Goal: Information Seeking & Learning: Learn about a topic

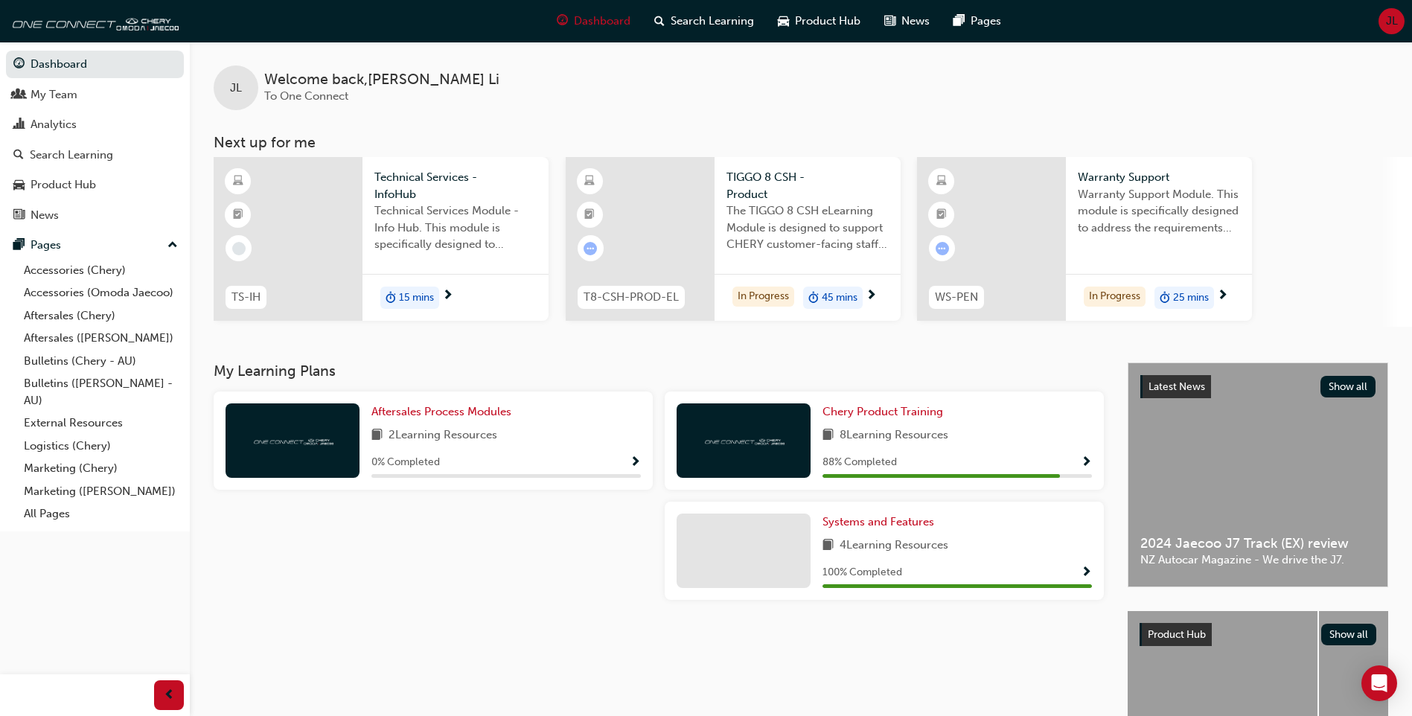
click at [1006, 432] on div "8 Learning Resources" at bounding box center [956, 435] width 269 height 19
click at [1089, 463] on span "Show Progress" at bounding box center [1086, 462] width 11 height 13
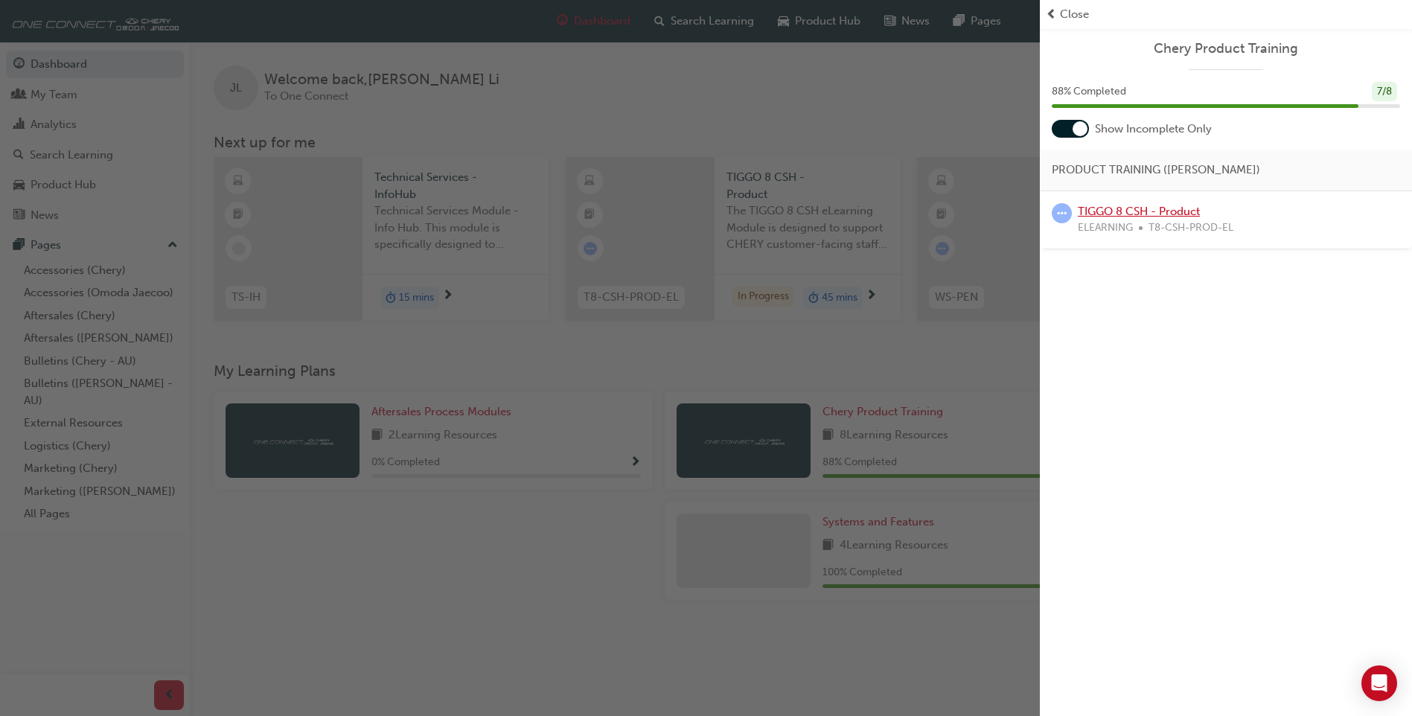
click at [1161, 208] on link "TIGGO 8 CSH - Product" at bounding box center [1139, 211] width 122 height 13
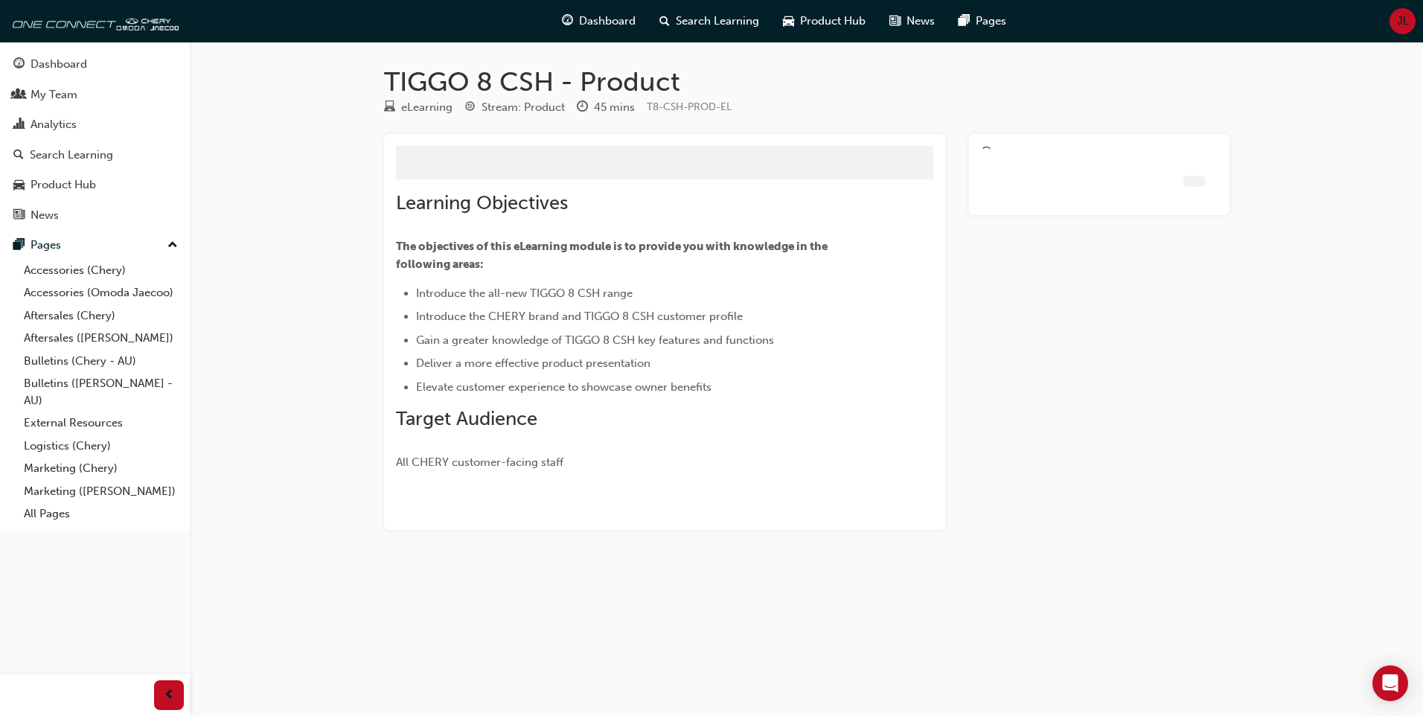
click at [1161, 208] on div at bounding box center [1099, 332] width 260 height 396
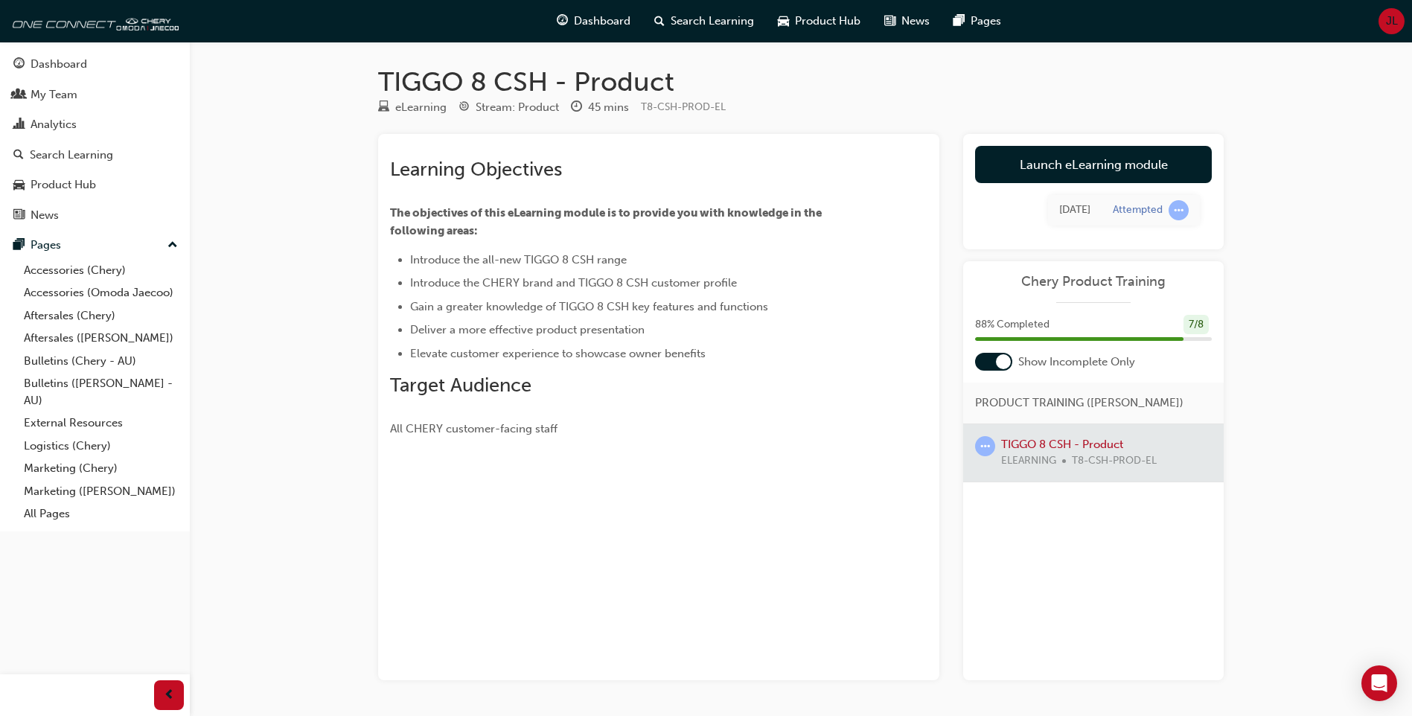
click at [698, 408] on div "Learning Objectives The objectives of this eLearning module is to provide you w…" at bounding box center [632, 298] width 484 height 280
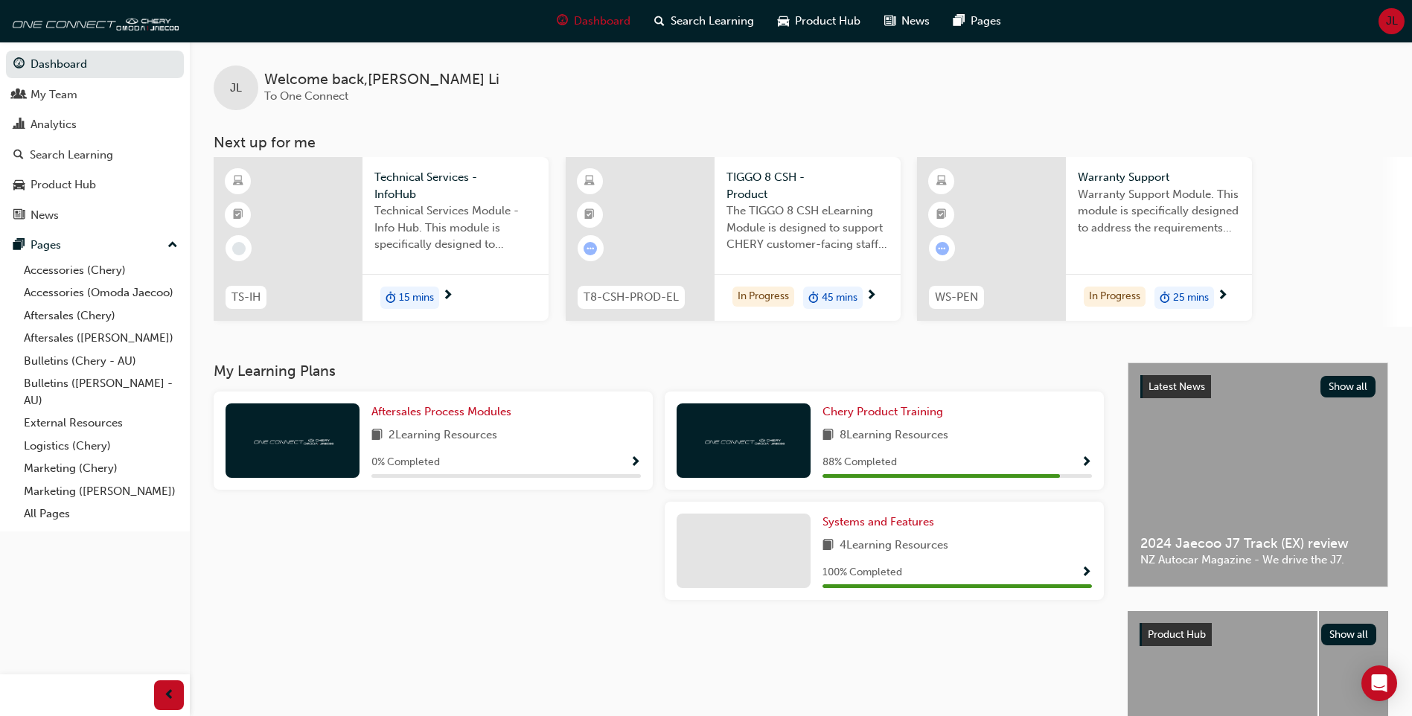
click at [769, 442] on img at bounding box center [743, 440] width 82 height 14
click at [883, 410] on span "Chery Product Training" at bounding box center [882, 411] width 121 height 13
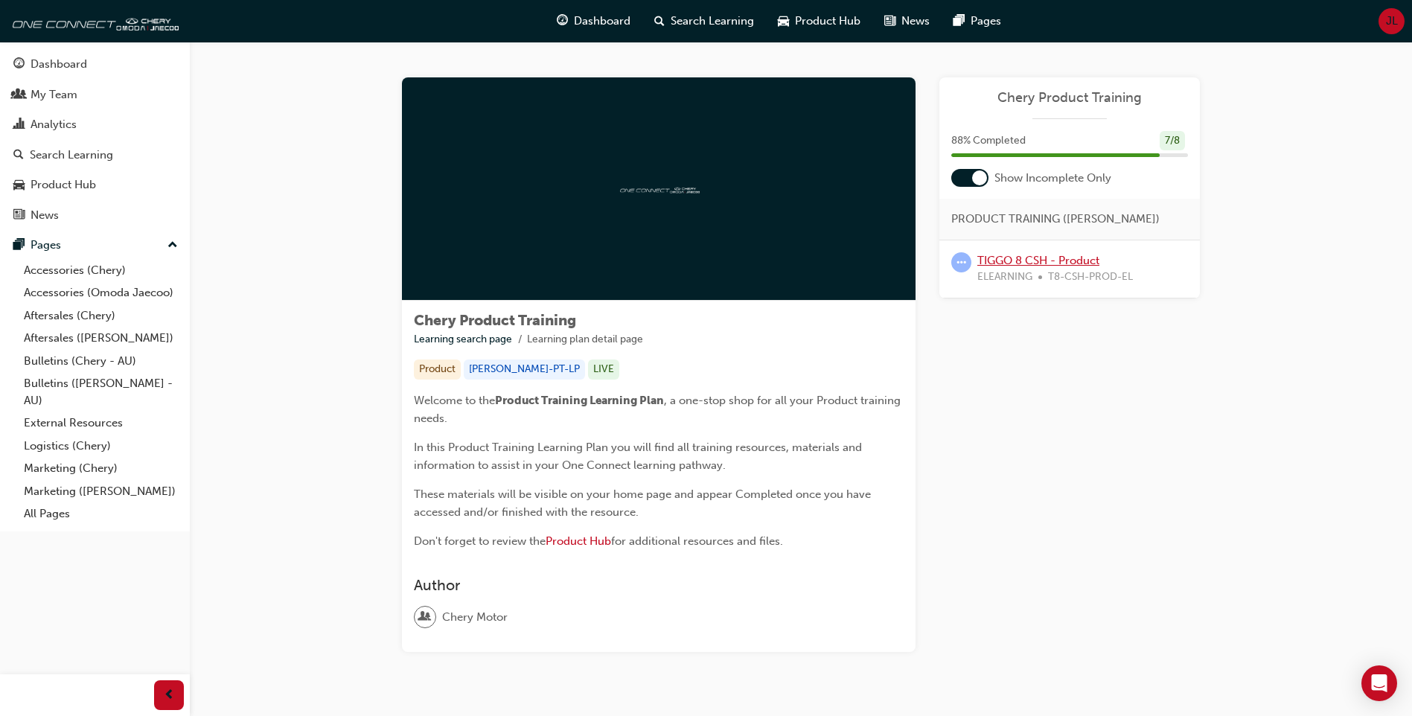
click at [1033, 264] on link "TIGGO 8 CSH - Product" at bounding box center [1038, 260] width 122 height 13
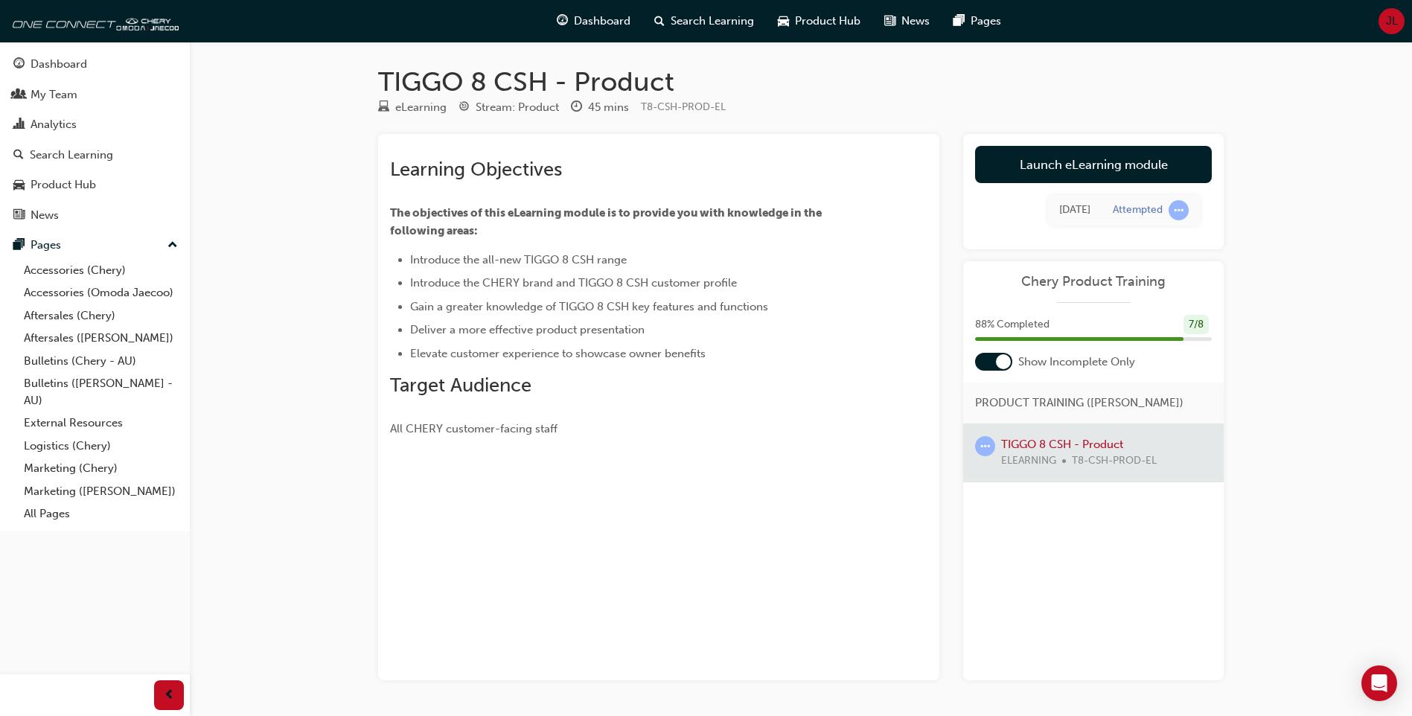
click at [1120, 334] on div "88 % Completed 7 / 8" at bounding box center [1093, 334] width 260 height 39
click at [1209, 322] on div "88 % Completed 7 / 8" at bounding box center [1093, 325] width 237 height 20
click at [1178, 208] on span "learningRecordVerb_ATTEMPT-icon" at bounding box center [1178, 210] width 20 height 20
click at [1097, 212] on td "[DATE]" at bounding box center [1075, 210] width 54 height 31
click at [1063, 212] on div "[DATE]" at bounding box center [1074, 210] width 31 height 17
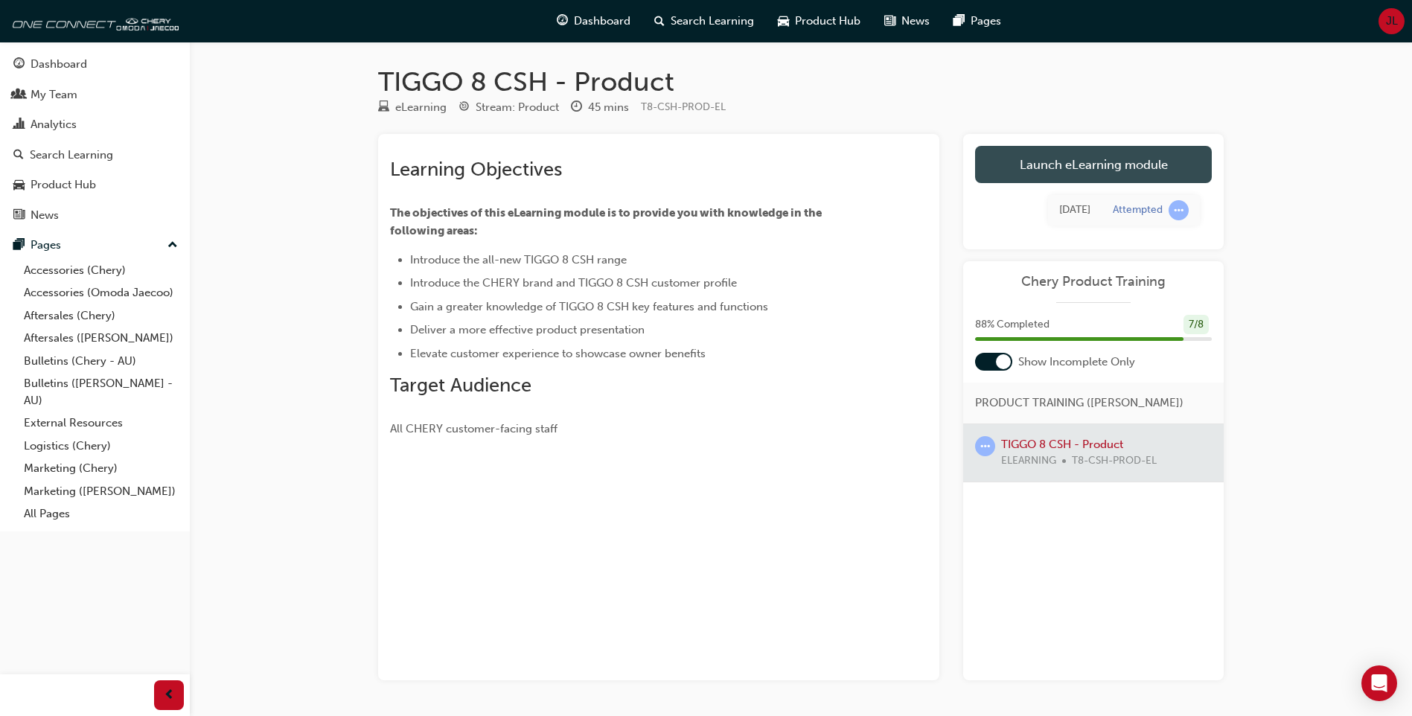
click at [1063, 169] on link "Launch eLearning module" at bounding box center [1093, 164] width 237 height 37
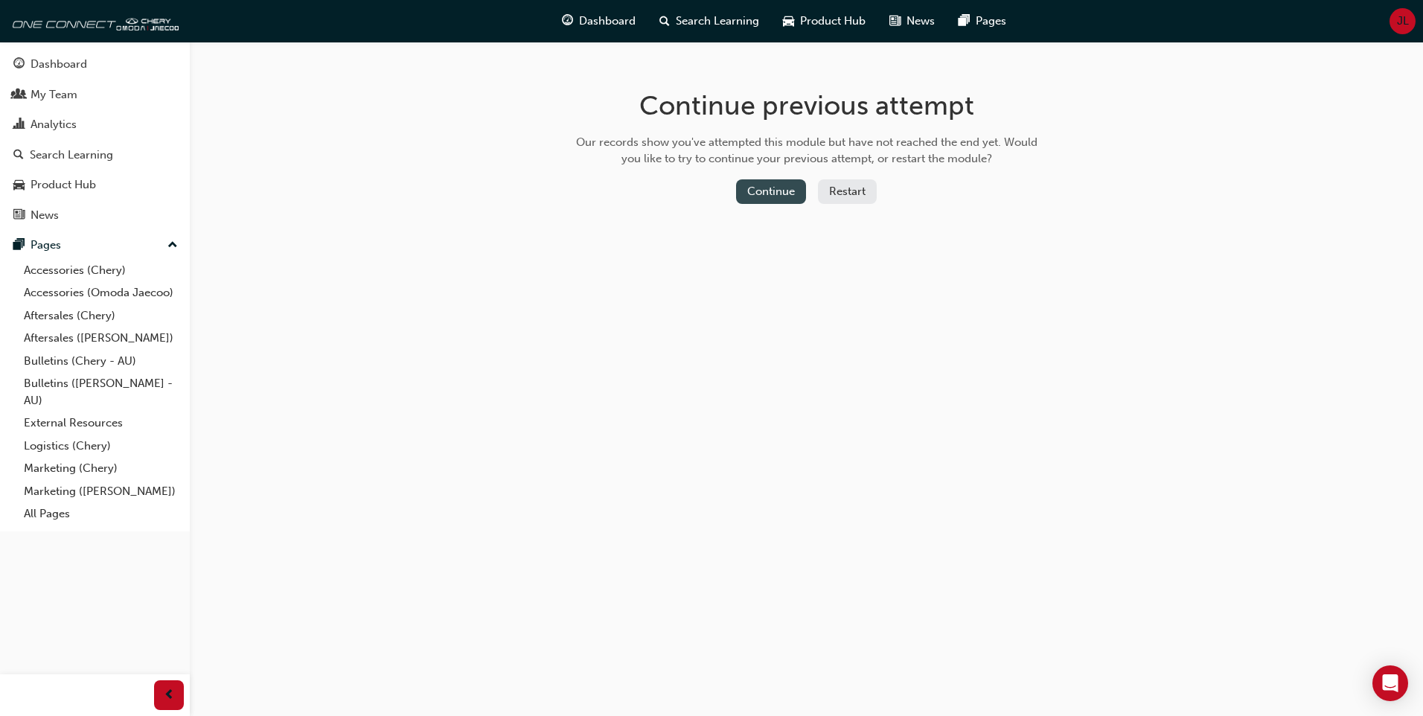
click at [780, 182] on button "Continue" at bounding box center [771, 191] width 70 height 25
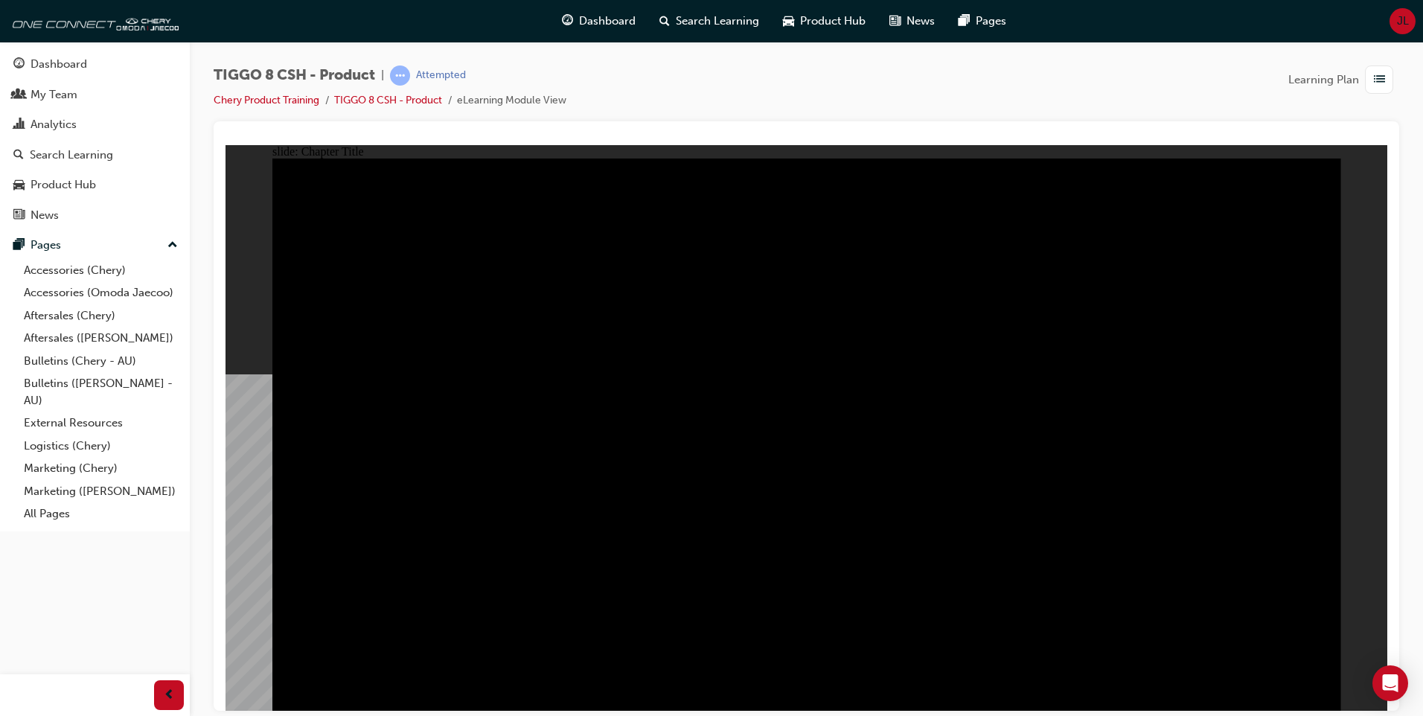
radio input "true"
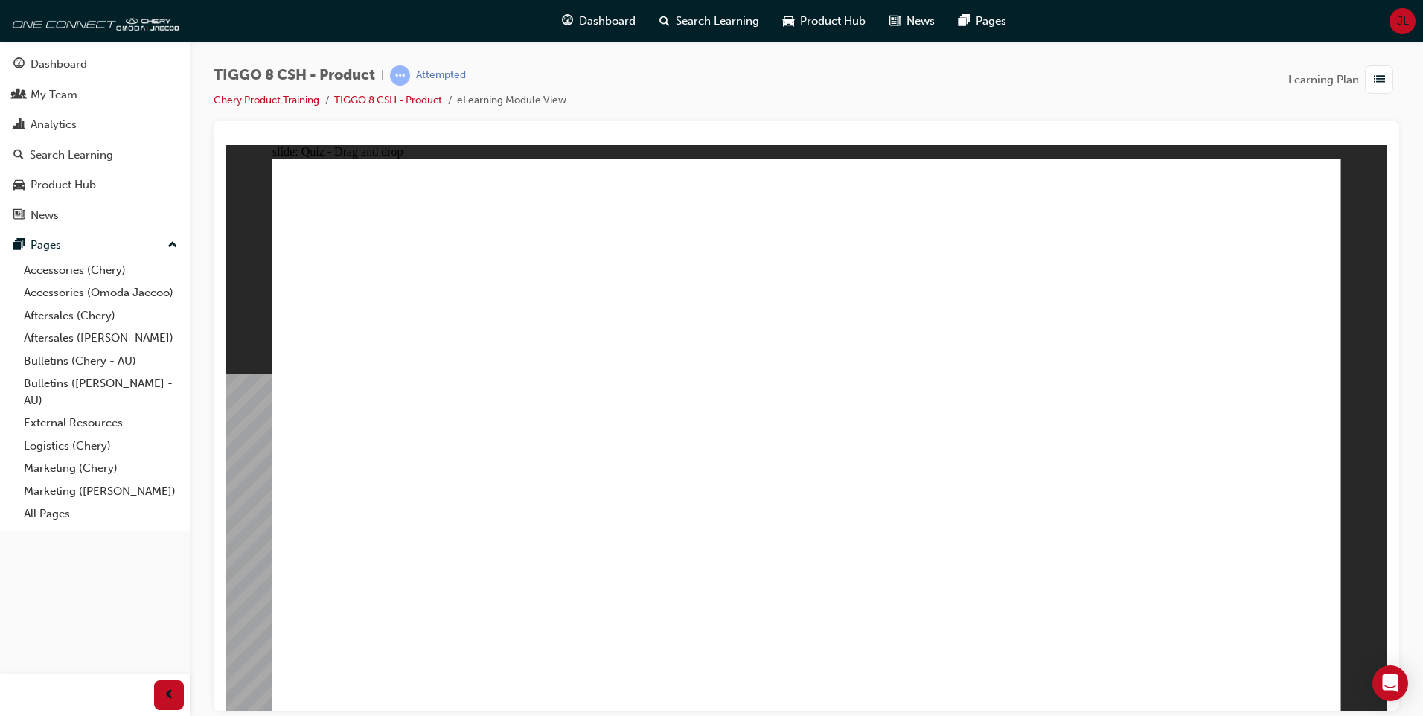
drag, startPoint x: 777, startPoint y: 213, endPoint x: 1016, endPoint y: 455, distance: 340.5
drag, startPoint x: 1238, startPoint y: 239, endPoint x: 427, endPoint y: 482, distance: 846.1
drag, startPoint x: 1002, startPoint y: 232, endPoint x: 614, endPoint y: 474, distance: 457.0
drag, startPoint x: 890, startPoint y: 343, endPoint x: 822, endPoint y: 478, distance: 151.8
drag, startPoint x: 1096, startPoint y: 371, endPoint x: 1189, endPoint y: 473, distance: 138.0
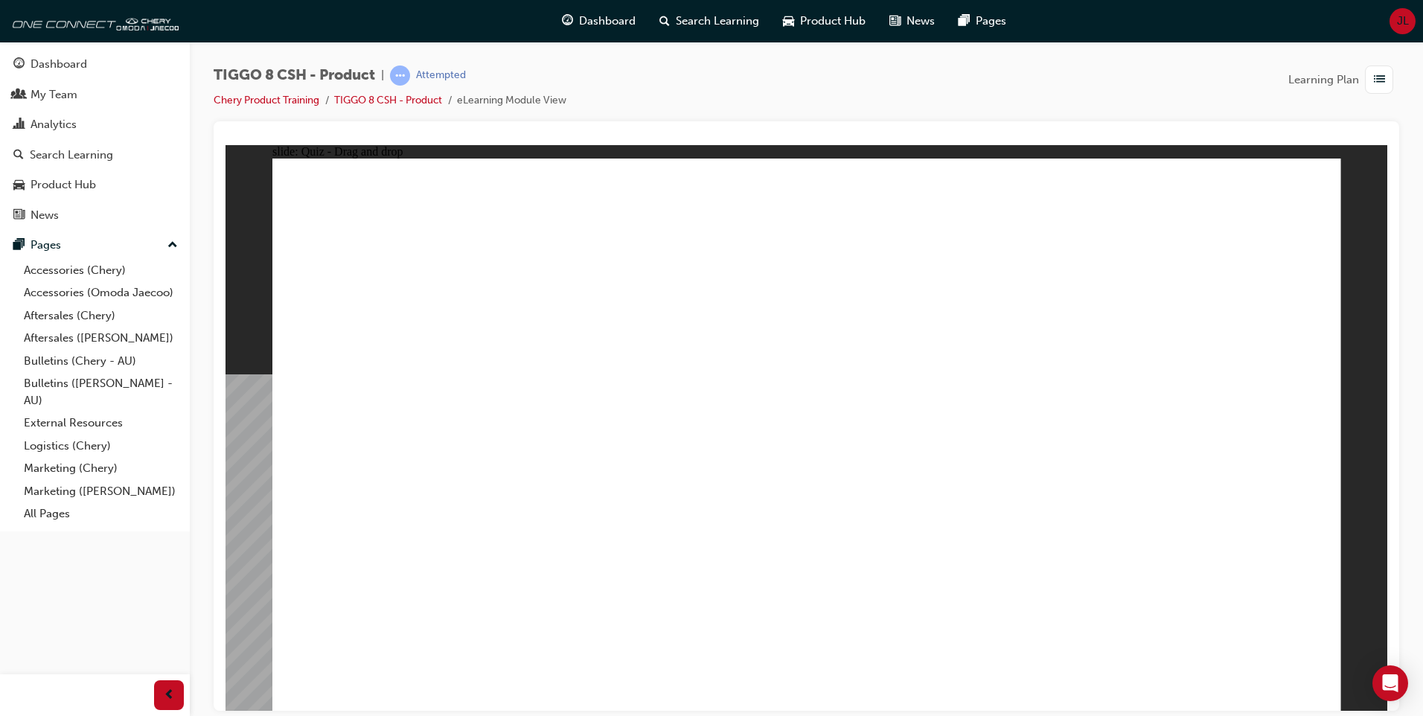
checkbox input "true"
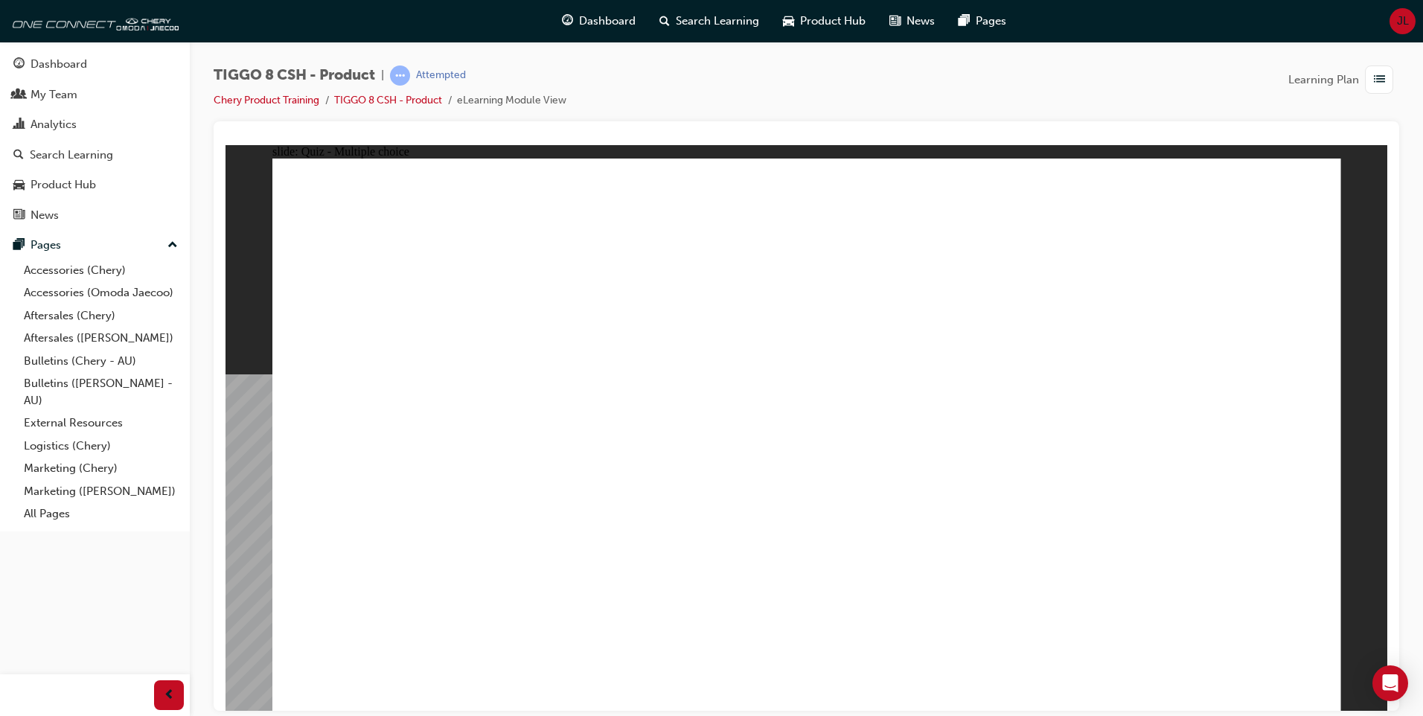
radio input "true"
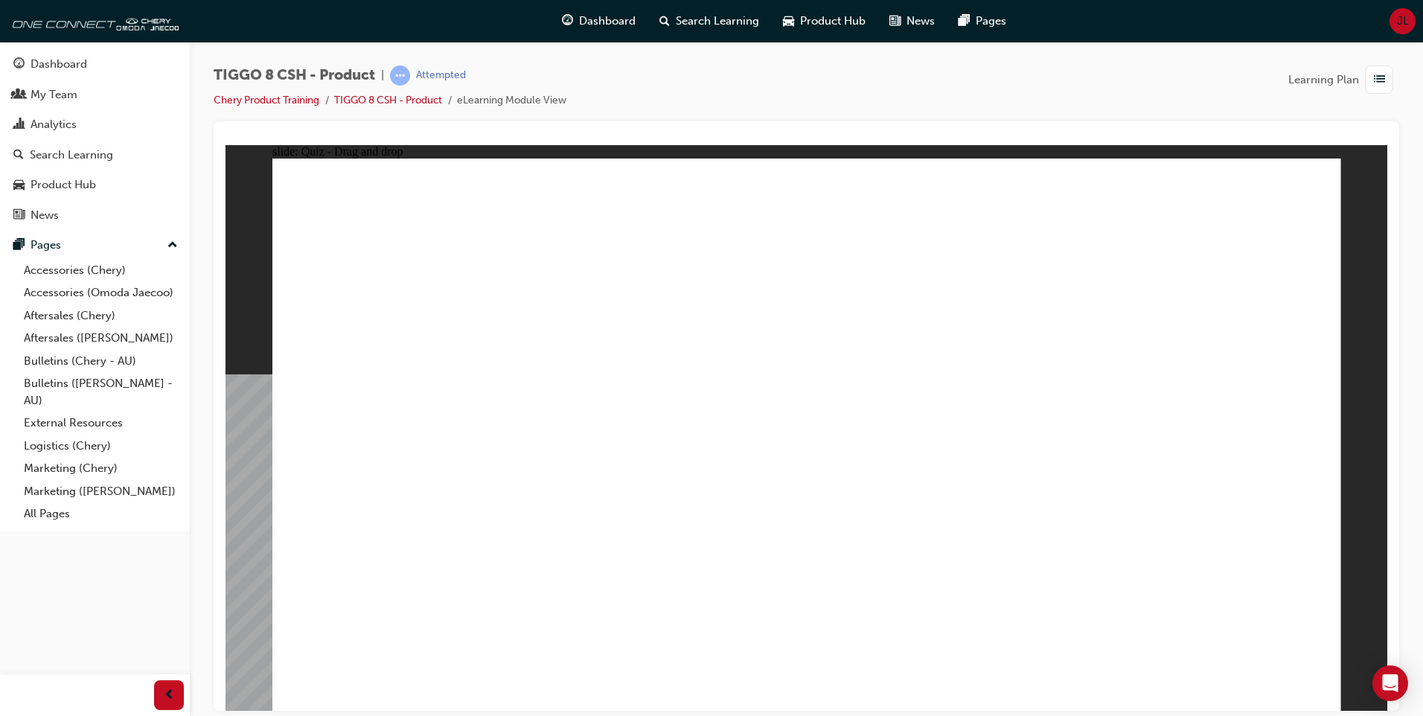
drag, startPoint x: 838, startPoint y: 223, endPoint x: 906, endPoint y: 484, distance: 270.0
drag, startPoint x: 856, startPoint y: 260, endPoint x: 893, endPoint y: 509, distance: 251.3
drag, startPoint x: 1011, startPoint y: 228, endPoint x: 884, endPoint y: 532, distance: 329.2
drag, startPoint x: 990, startPoint y: 310, endPoint x: 926, endPoint y: 532, distance: 230.6
drag, startPoint x: 1031, startPoint y: 290, endPoint x: 919, endPoint y: 532, distance: 266.7
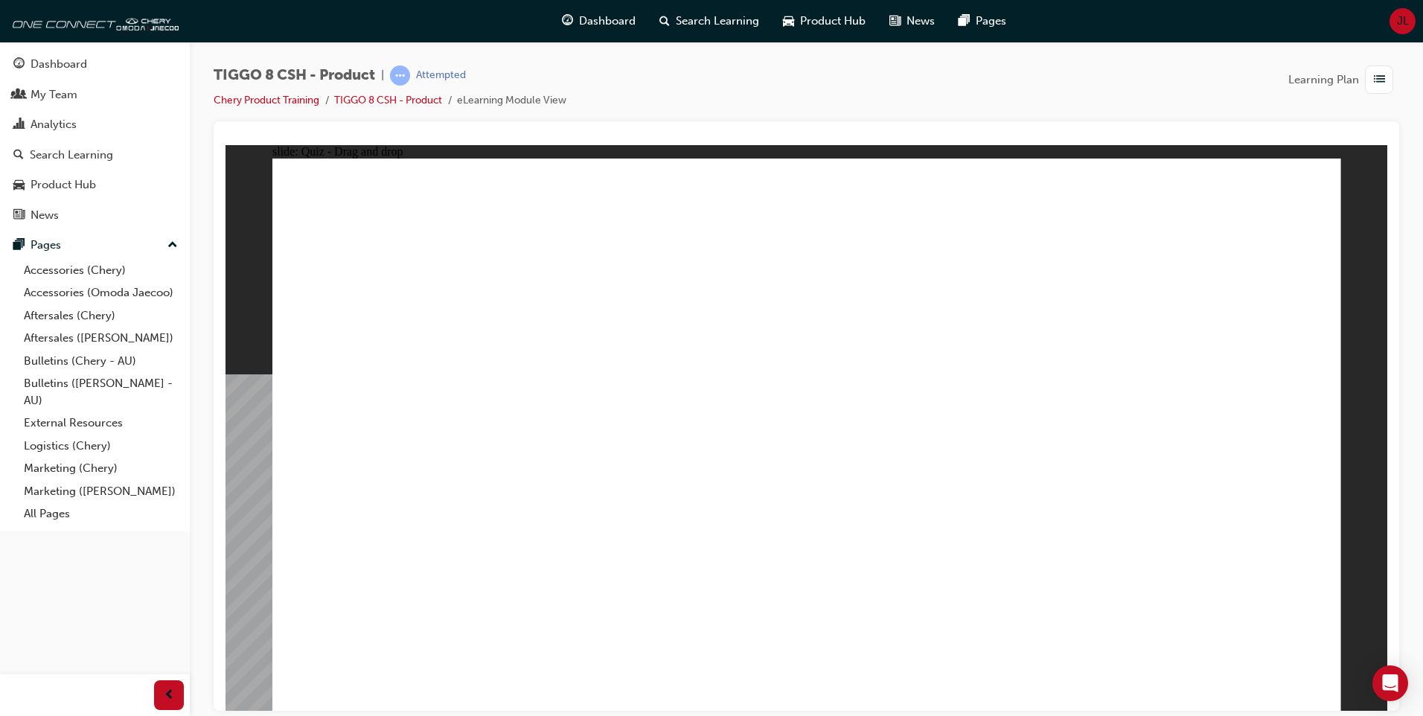
drag, startPoint x: 1177, startPoint y: 260, endPoint x: 1008, endPoint y: 534, distance: 321.5
drag, startPoint x: 1147, startPoint y: 225, endPoint x: 915, endPoint y: 562, distance: 409.3
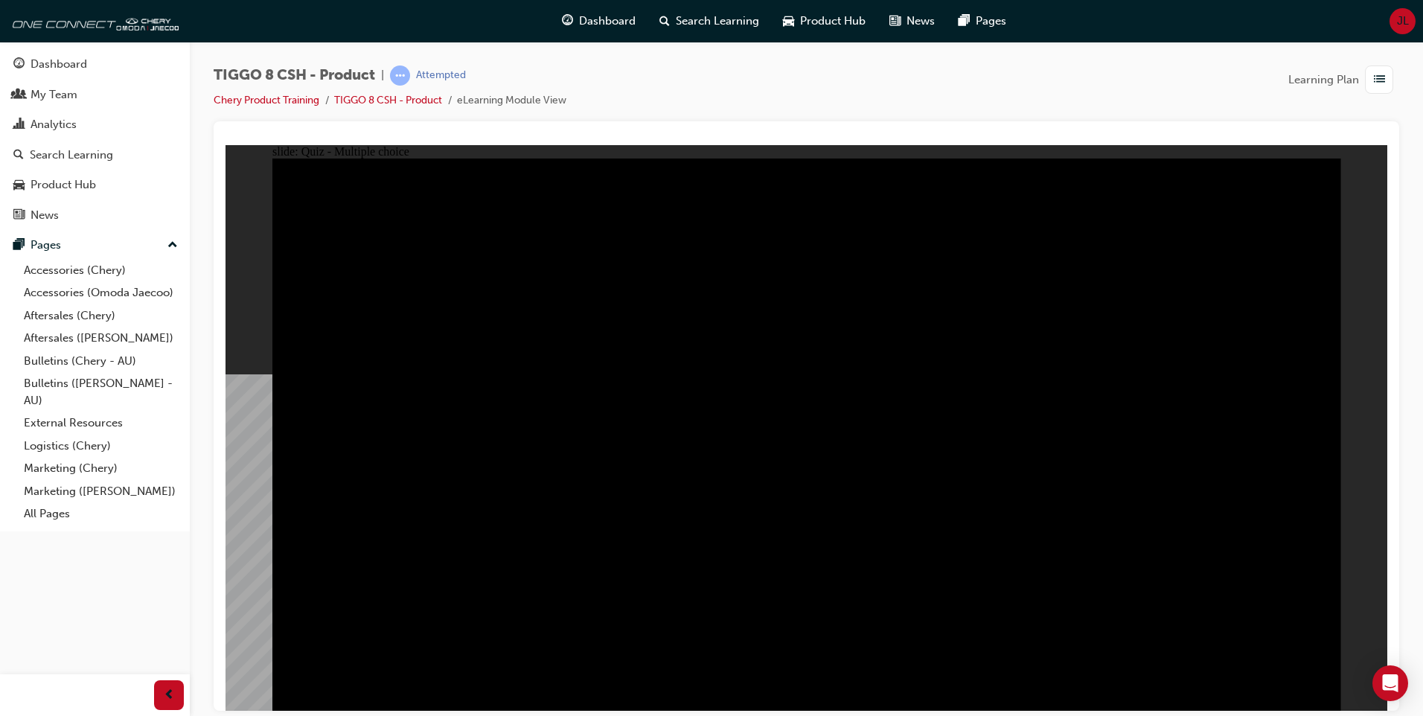
radio input "true"
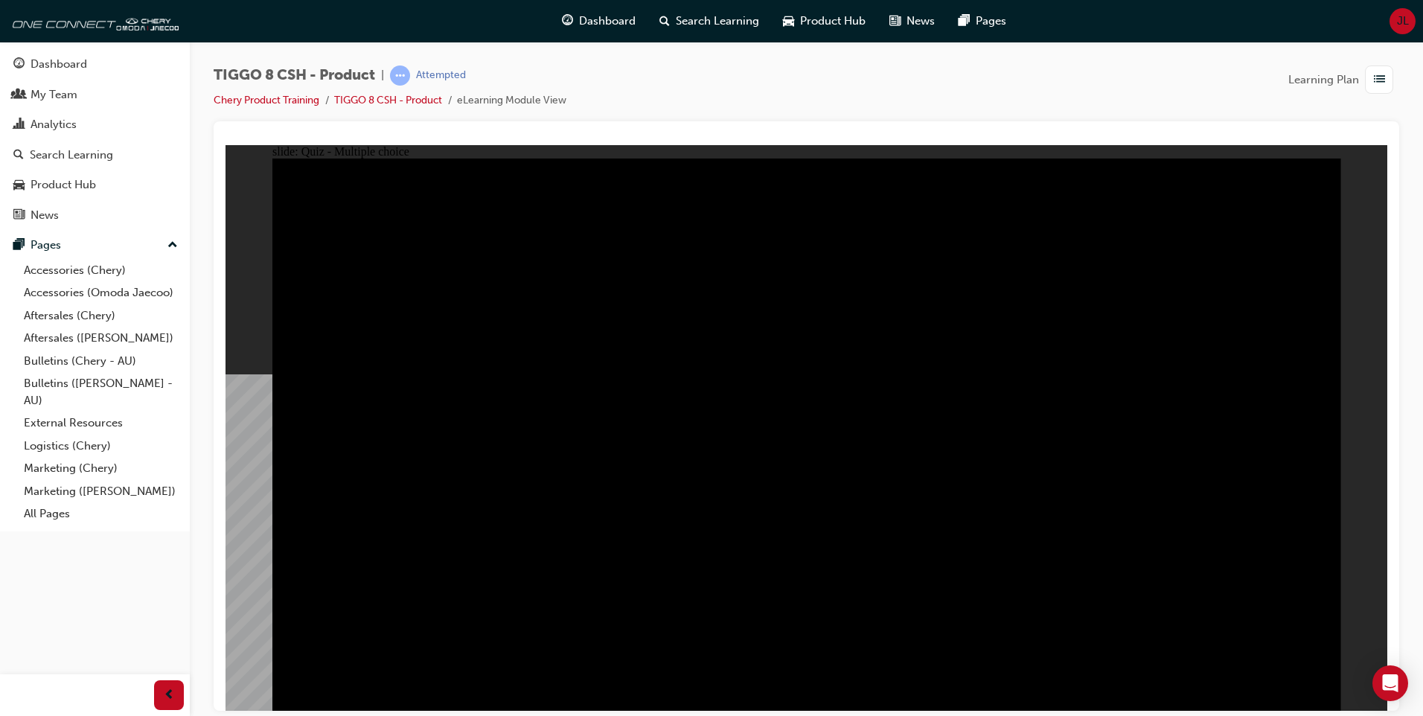
radio input "true"
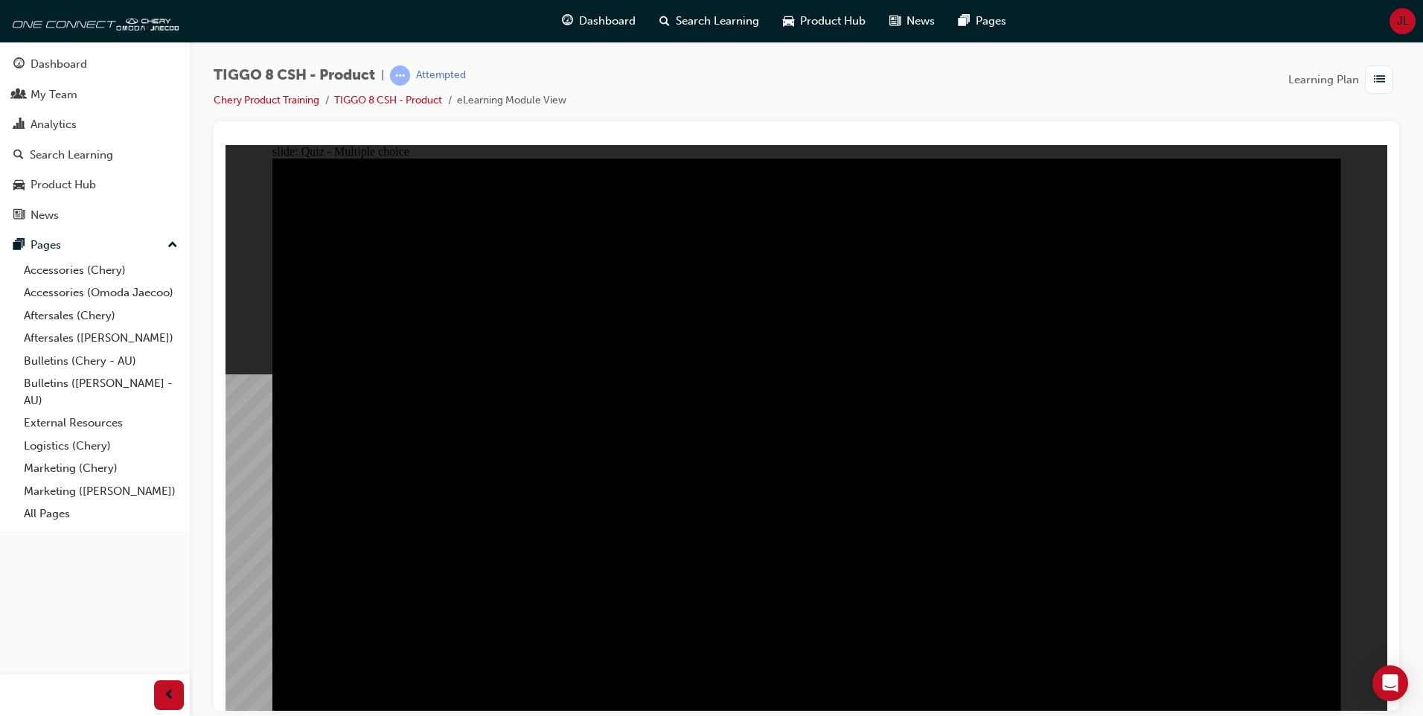
checkbox input "true"
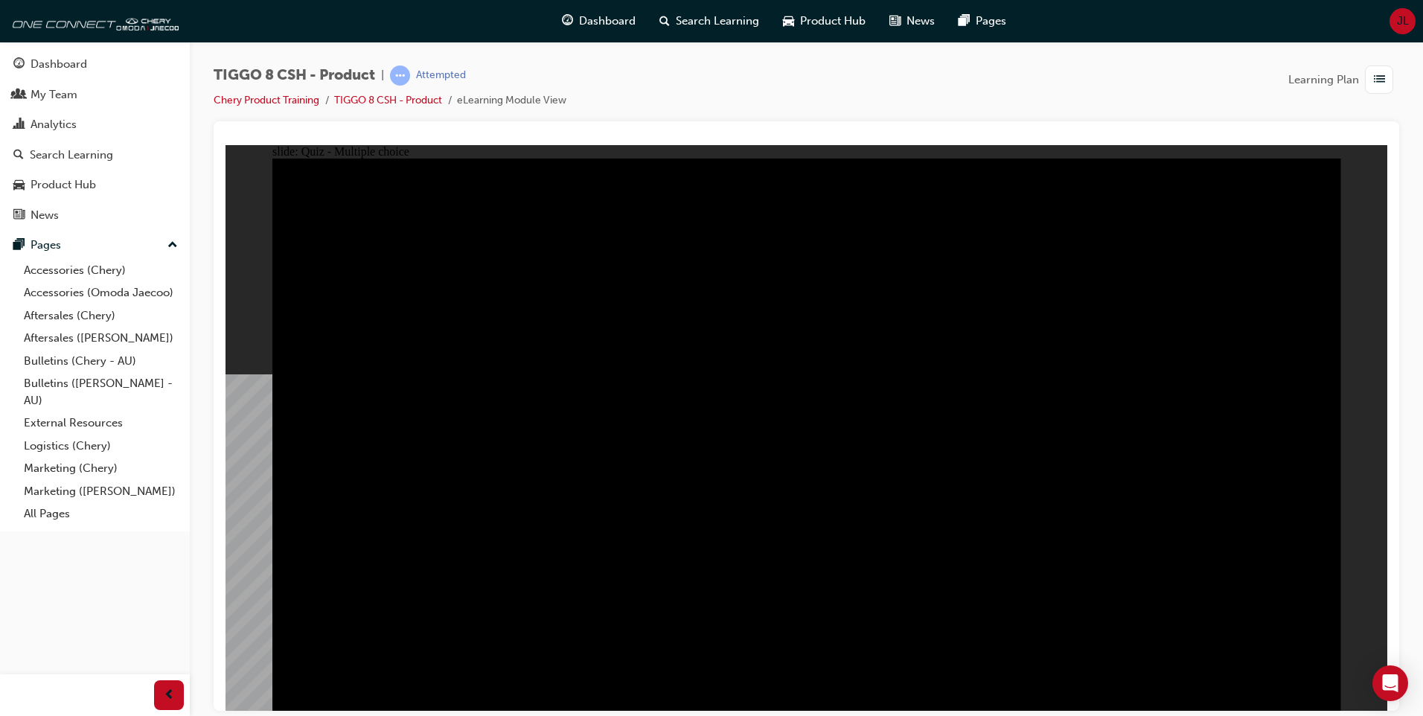
checkbox input "true"
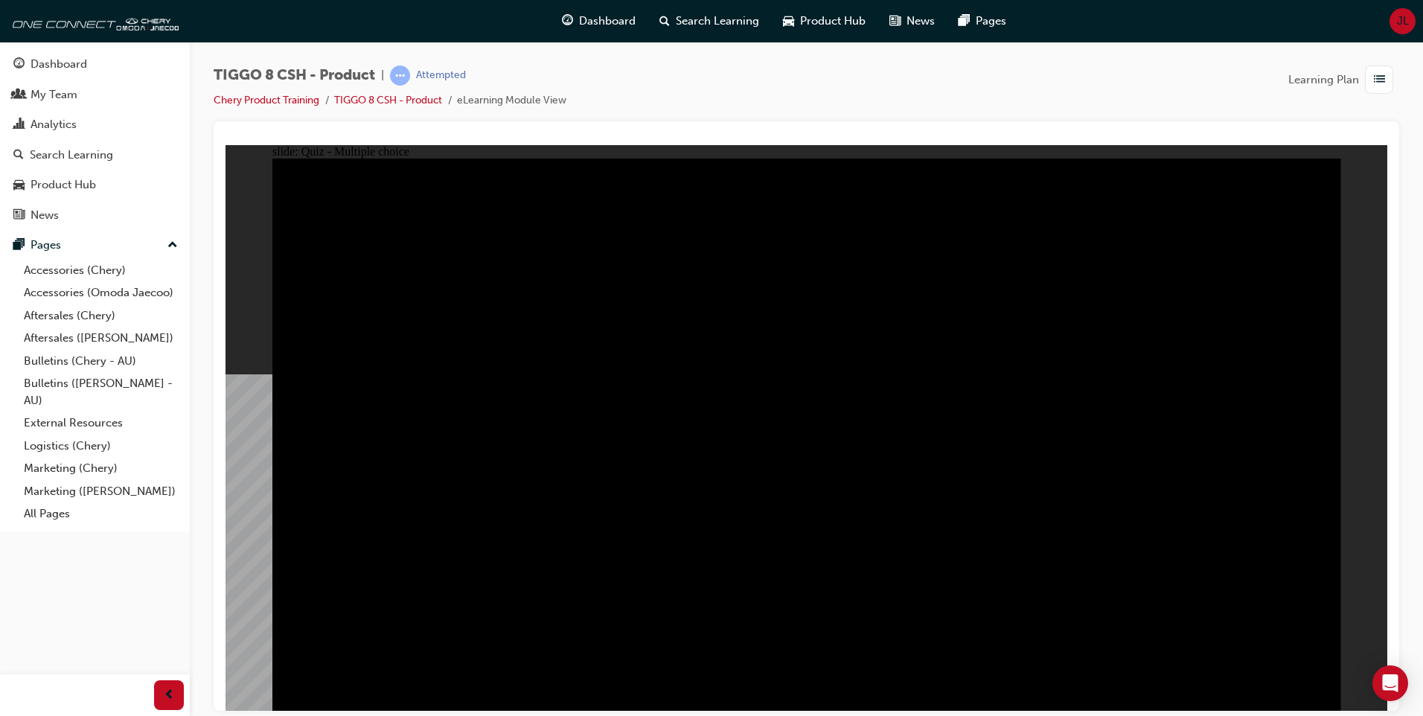
checkbox input "true"
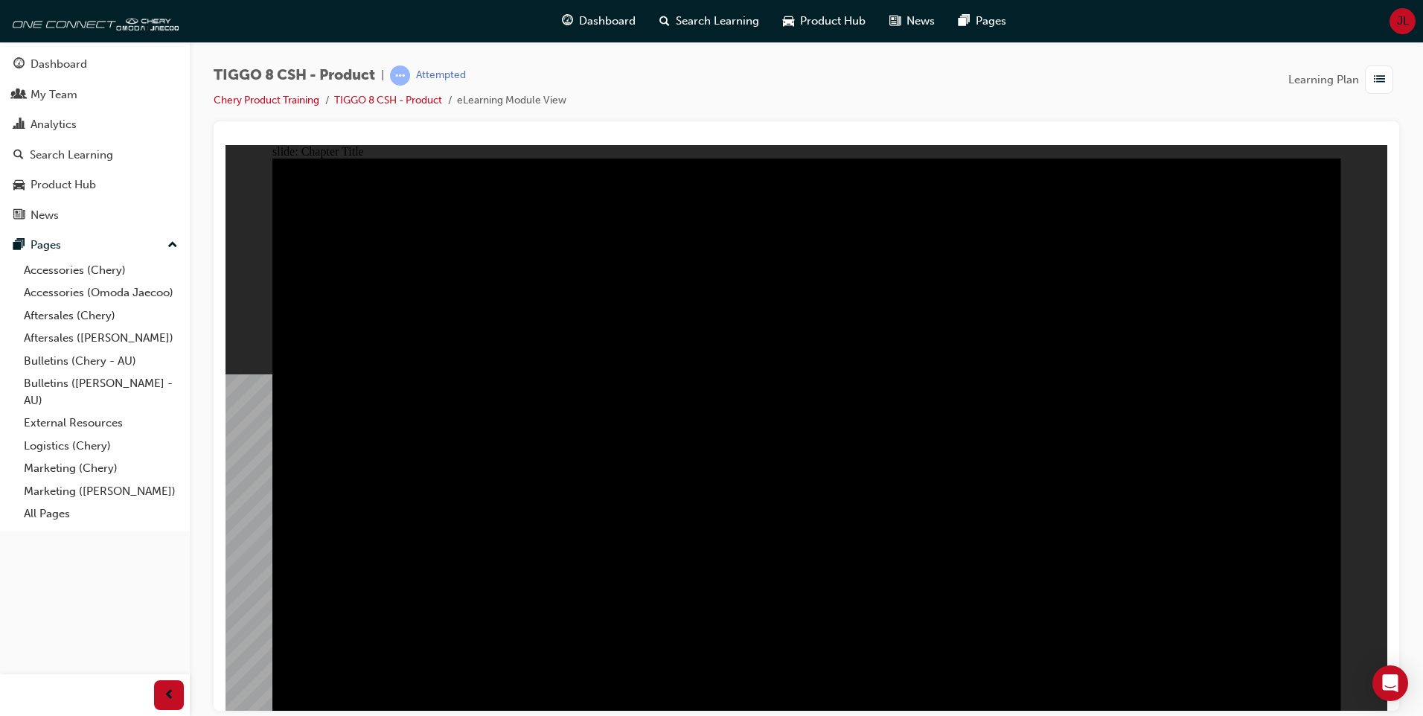
radio input "true"
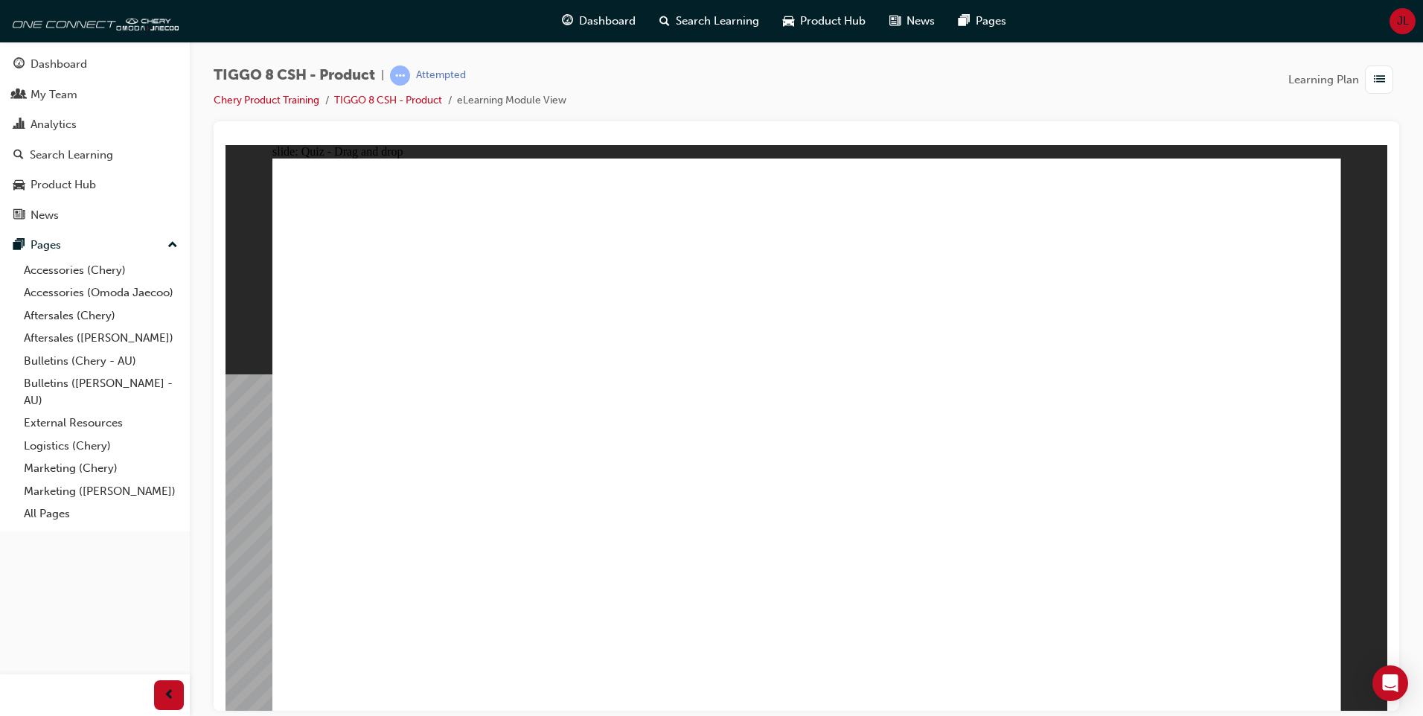
drag, startPoint x: 805, startPoint y: 216, endPoint x: 1046, endPoint y: 459, distance: 342.0
drag, startPoint x: 1043, startPoint y: 214, endPoint x: 661, endPoint y: 456, distance: 451.9
drag, startPoint x: 1246, startPoint y: 223, endPoint x: 440, endPoint y: 470, distance: 843.7
drag, startPoint x: 1093, startPoint y: 333, endPoint x: 1228, endPoint y: 471, distance: 193.1
drag, startPoint x: 886, startPoint y: 327, endPoint x: 809, endPoint y: 461, distance: 154.3
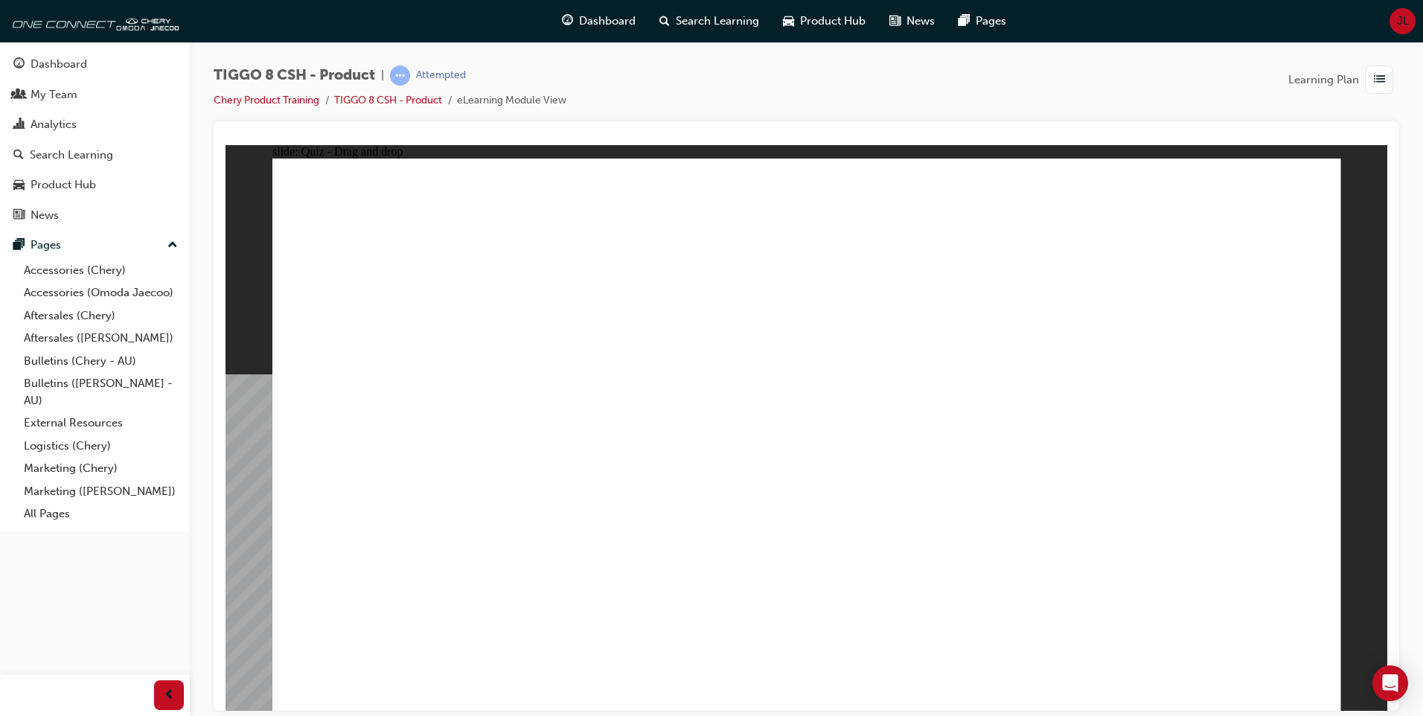
checkbox input "true"
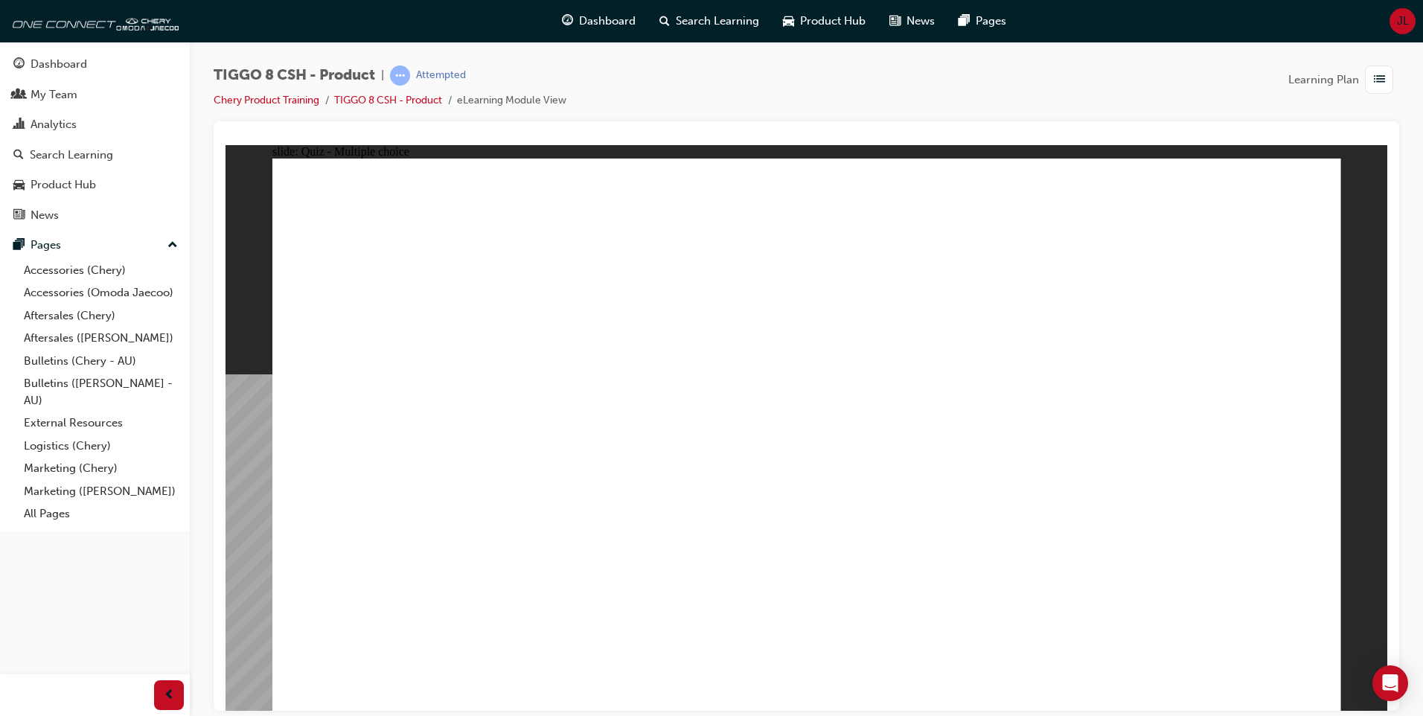
radio input "true"
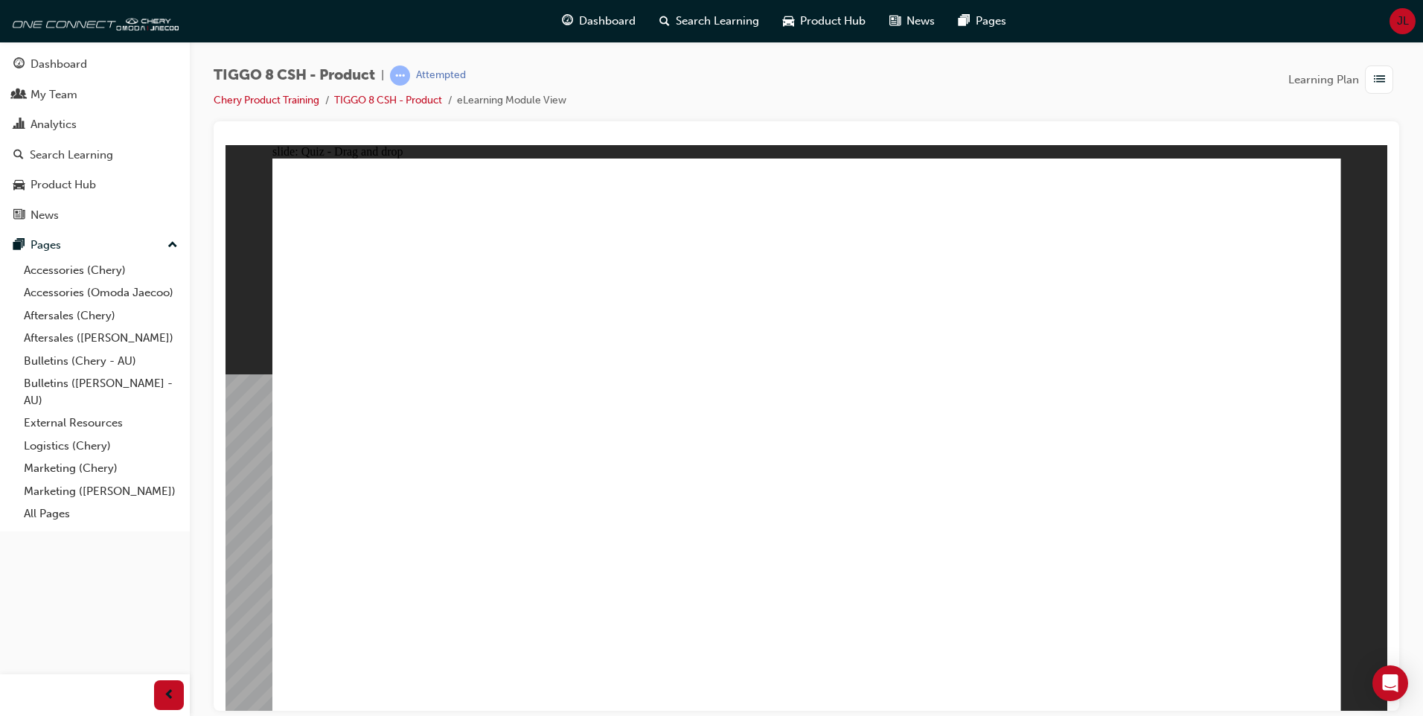
drag, startPoint x: 845, startPoint y: 223, endPoint x: 889, endPoint y: 474, distance: 254.6
drag, startPoint x: 860, startPoint y: 275, endPoint x: 907, endPoint y: 514, distance: 243.4
drag, startPoint x: 1030, startPoint y: 311, endPoint x: 918, endPoint y: 519, distance: 236.4
drag, startPoint x: 994, startPoint y: 258, endPoint x: 935, endPoint y: 515, distance: 263.5
drag, startPoint x: 1022, startPoint y: 210, endPoint x: 899, endPoint y: 529, distance: 342.0
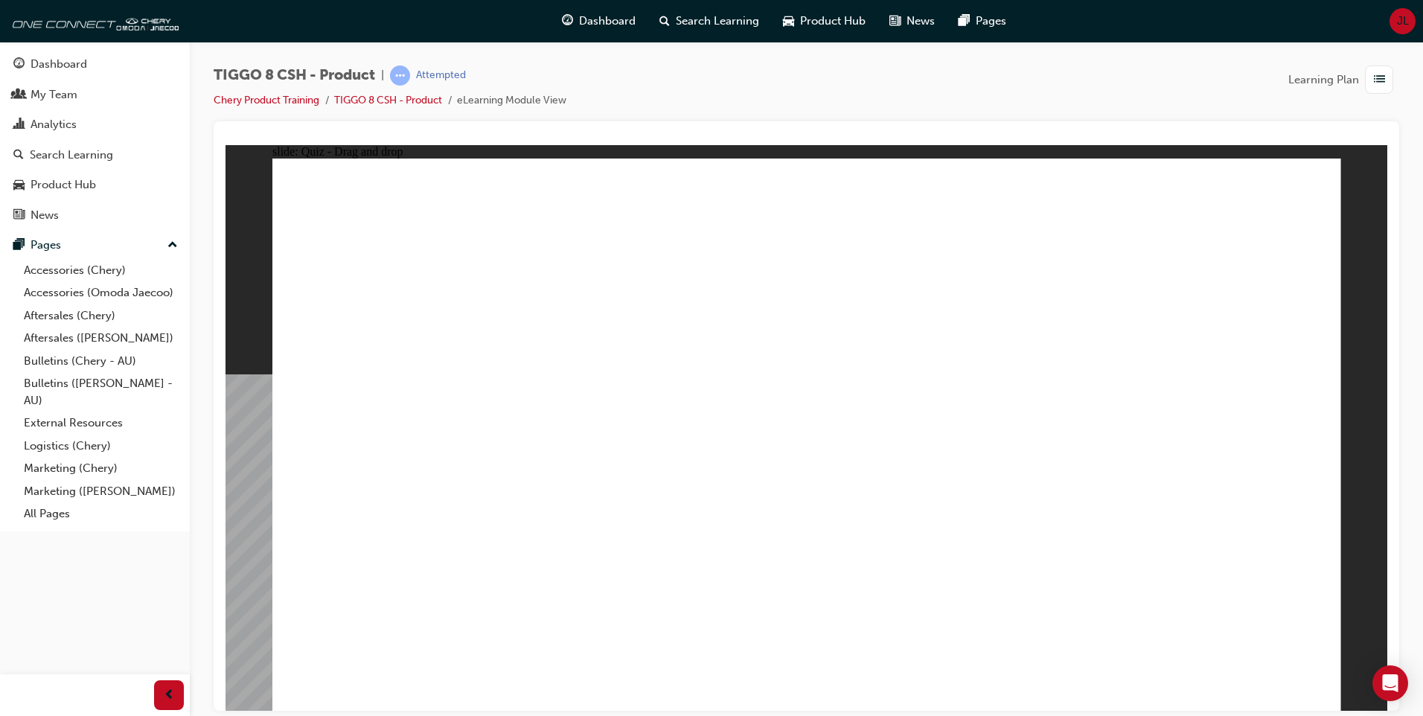
drag, startPoint x: 1182, startPoint y: 274, endPoint x: 1034, endPoint y: 534, distance: 299.3
drag, startPoint x: 1143, startPoint y: 282, endPoint x: 915, endPoint y: 551, distance: 352.6
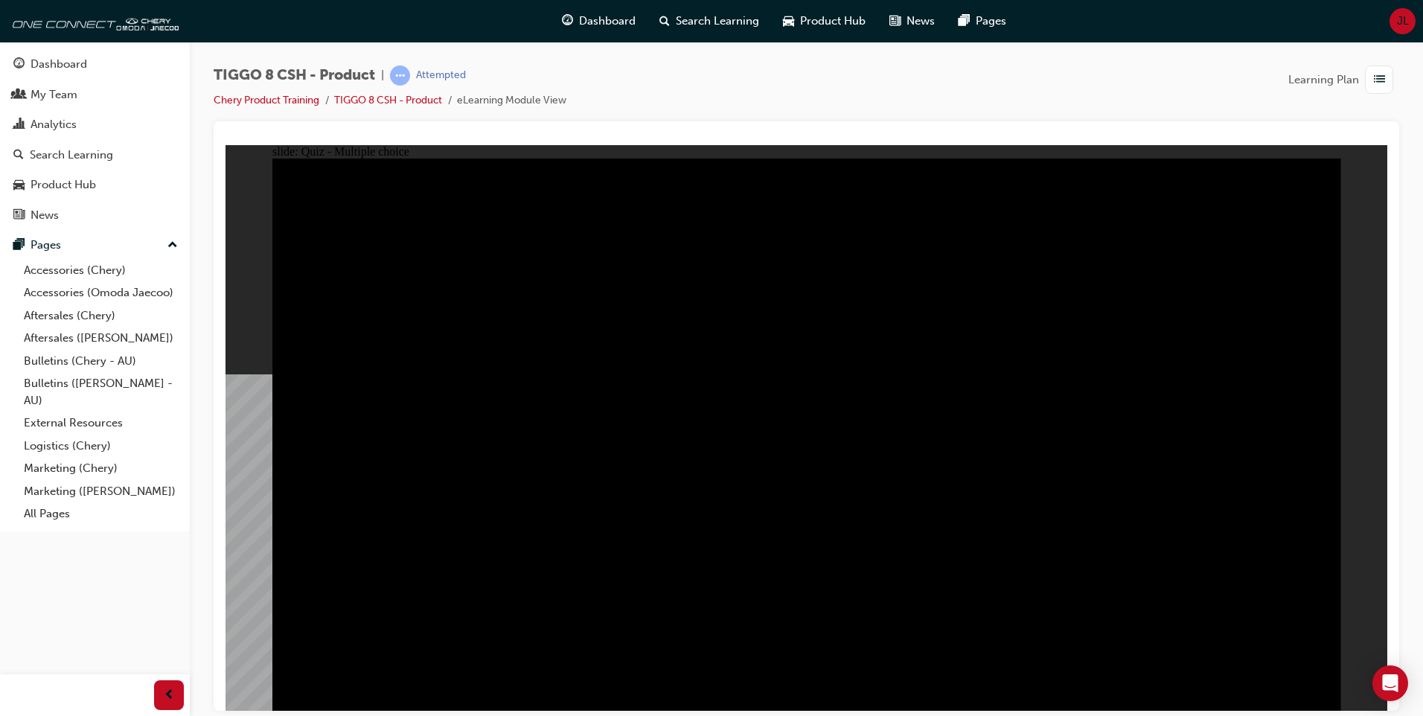
radio input "true"
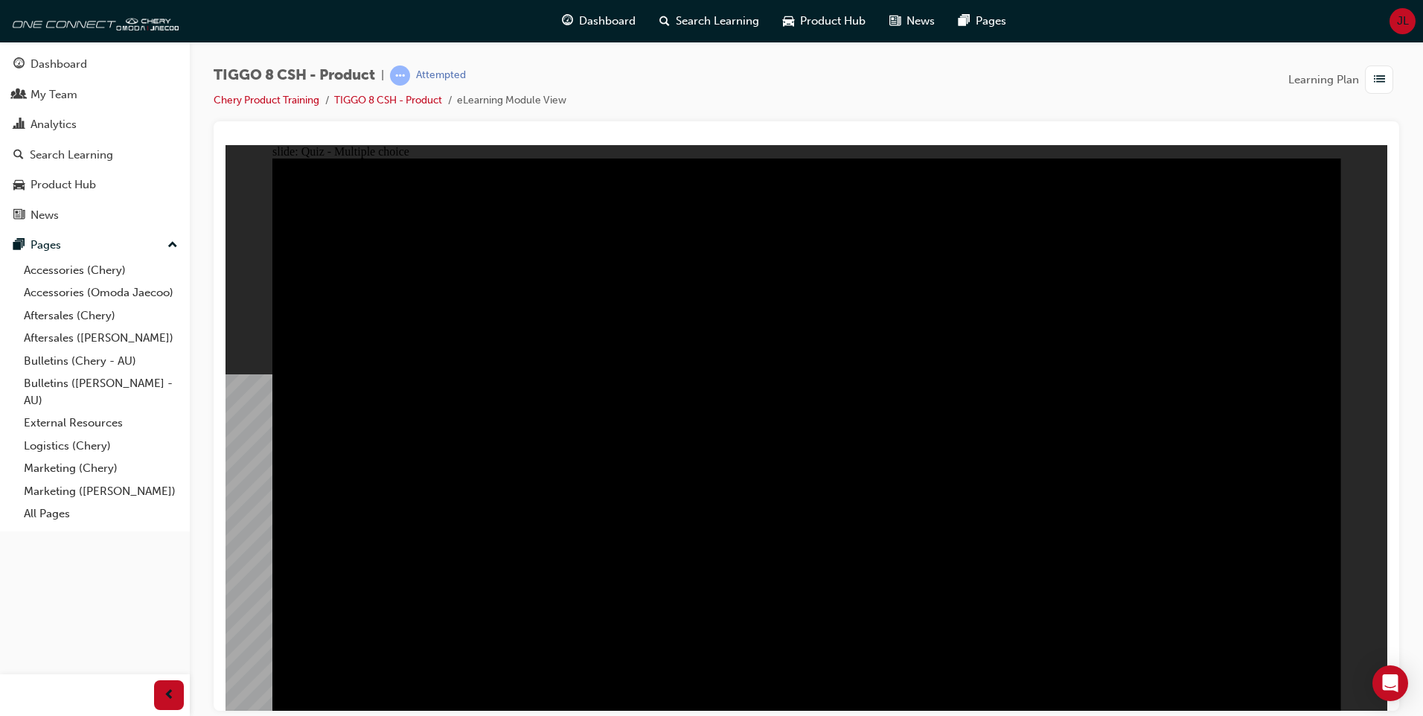
radio input "true"
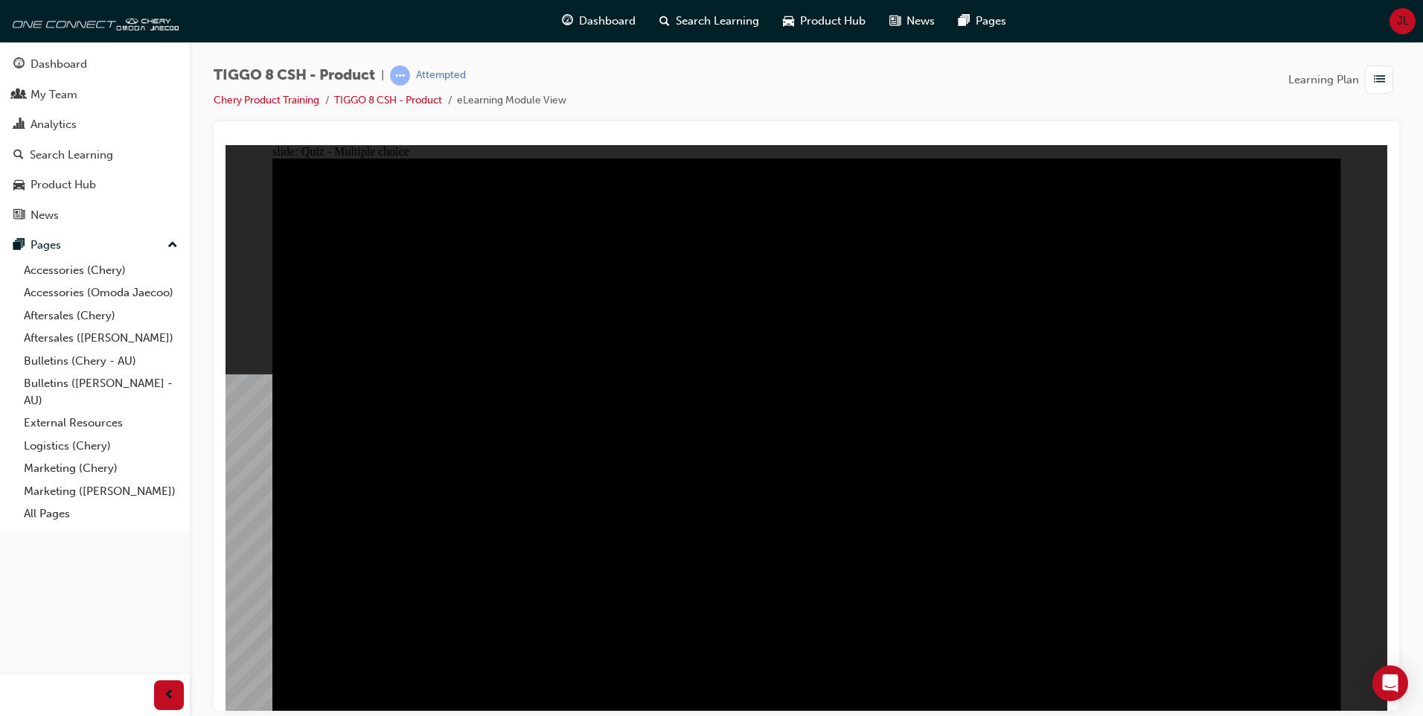
radio input "true"
drag, startPoint x: 867, startPoint y: 527, endPoint x: 954, endPoint y: 524, distance: 87.1
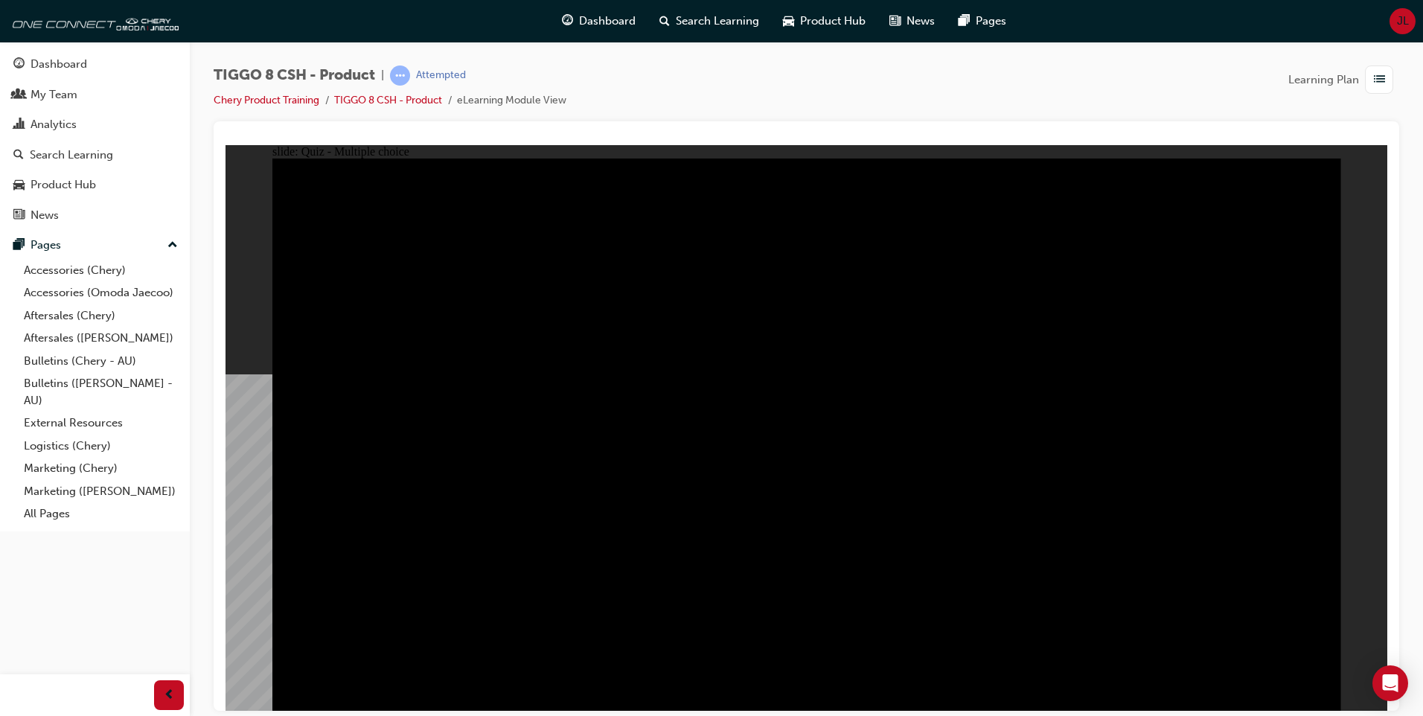
checkbox input "true"
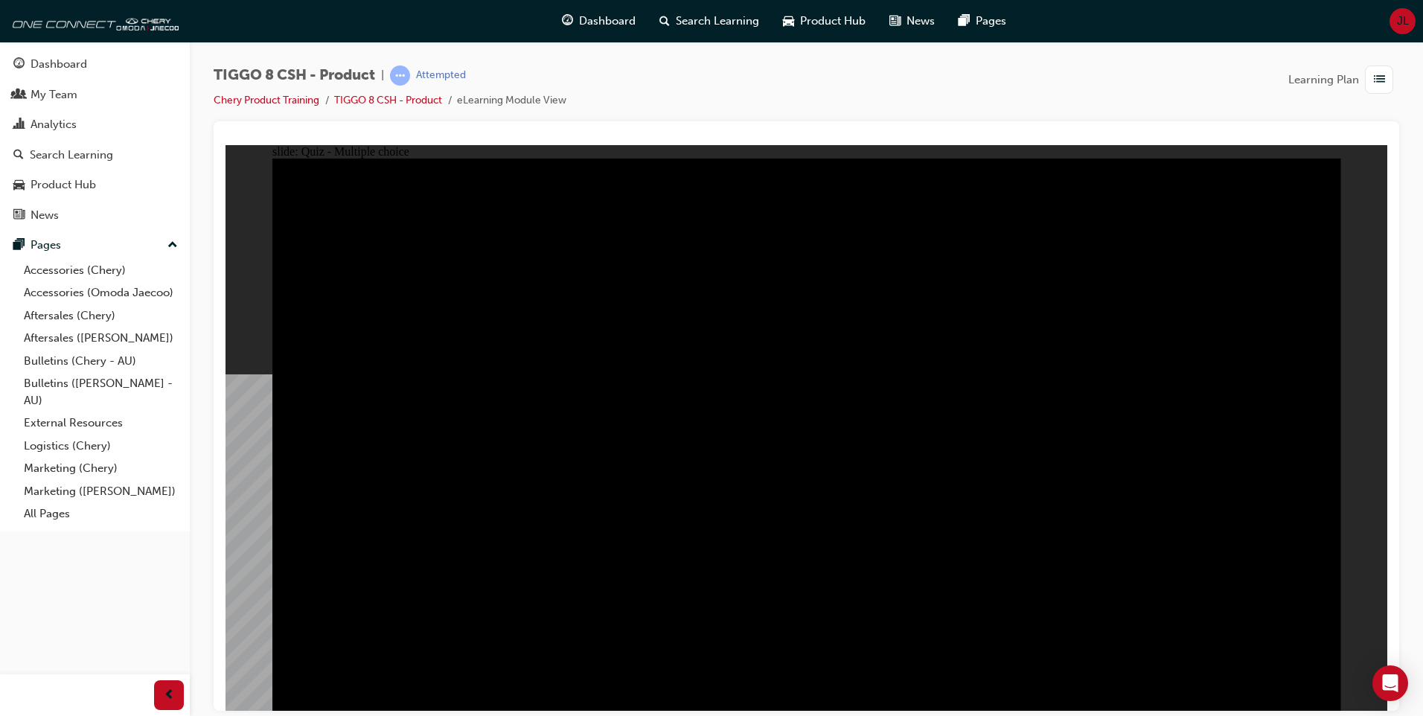
checkbox input "true"
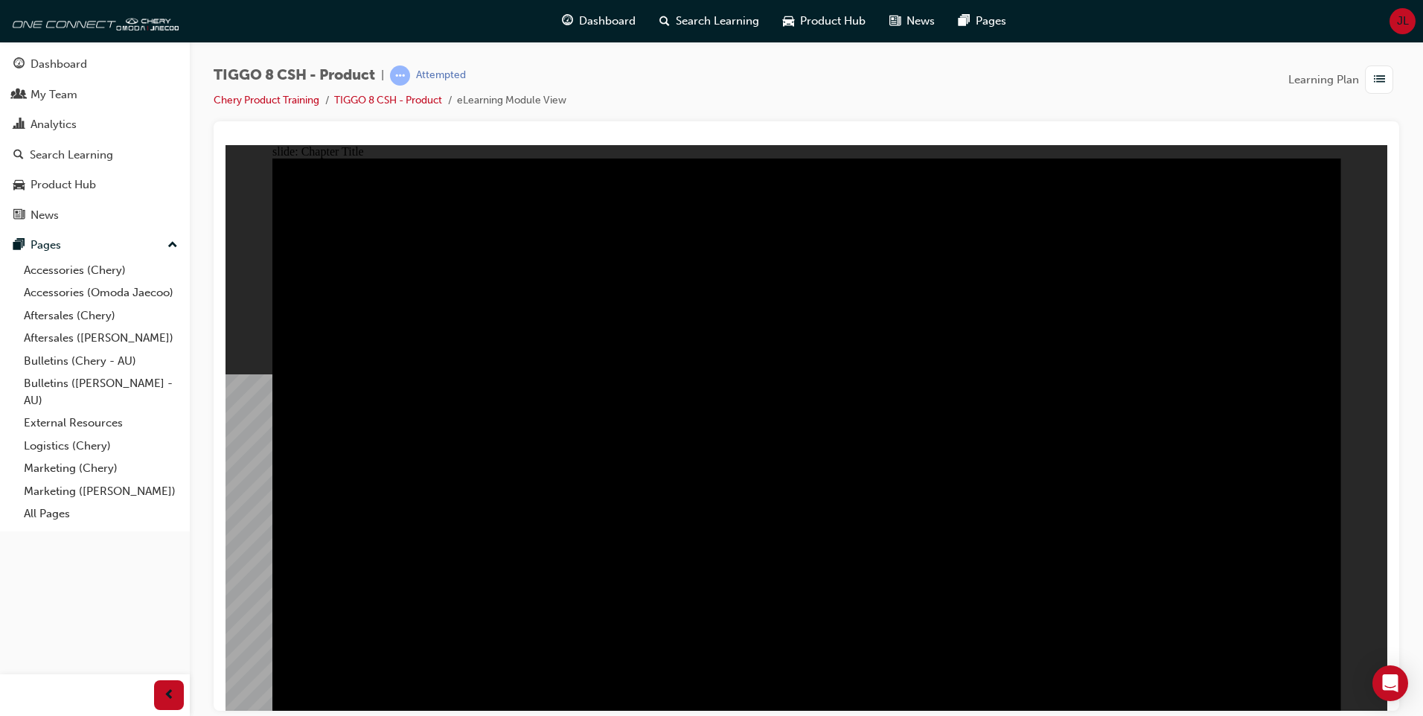
radio input "true"
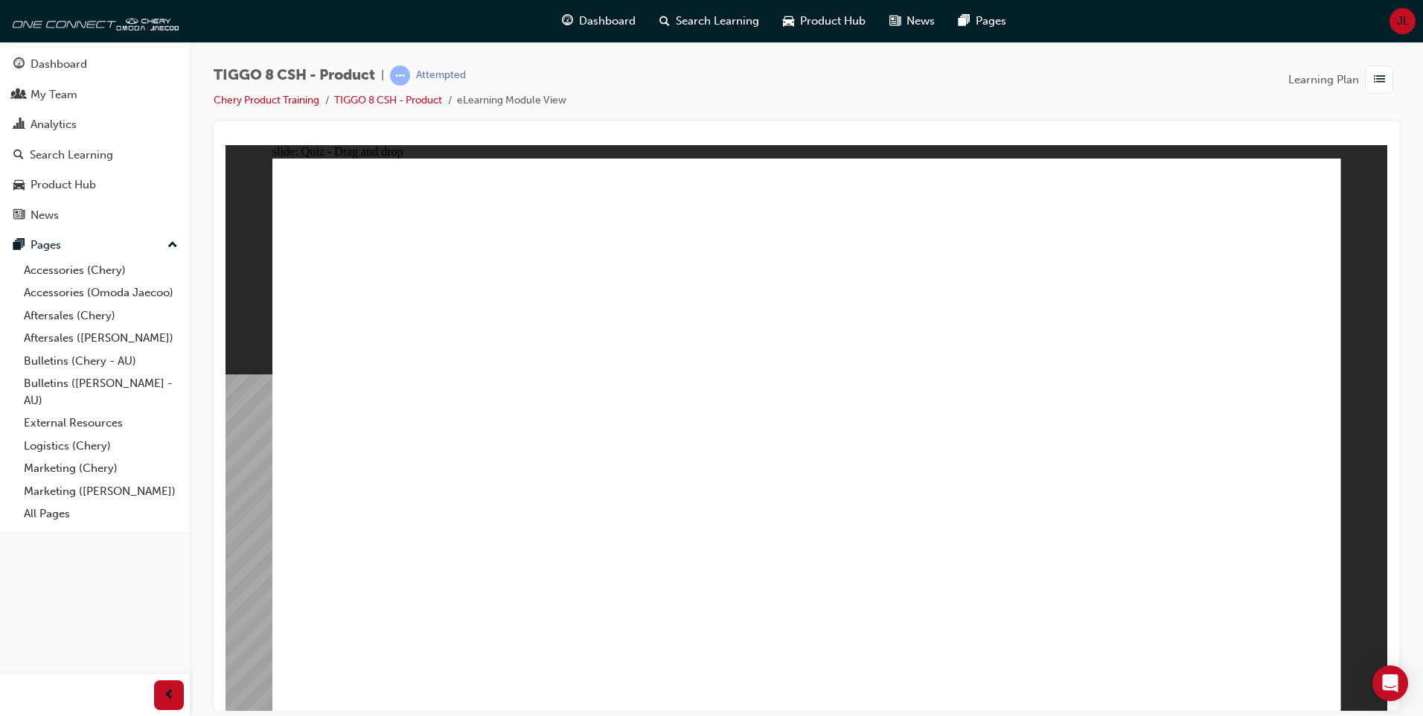
drag, startPoint x: 804, startPoint y: 218, endPoint x: 1061, endPoint y: 463, distance: 354.8
drag, startPoint x: 1042, startPoint y: 211, endPoint x: 651, endPoint y: 453, distance: 459.9
drag, startPoint x: 1263, startPoint y: 234, endPoint x: 459, endPoint y: 478, distance: 840.2
drag, startPoint x: 1098, startPoint y: 339, endPoint x: 1226, endPoint y: 471, distance: 184.2
drag, startPoint x: 909, startPoint y: 330, endPoint x: 825, endPoint y: 471, distance: 163.9
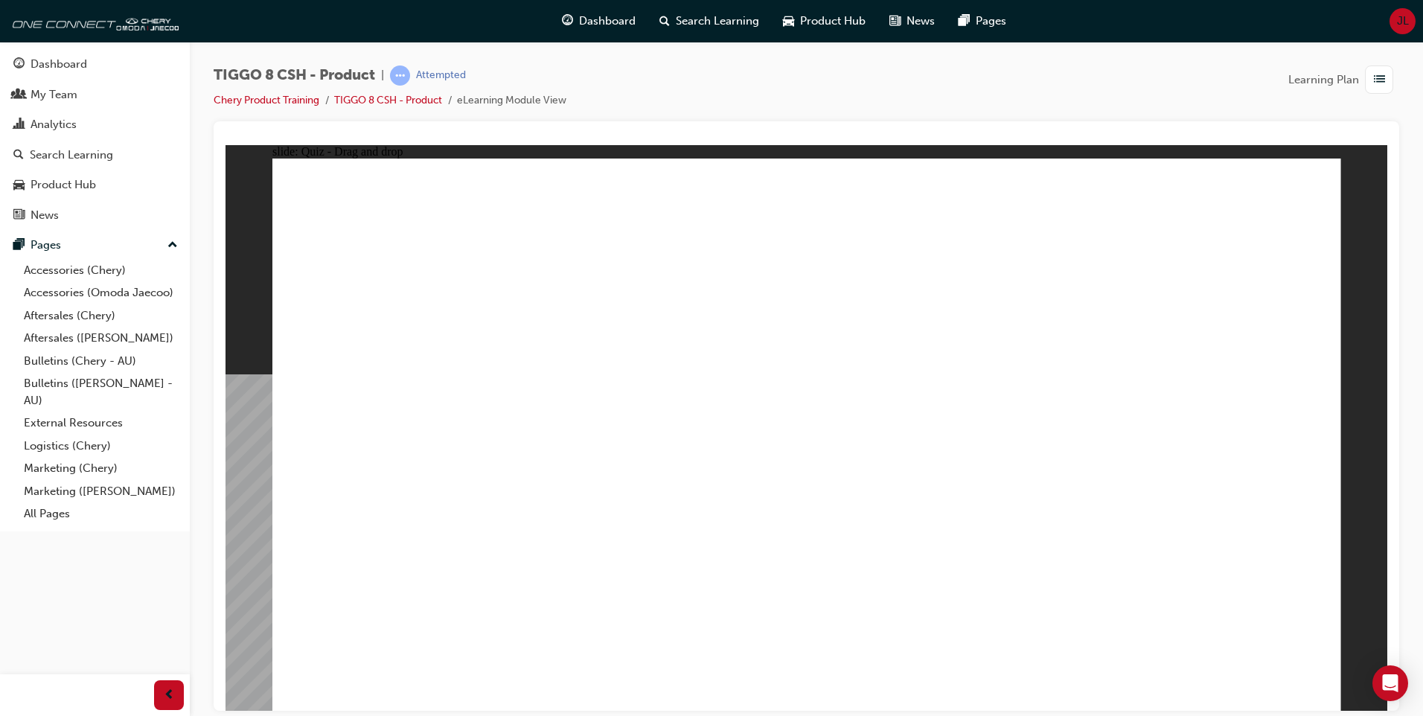
checkbox input "true"
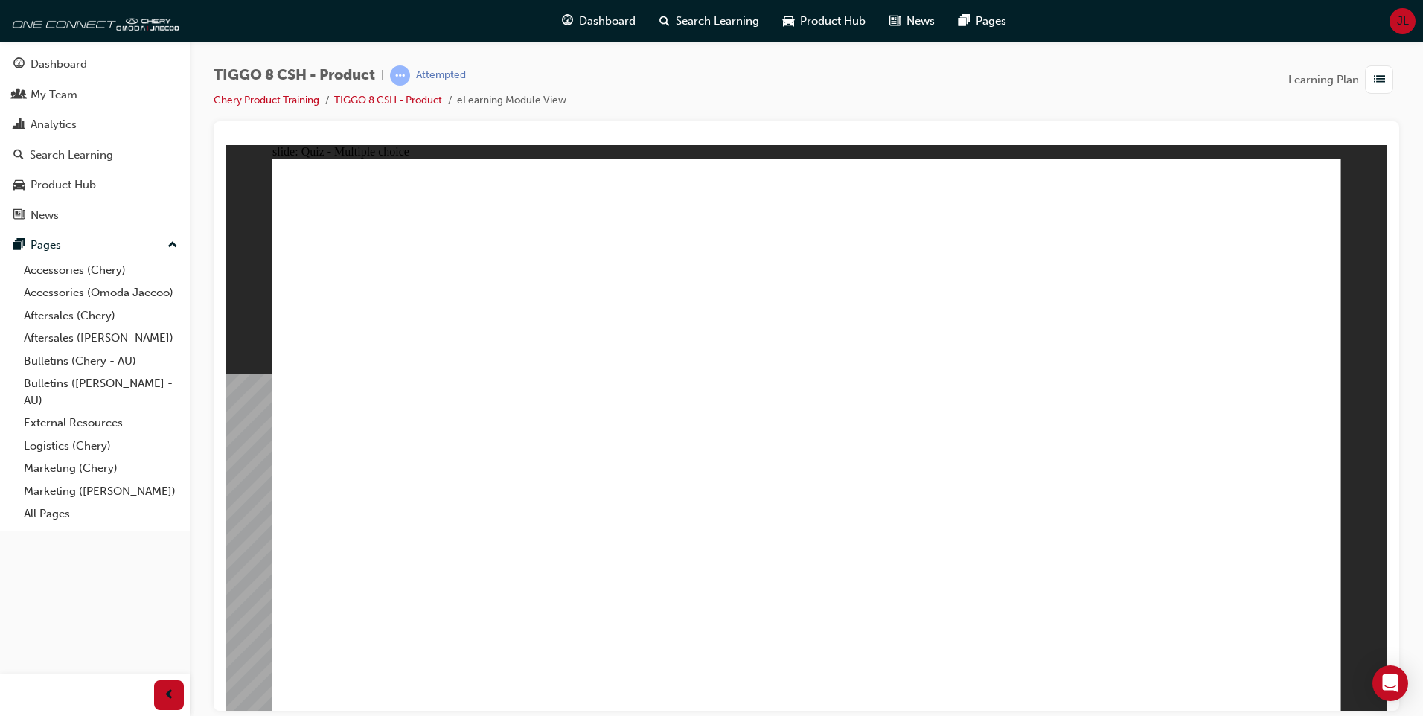
radio input "true"
drag, startPoint x: 938, startPoint y: 265, endPoint x: 866, endPoint y: 505, distance: 250.8
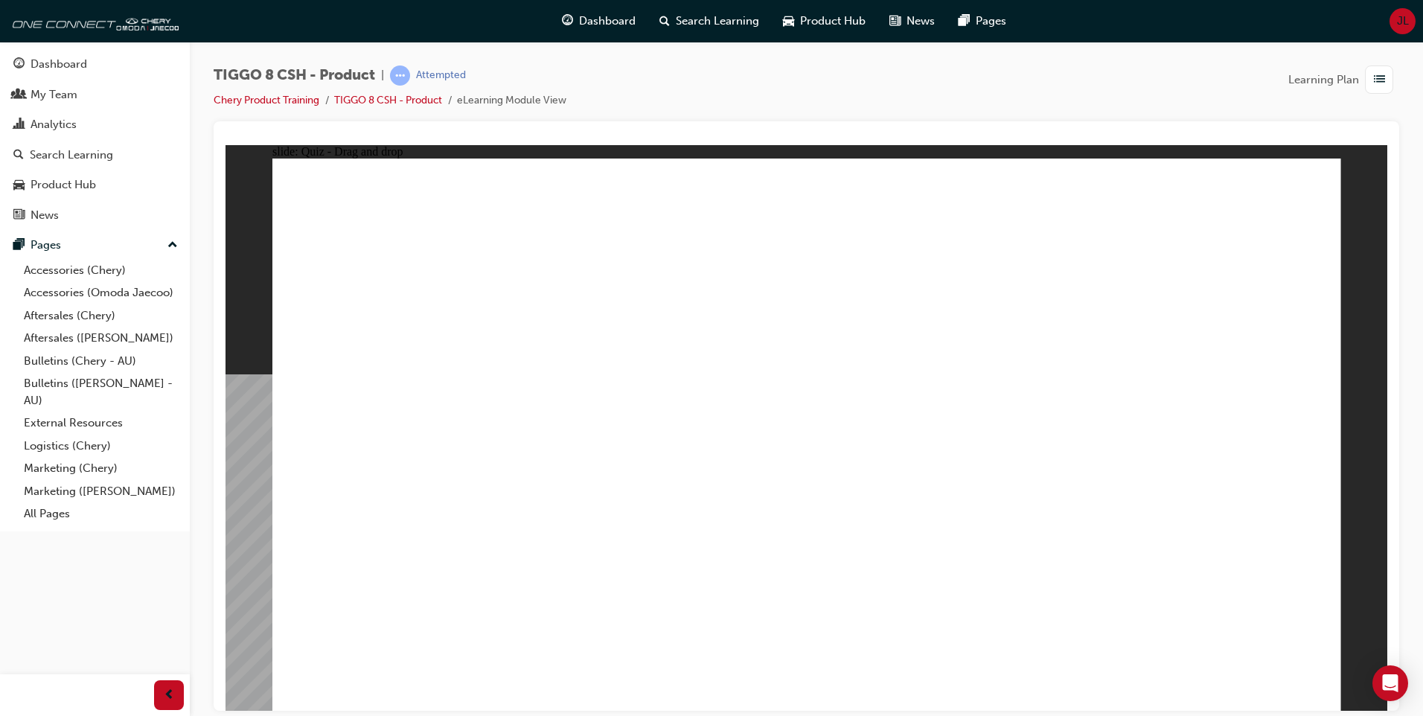
drag, startPoint x: 961, startPoint y: 304, endPoint x: 874, endPoint y: 508, distance: 222.0
drag, startPoint x: 992, startPoint y: 223, endPoint x: 877, endPoint y: 551, distance: 347.6
drag, startPoint x: 852, startPoint y: 252, endPoint x: 869, endPoint y: 510, distance: 259.5
drag, startPoint x: 865, startPoint y: 237, endPoint x: 935, endPoint y: 528, distance: 299.3
drag, startPoint x: 1246, startPoint y: 256, endPoint x: 1081, endPoint y: 541, distance: 329.8
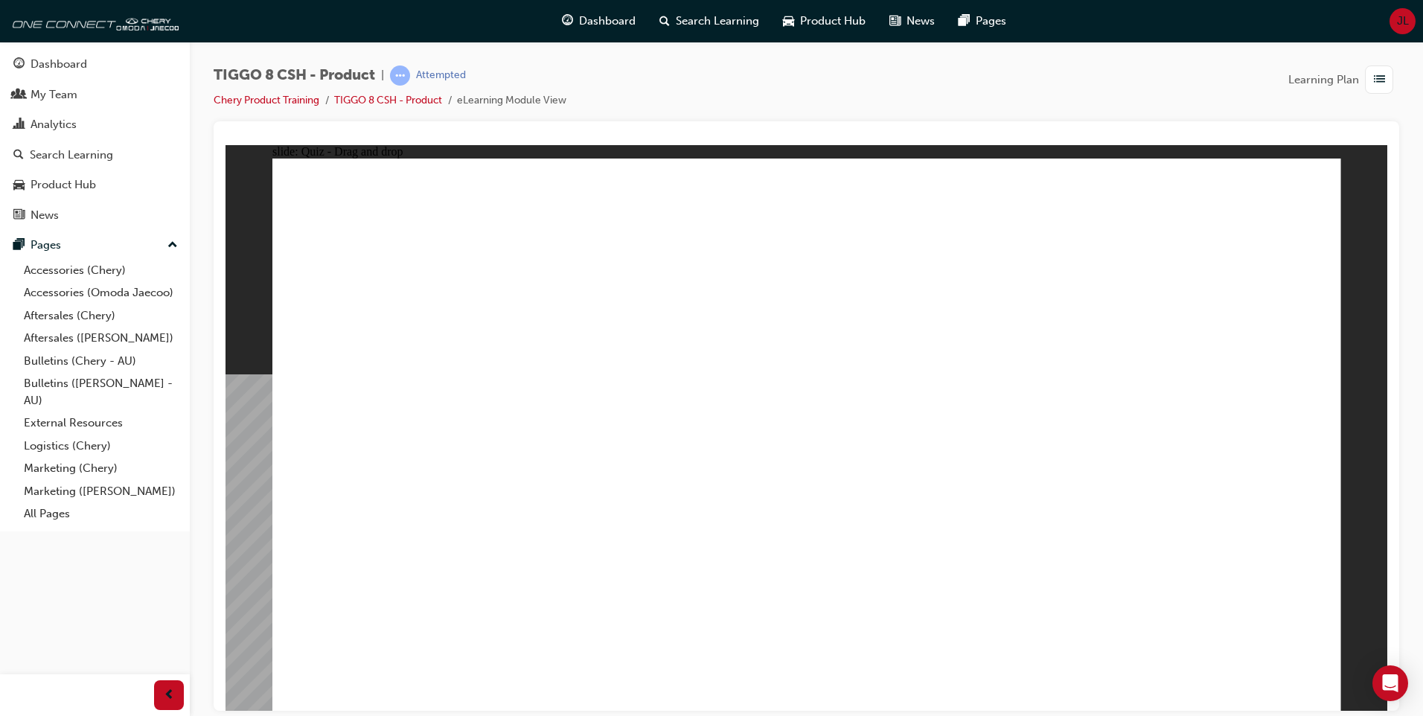
drag, startPoint x: 1214, startPoint y: 182, endPoint x: 1211, endPoint y: 191, distance: 10.1
drag, startPoint x: 1191, startPoint y: 217, endPoint x: 927, endPoint y: 568, distance: 438.9
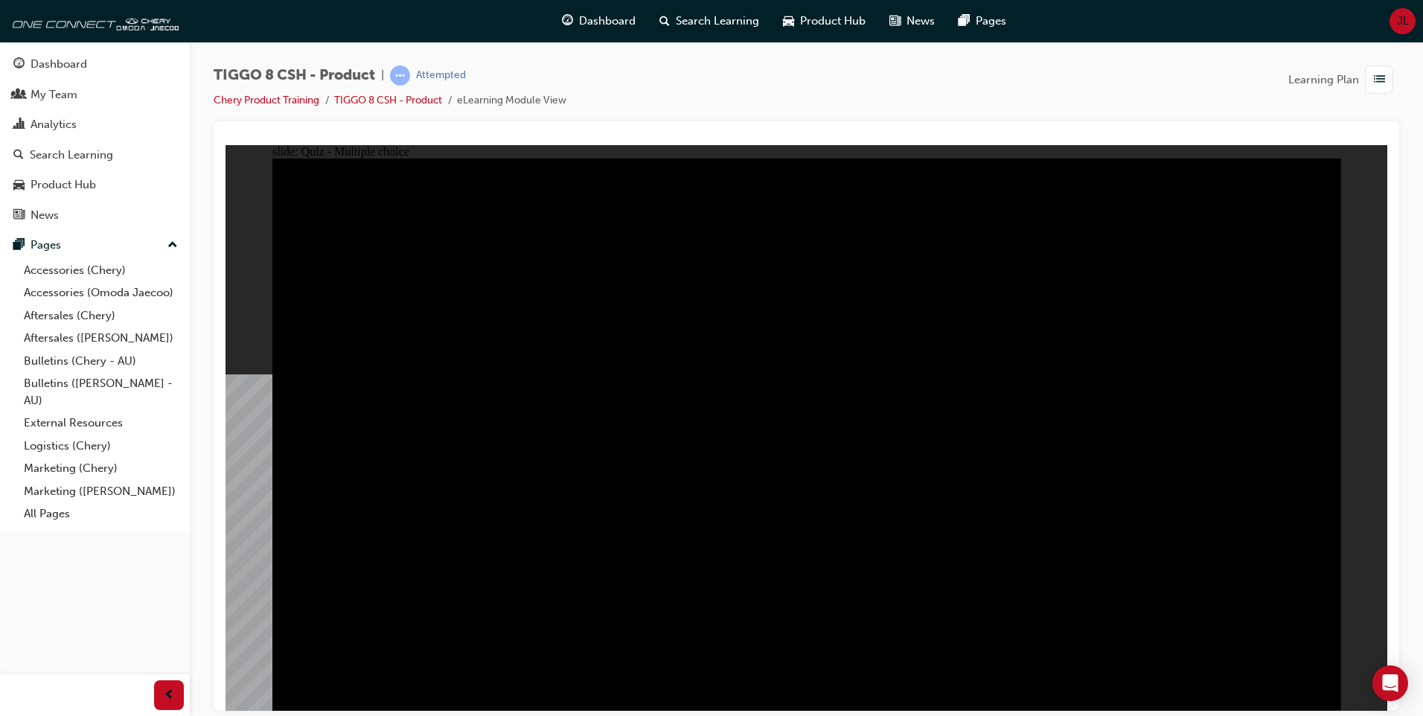
radio input "true"
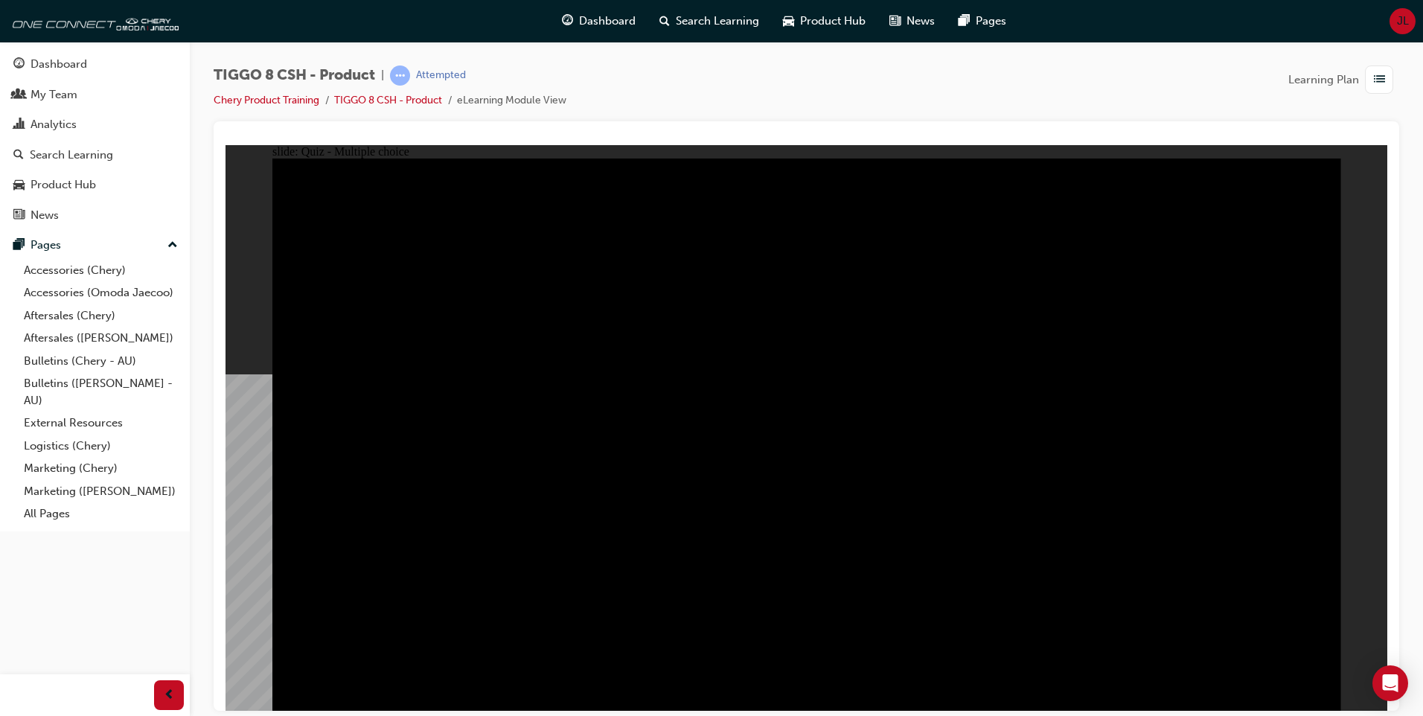
radio input "true"
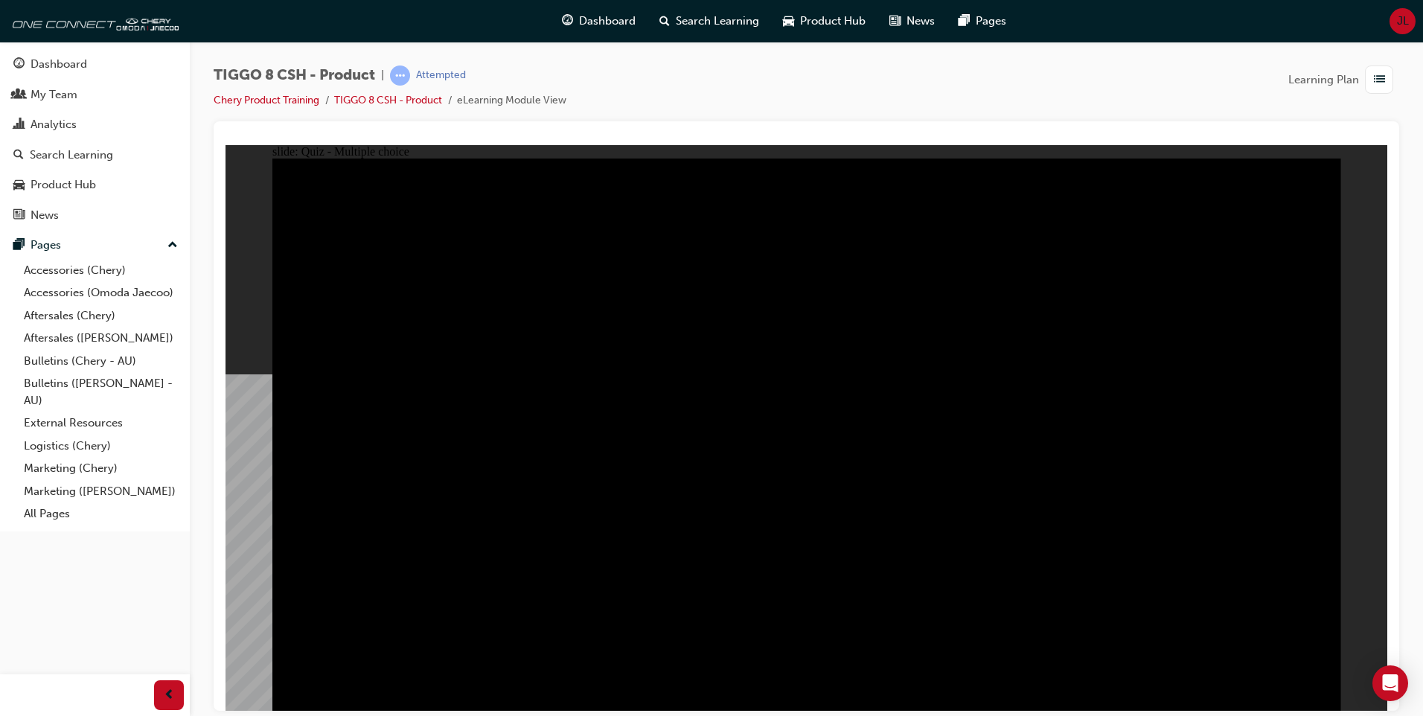
checkbox input "true"
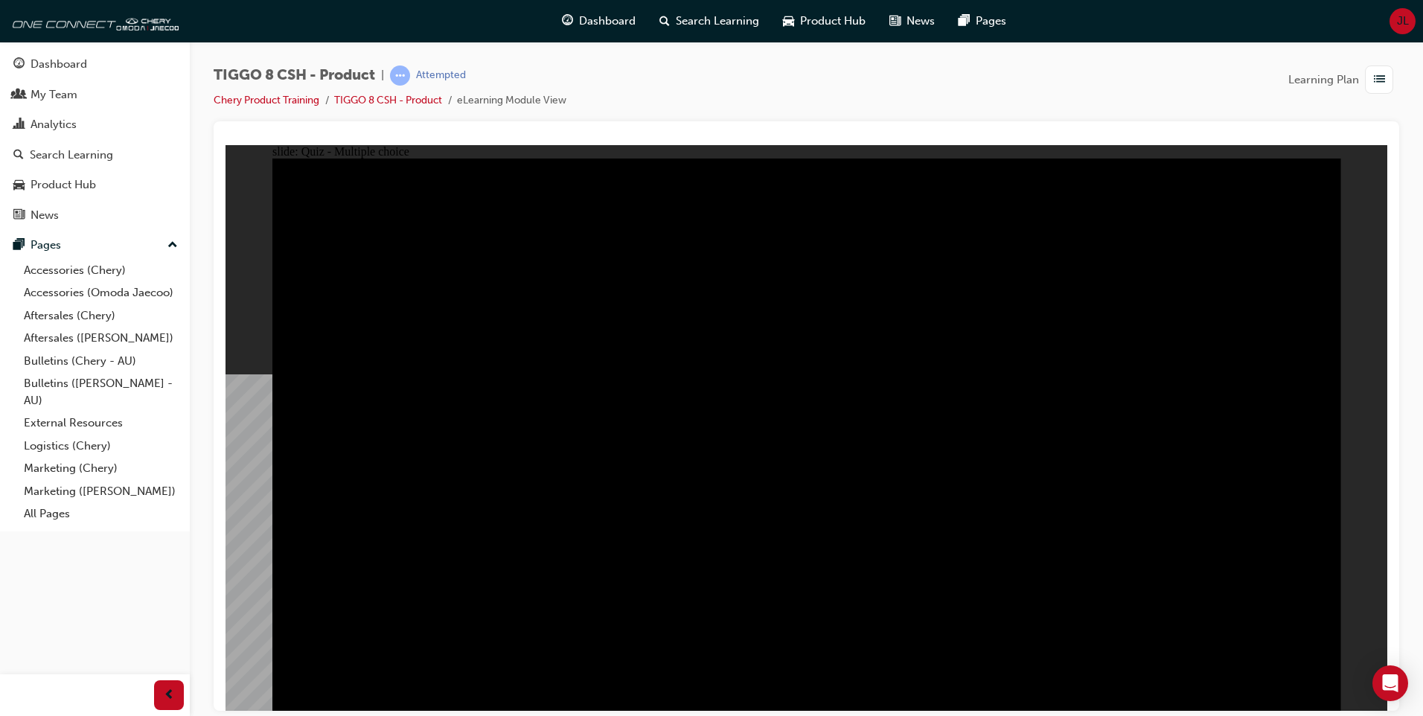
checkbox input "true"
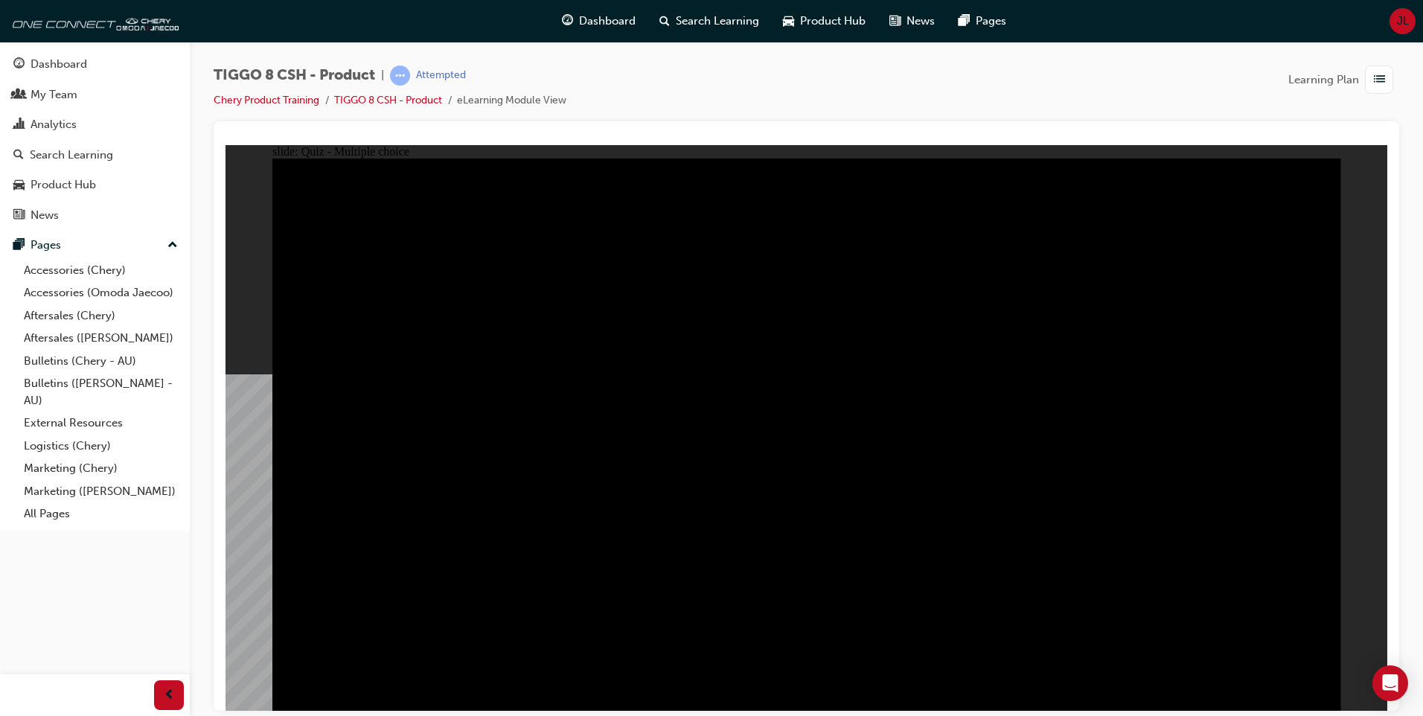
checkbox input "true"
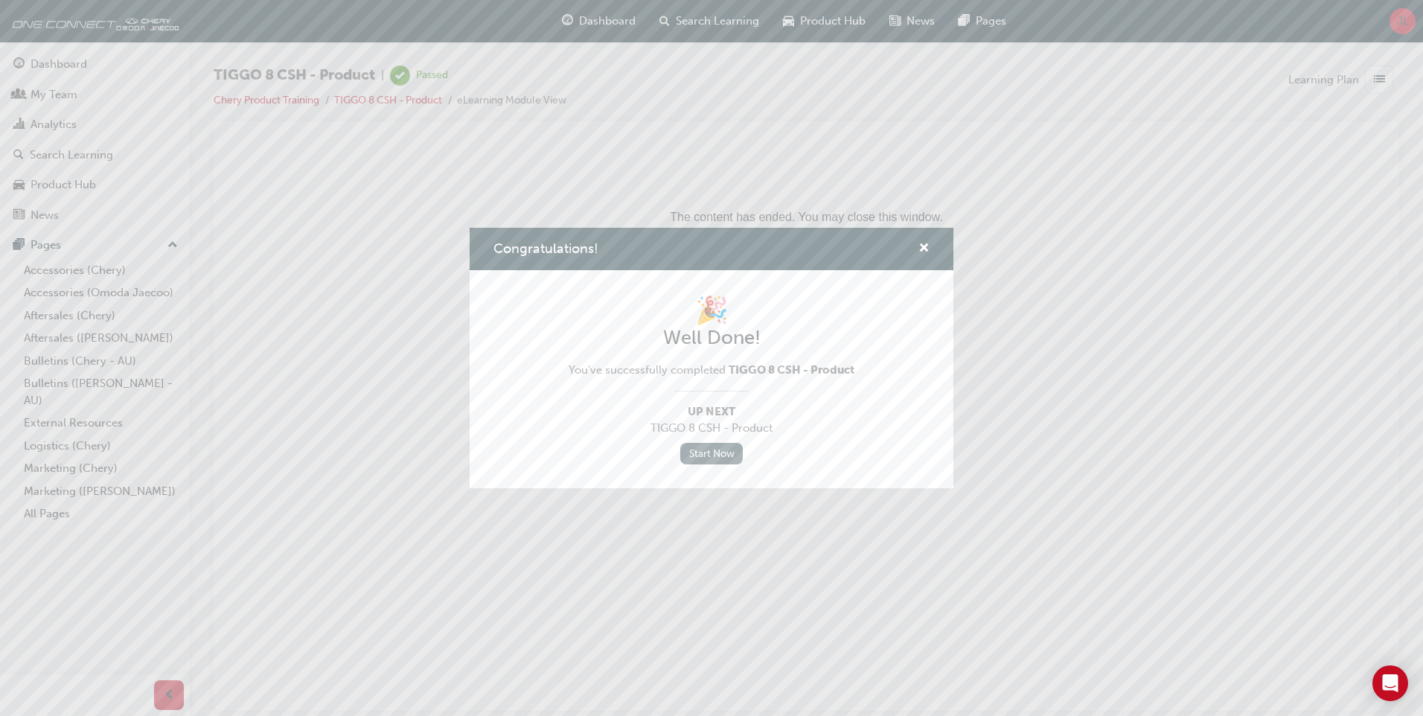
click at [726, 450] on link "Start Now" at bounding box center [711, 454] width 63 height 22
click at [709, 452] on link "Start Now" at bounding box center [711, 454] width 63 height 22
click at [924, 245] on span "cross-icon" at bounding box center [923, 249] width 11 height 13
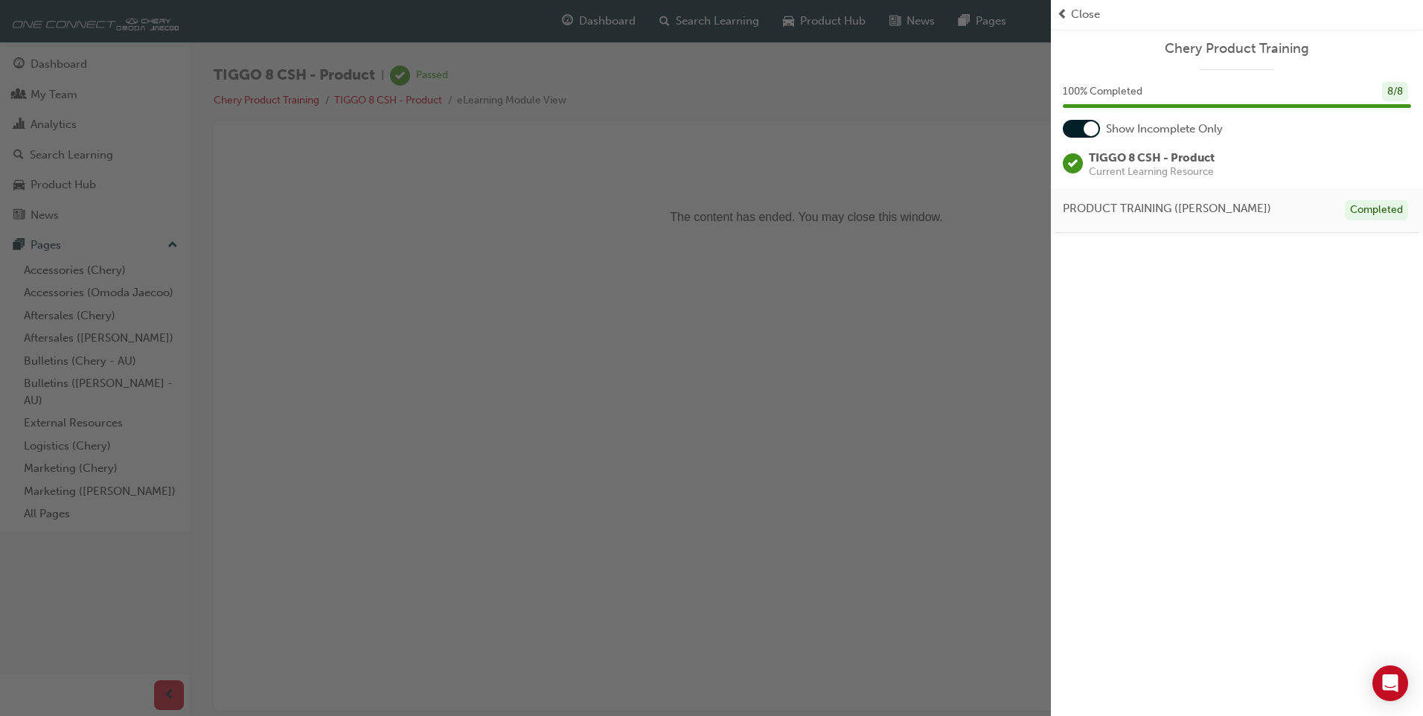
click at [1060, 15] on span "prev-icon" at bounding box center [1062, 14] width 11 height 17
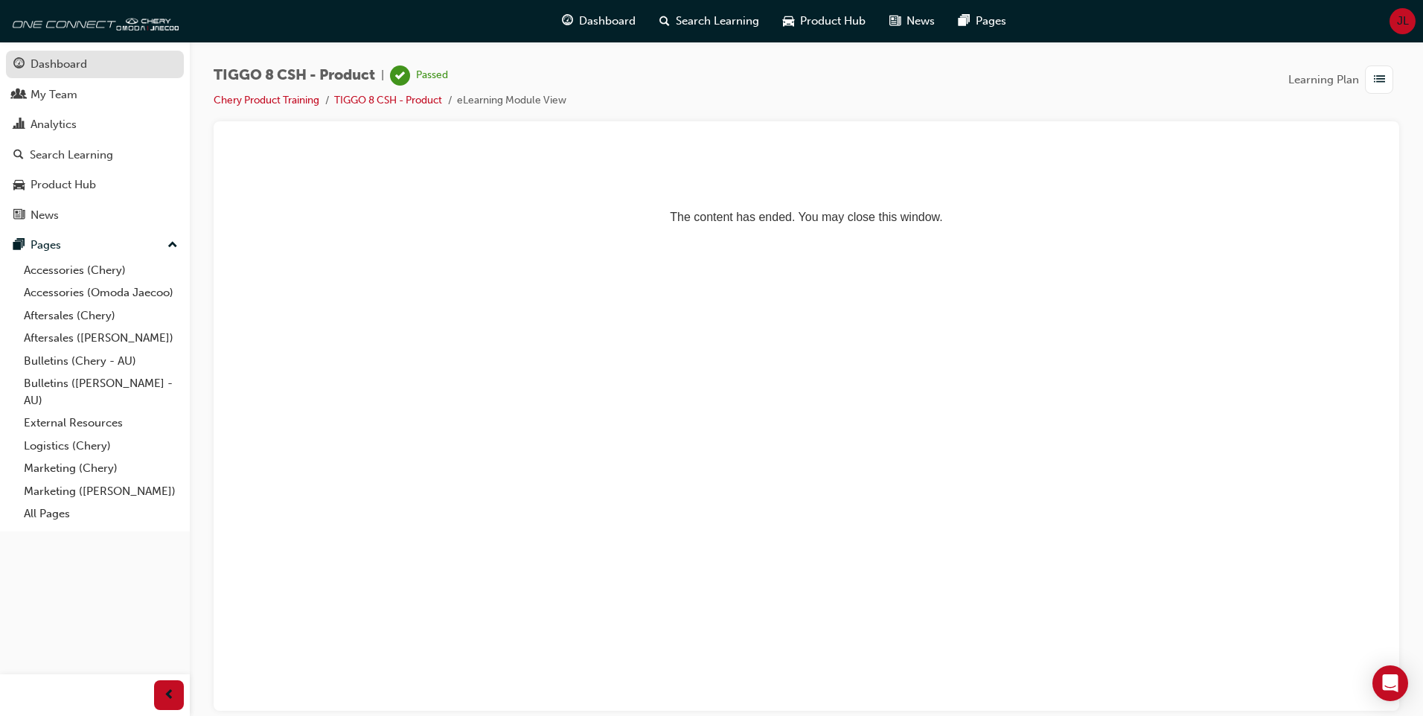
click at [49, 60] on div "Dashboard" at bounding box center [59, 64] width 57 height 17
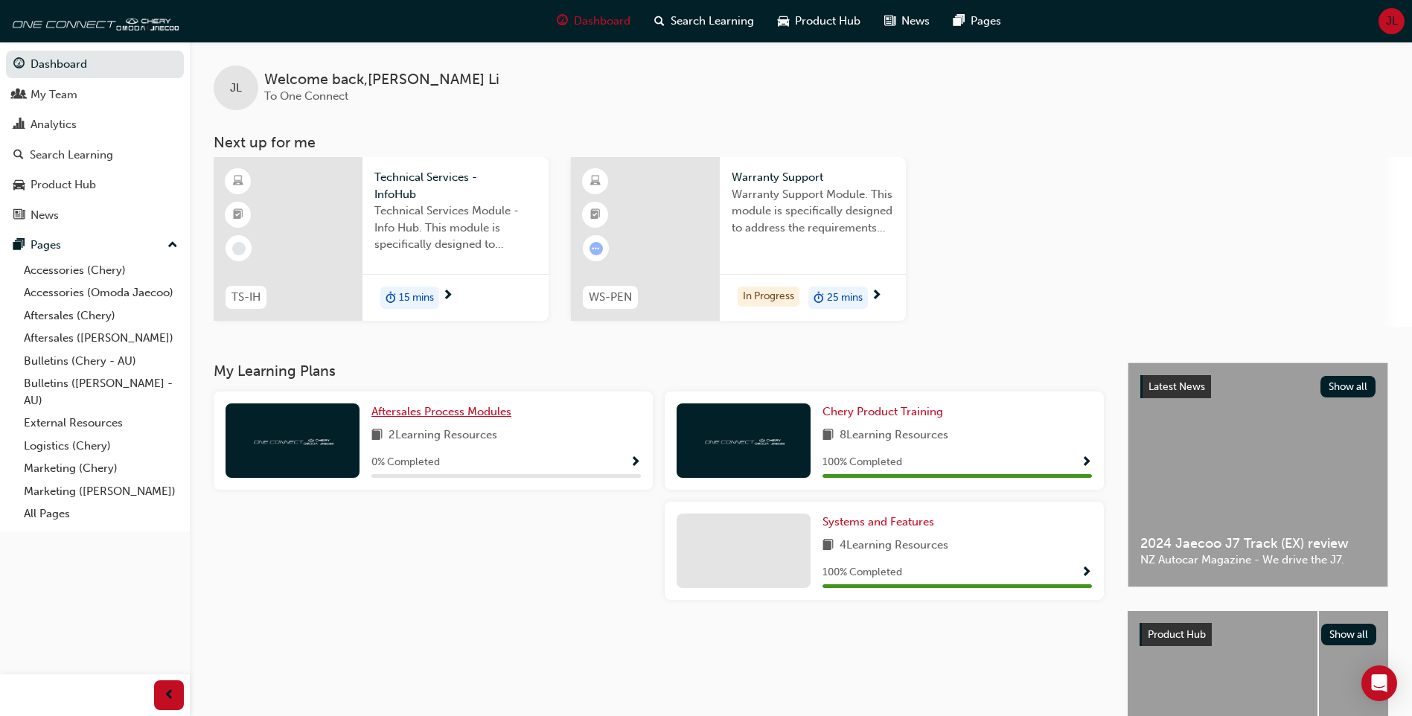
click at [483, 417] on span "Aftersales Process Modules" at bounding box center [441, 411] width 140 height 13
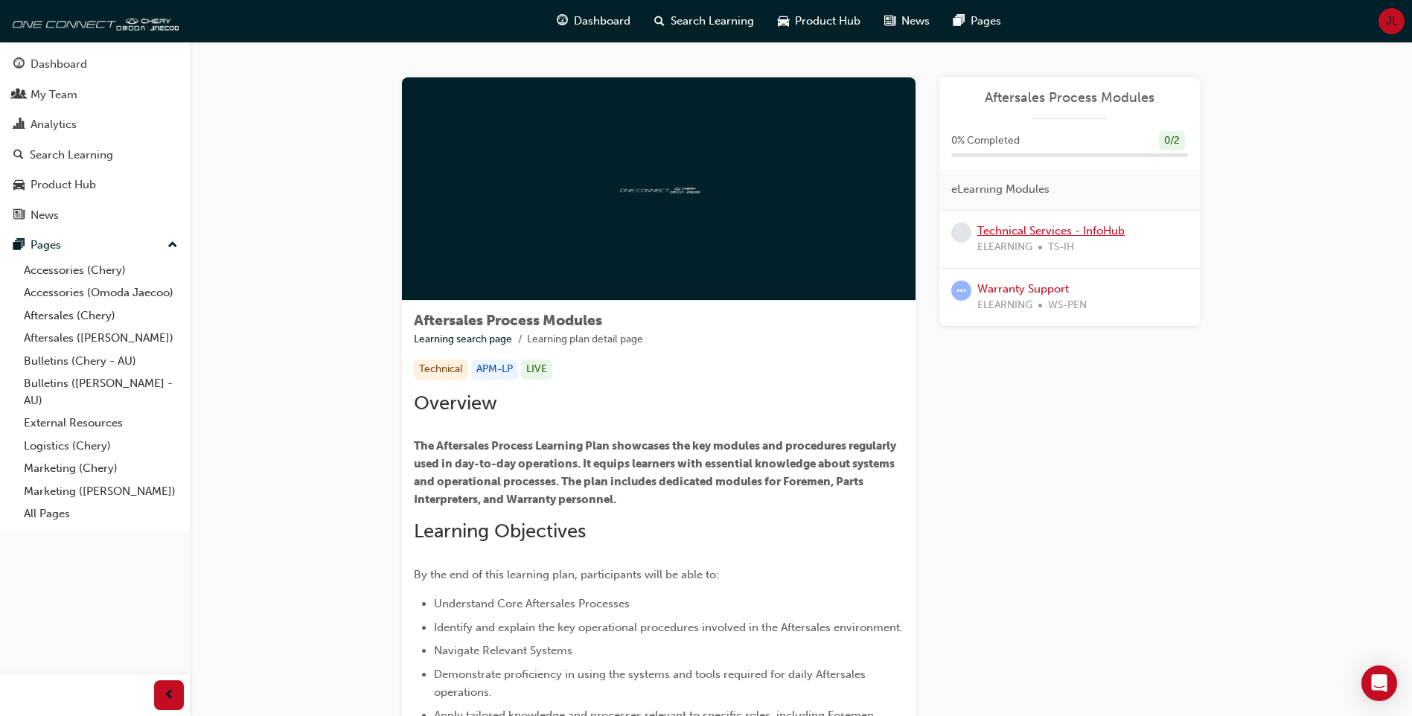
click at [1083, 231] on link "Technical Services - InfoHub" at bounding box center [1050, 230] width 147 height 13
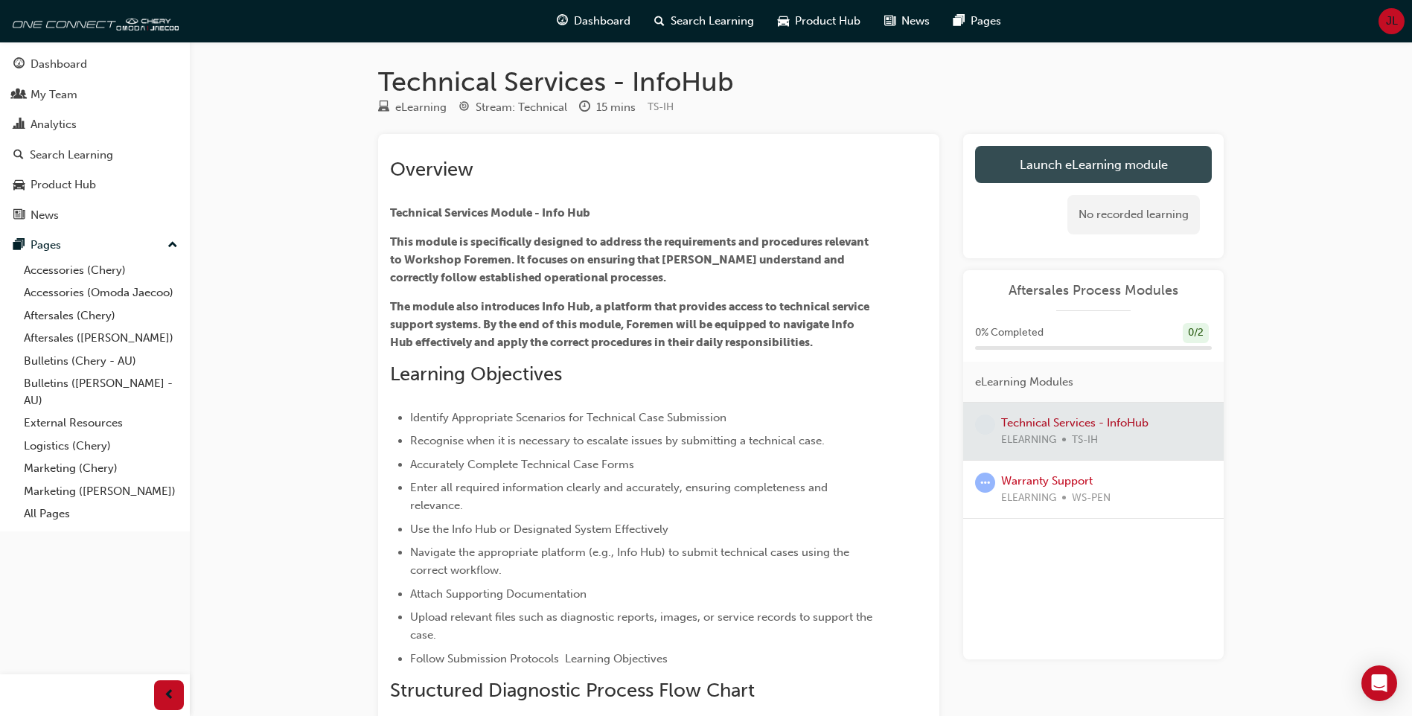
click at [1129, 170] on link "Launch eLearning module" at bounding box center [1093, 164] width 237 height 37
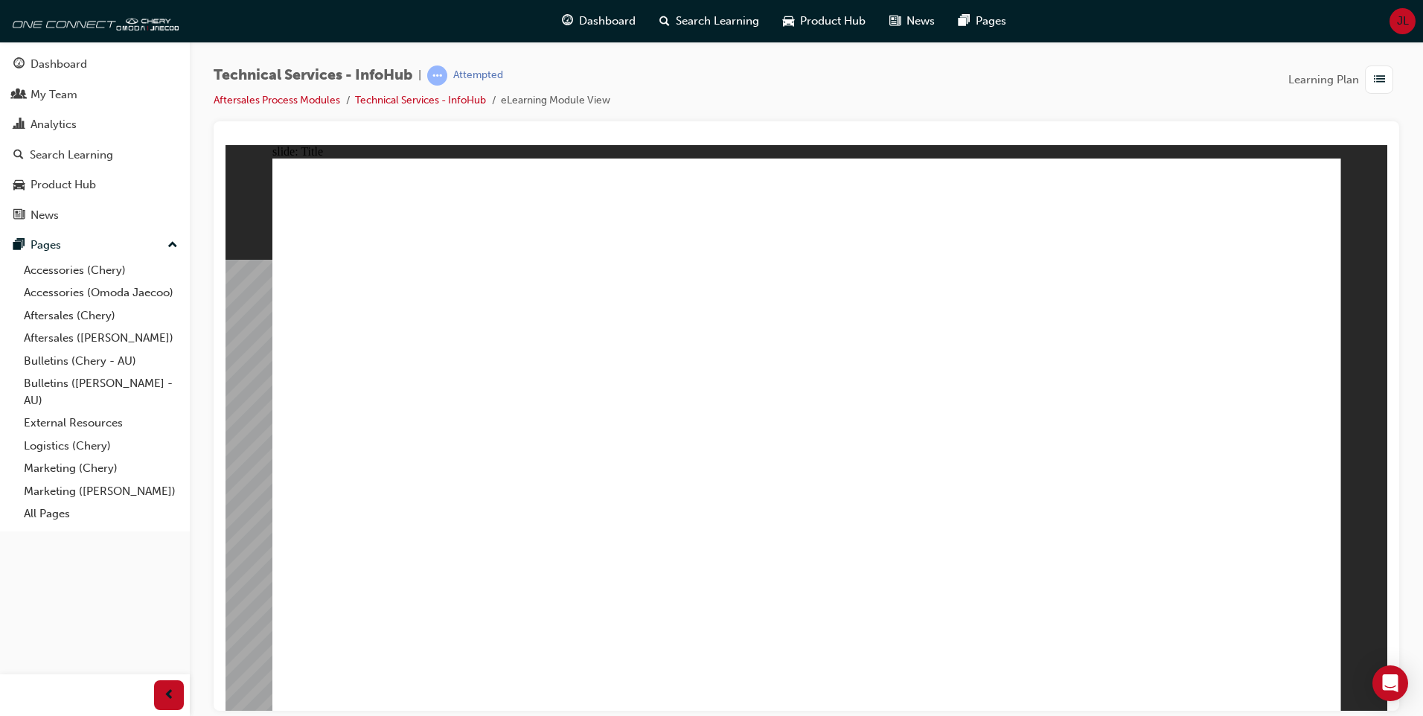
drag, startPoint x: 595, startPoint y: 371, endPoint x: 387, endPoint y: 324, distance: 213.4
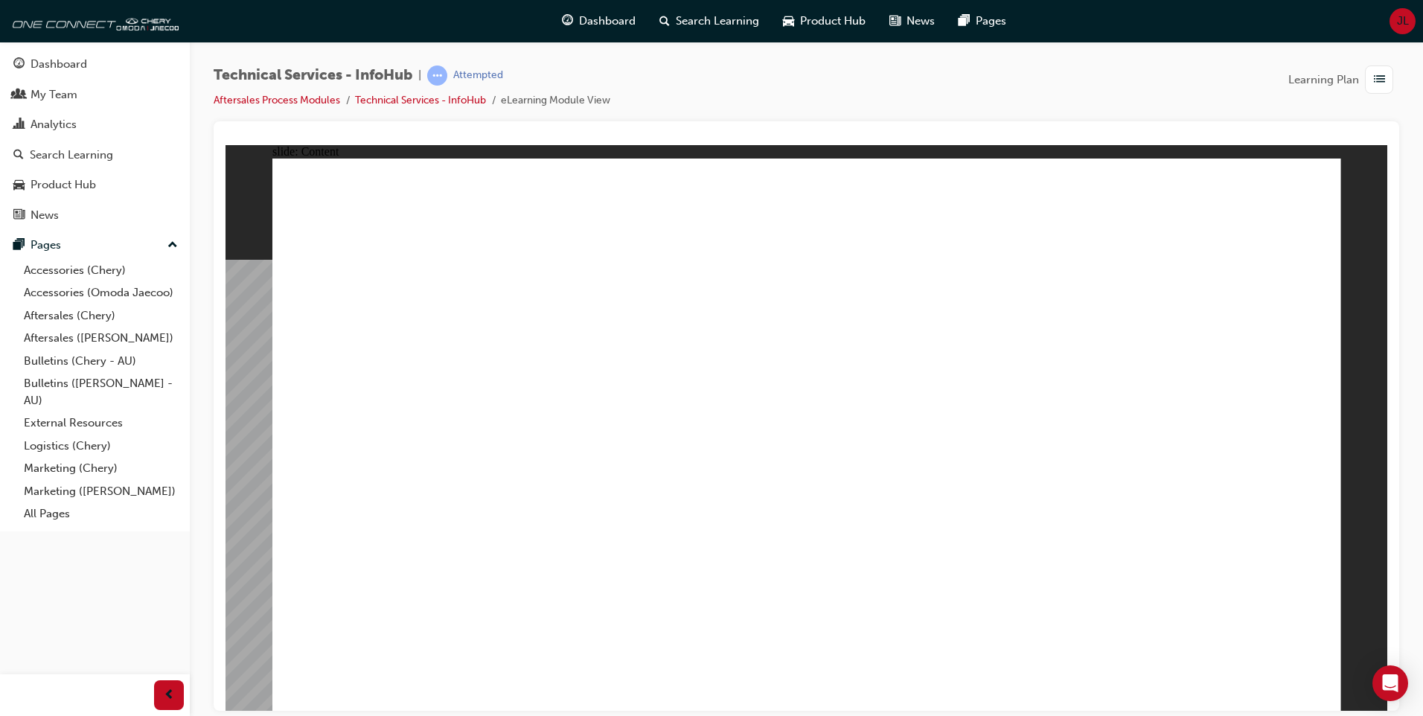
drag, startPoint x: 522, startPoint y: 263, endPoint x: 547, endPoint y: 272, distance: 26.8
drag, startPoint x: 808, startPoint y: 435, endPoint x: 790, endPoint y: 449, distance: 23.4
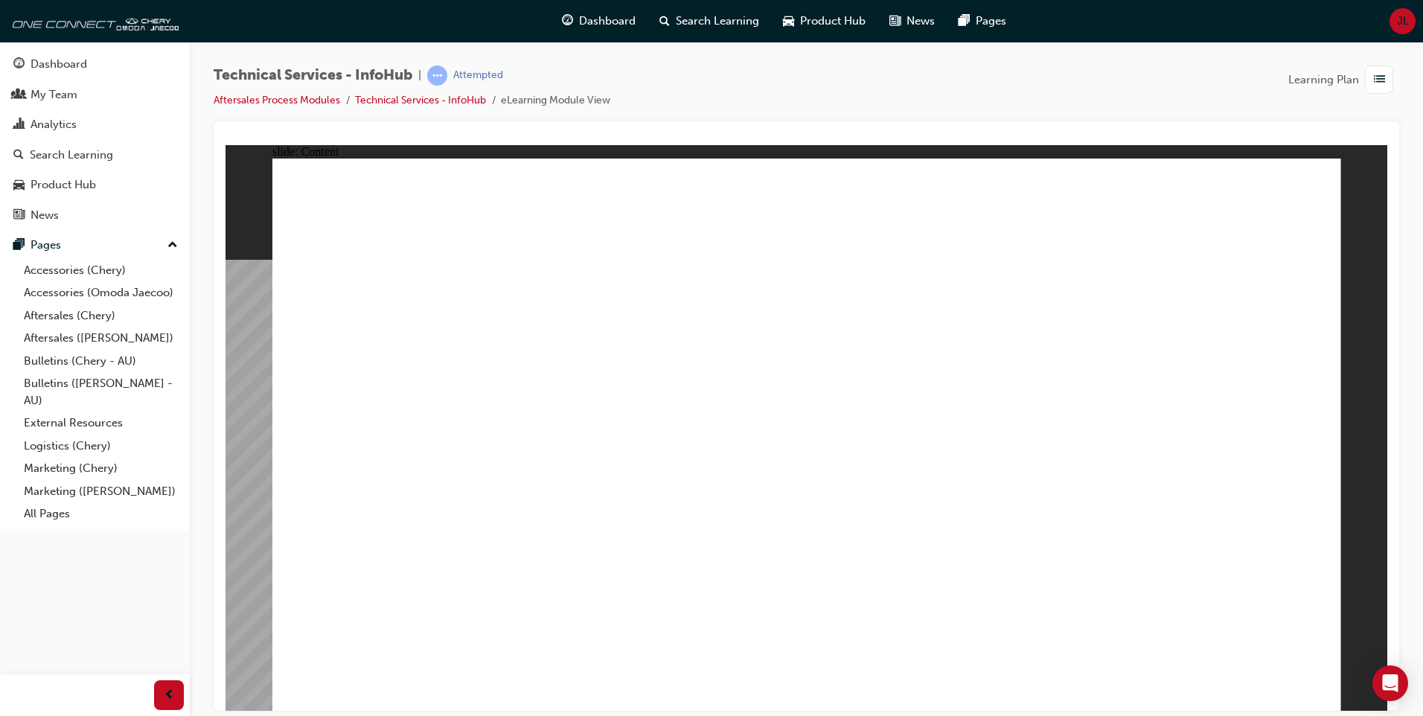
drag, startPoint x: 1284, startPoint y: 232, endPoint x: 1298, endPoint y: 223, distance: 16.5
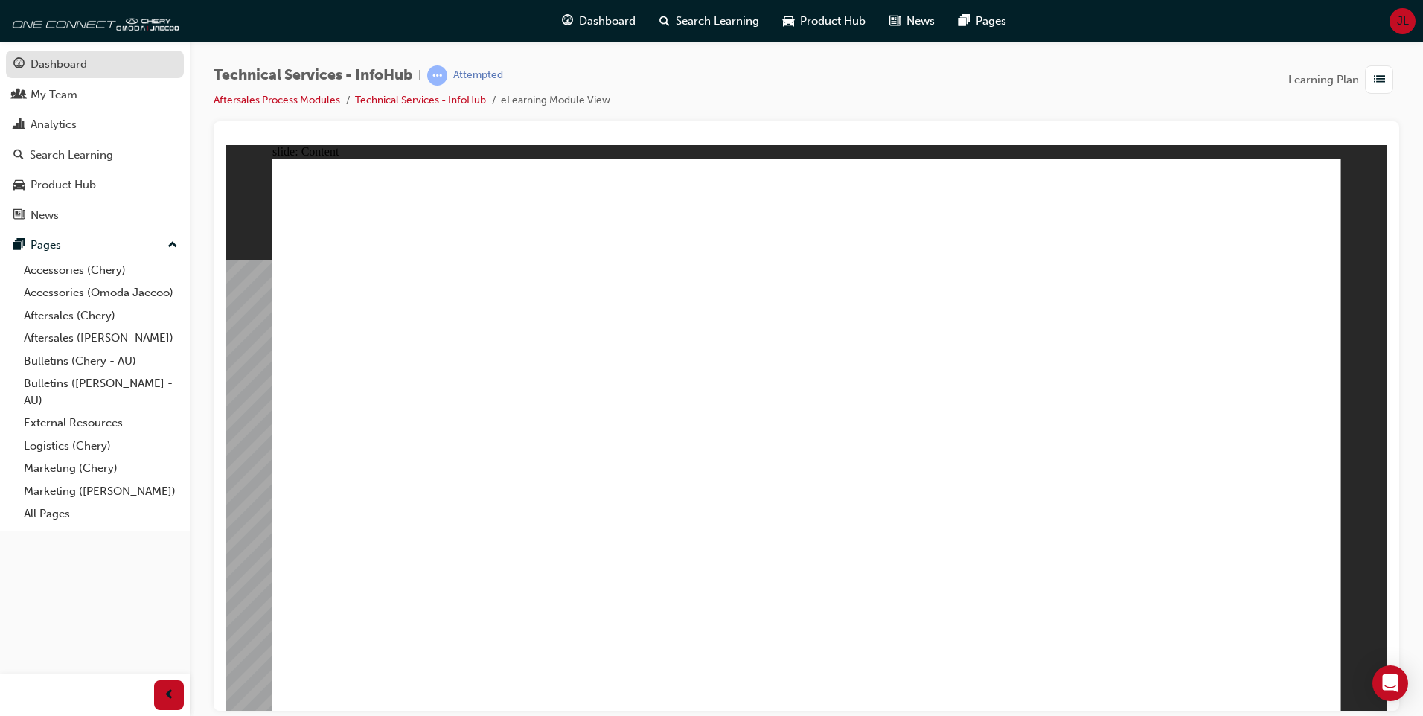
click at [59, 60] on div "Dashboard" at bounding box center [59, 64] width 57 height 17
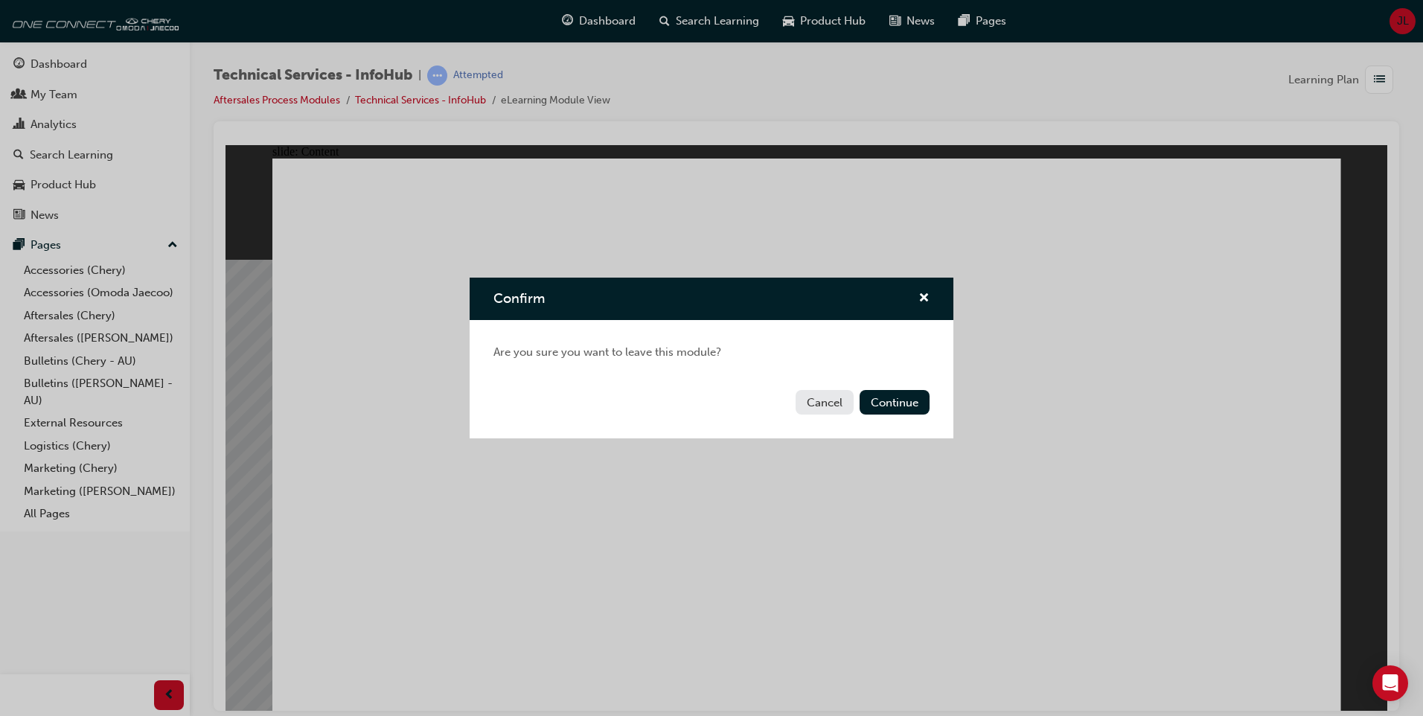
click at [824, 404] on button "Cancel" at bounding box center [825, 402] width 58 height 25
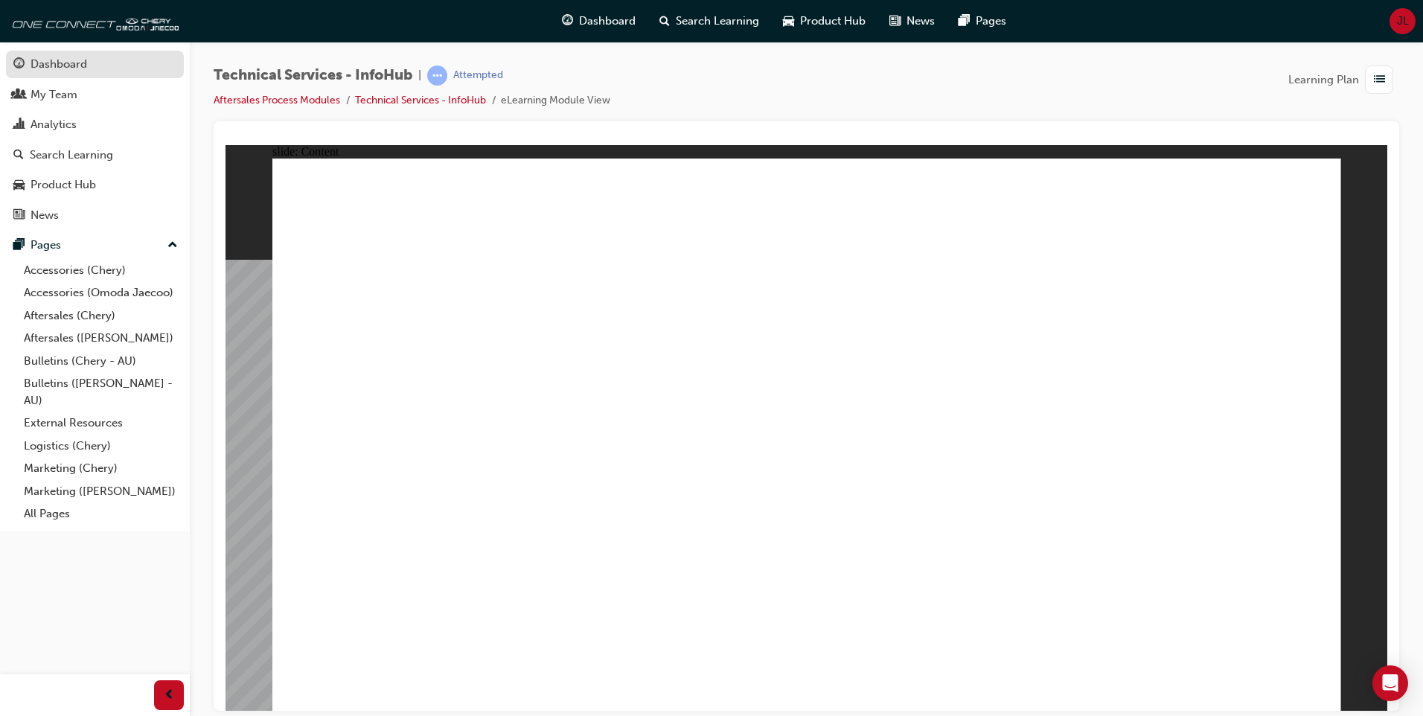
click at [66, 65] on div "Dashboard" at bounding box center [59, 64] width 57 height 17
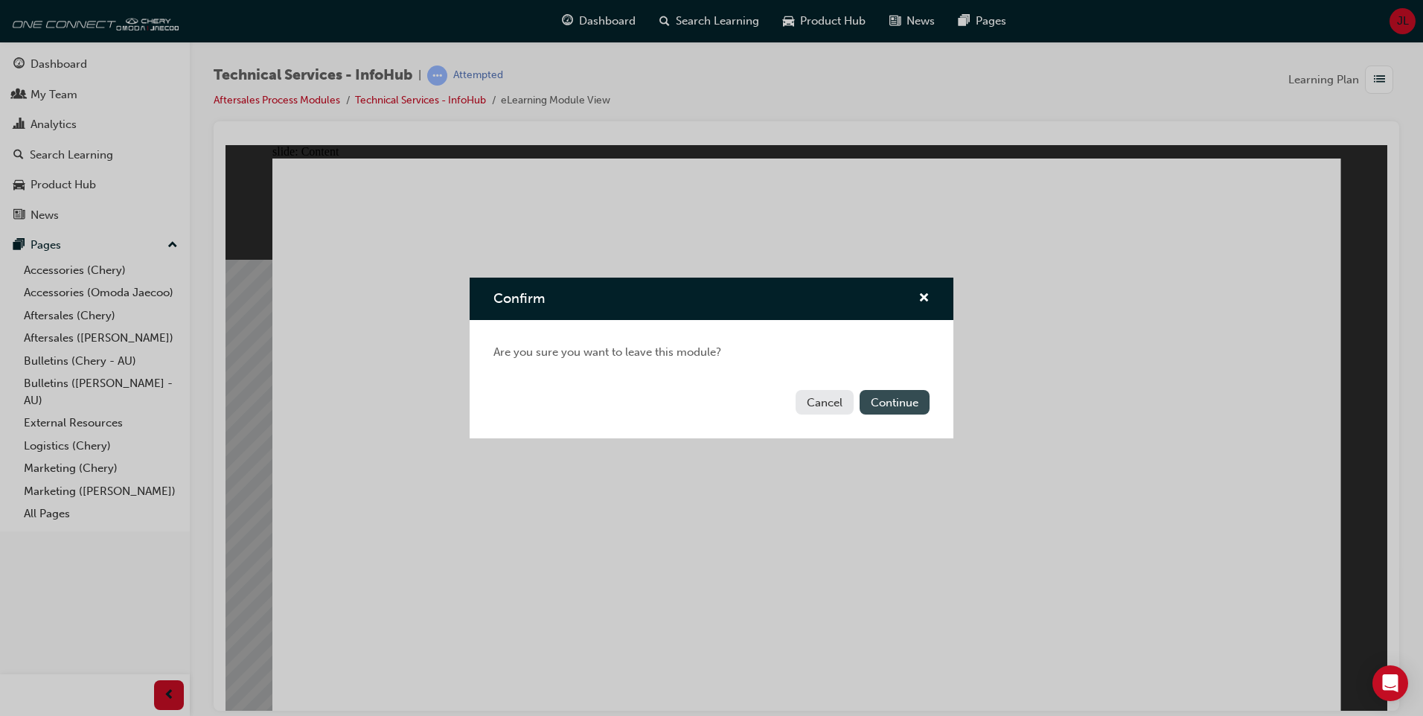
click at [894, 408] on button "Continue" at bounding box center [895, 402] width 70 height 25
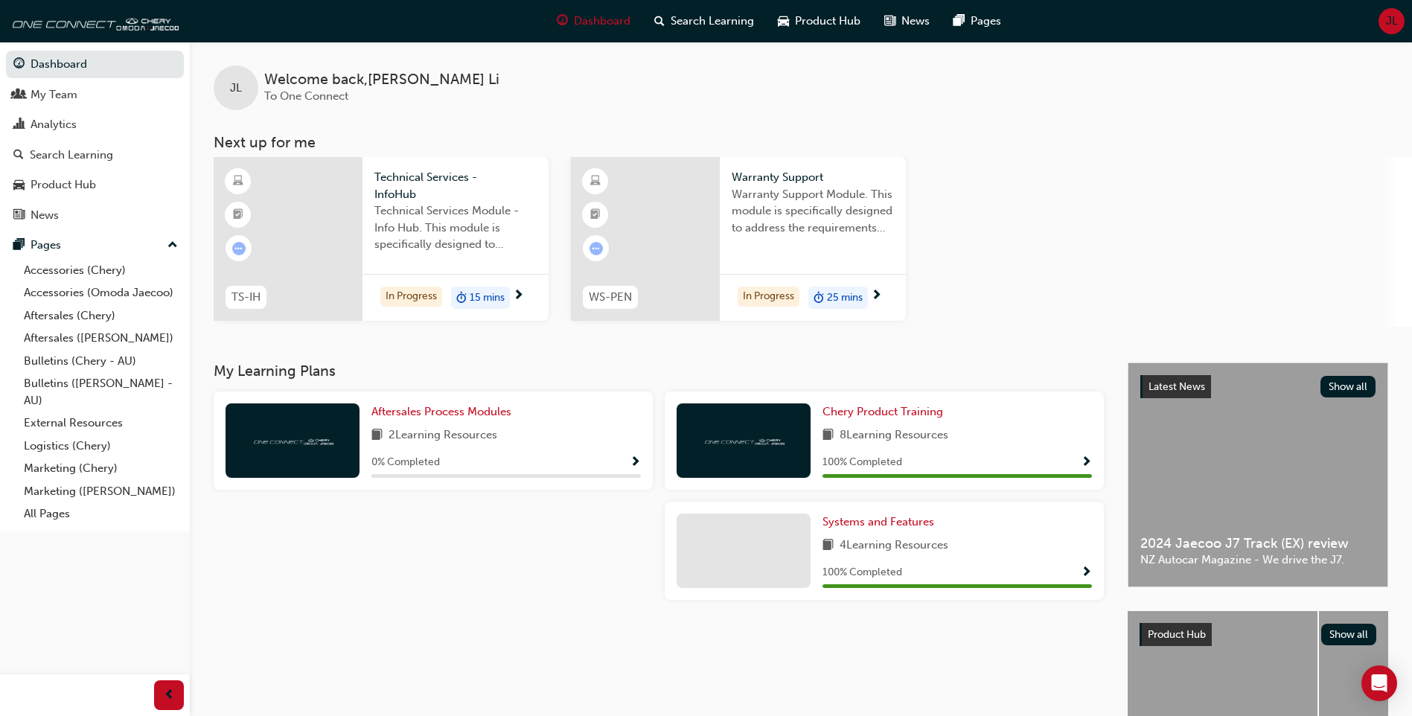
click at [816, 190] on span "Warranty Support Module. This module is specifically designed to address the re…" at bounding box center [813, 211] width 162 height 51
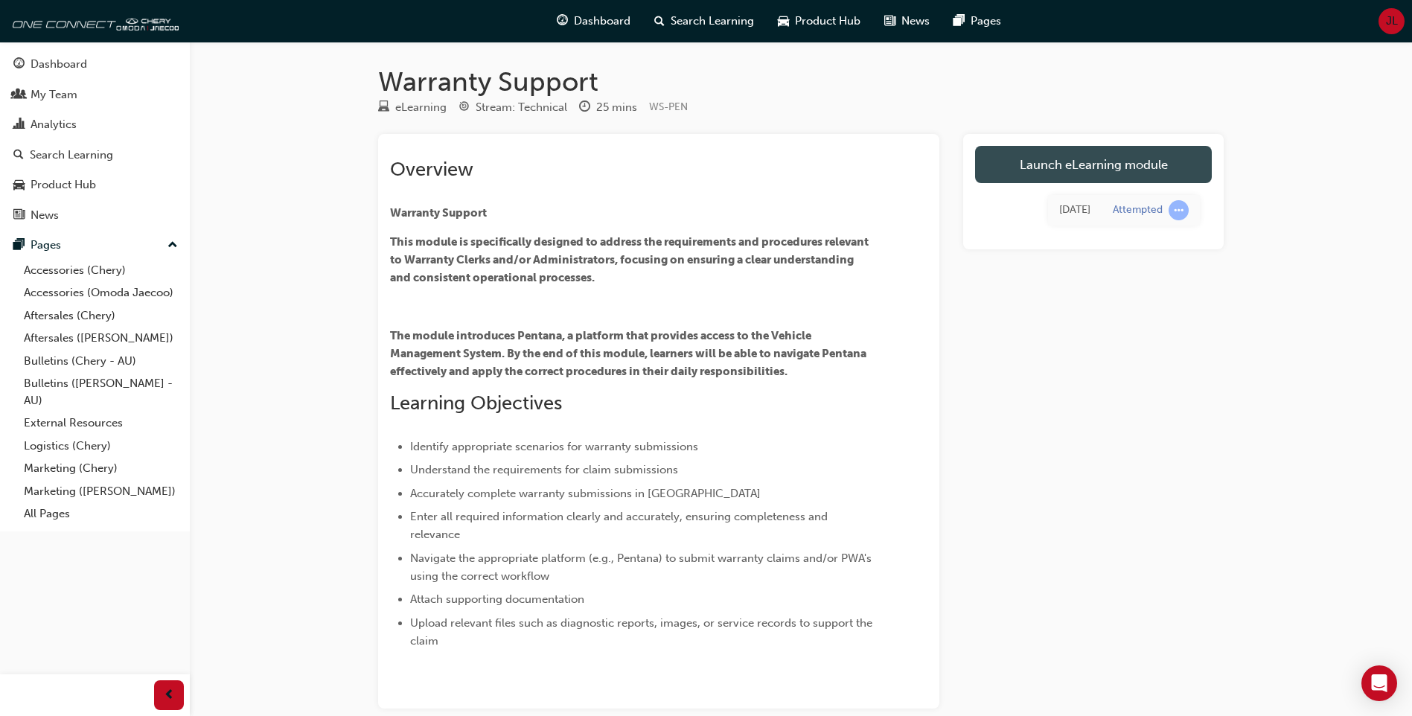
click at [1105, 157] on link "Launch eLearning module" at bounding box center [1093, 164] width 237 height 37
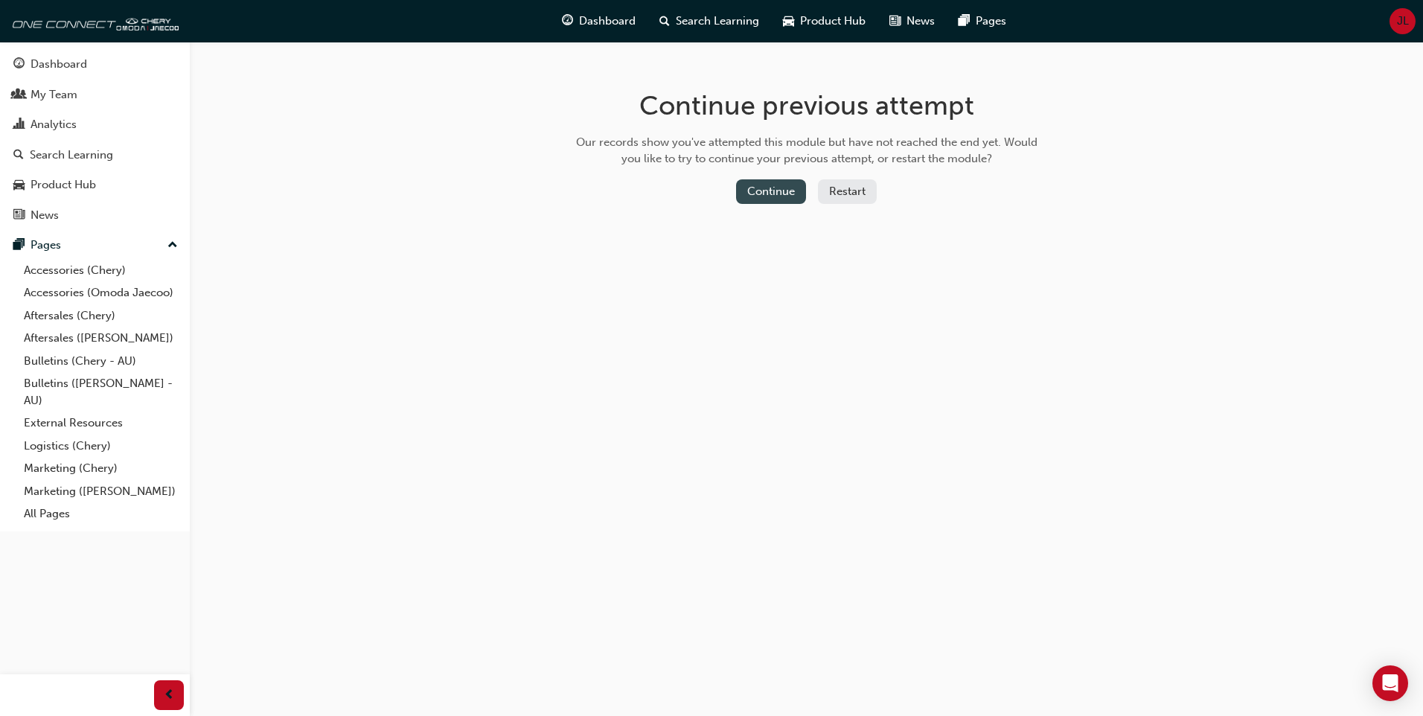
click at [795, 191] on button "Continue" at bounding box center [771, 191] width 70 height 25
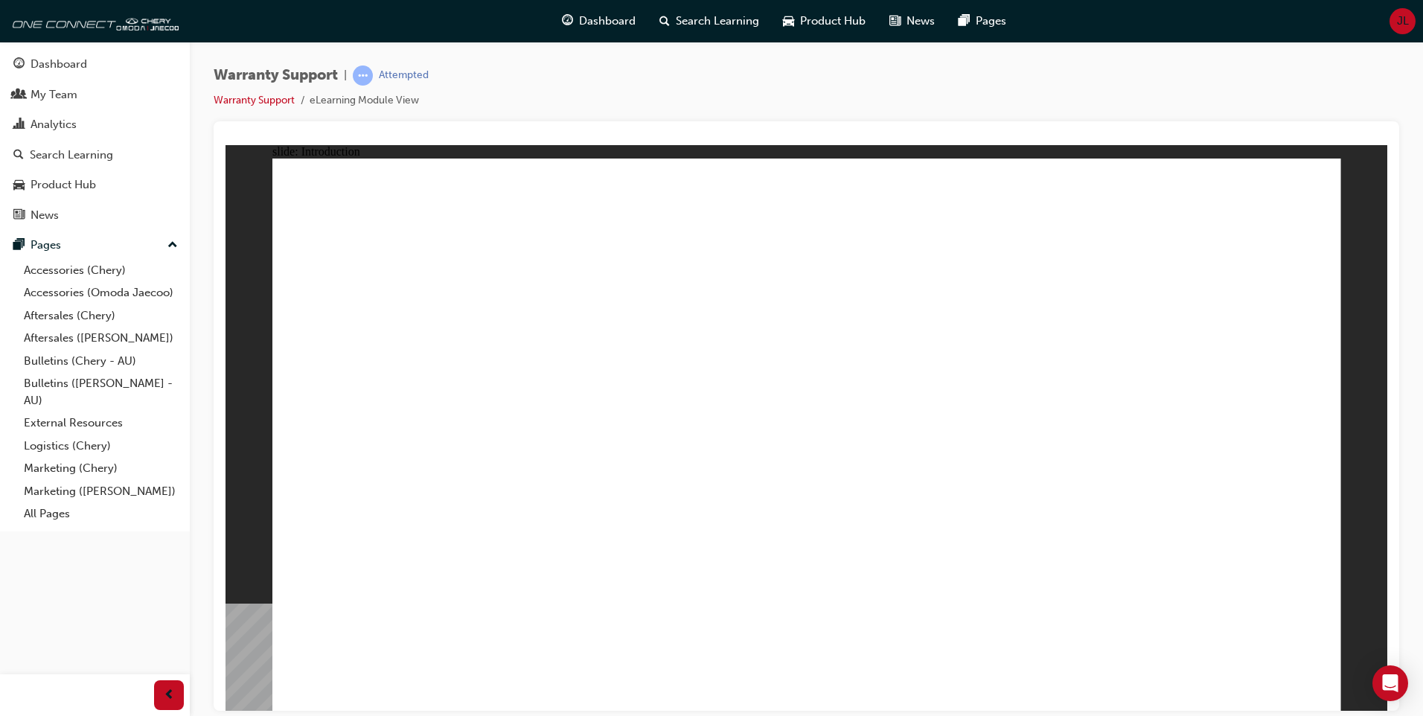
drag, startPoint x: 977, startPoint y: 348, endPoint x: 934, endPoint y: 319, distance: 52.0
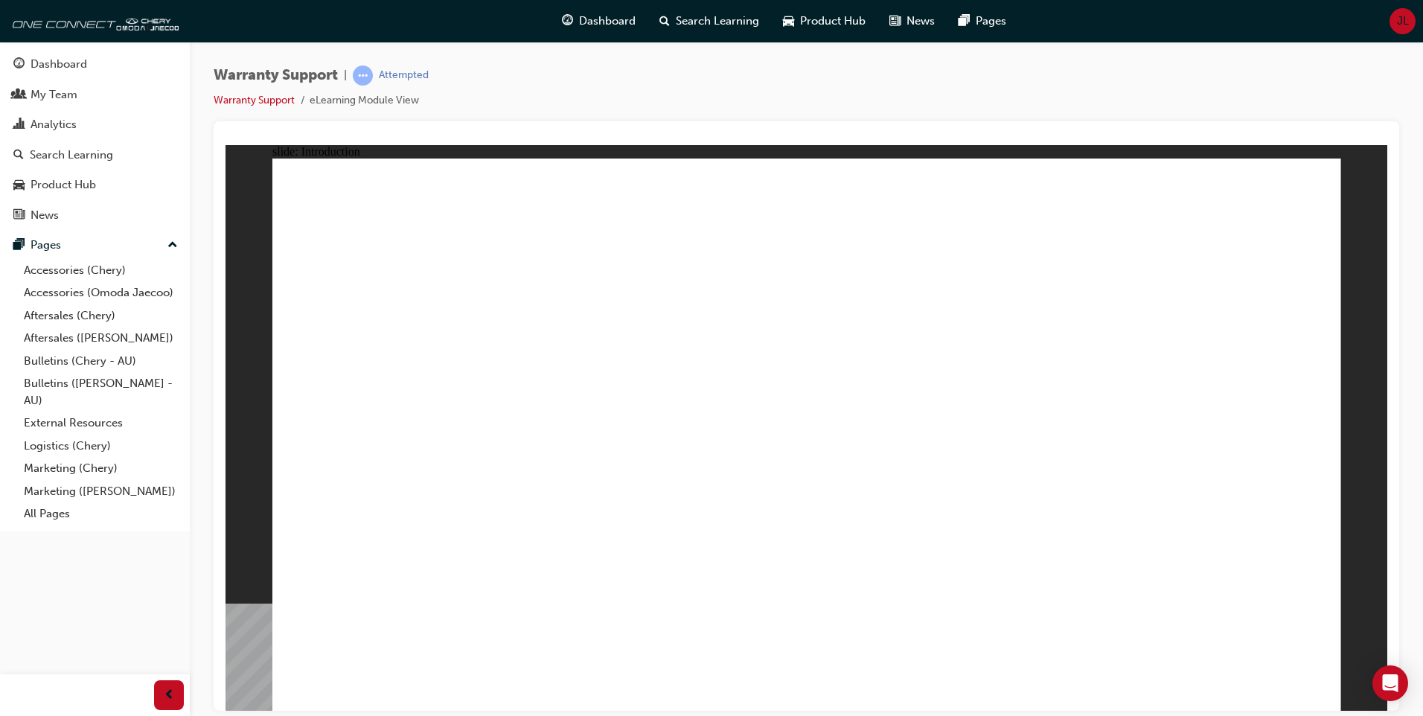
drag, startPoint x: 528, startPoint y: 35, endPoint x: 449, endPoint y: 67, distance: 85.8
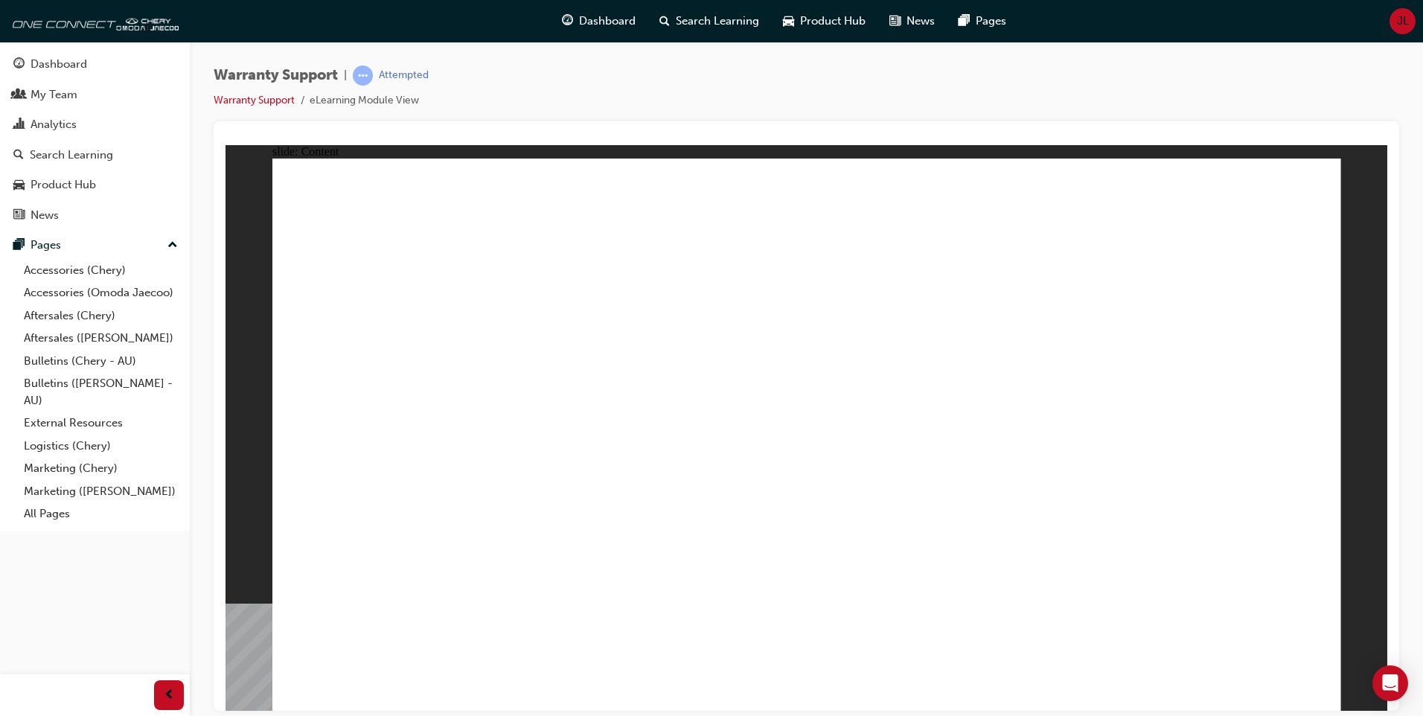
drag, startPoint x: 449, startPoint y: 67, endPoint x: 822, endPoint y: 68, distance: 373.6
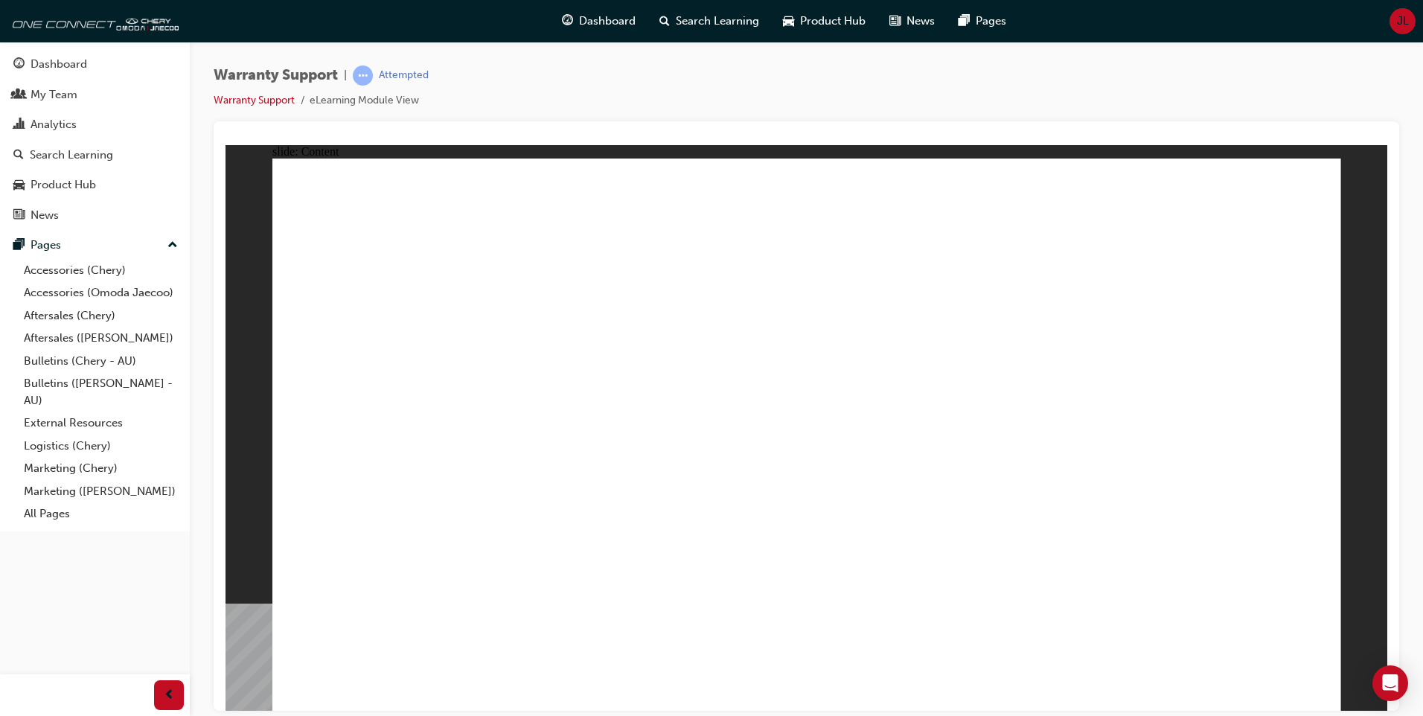
drag, startPoint x: 1290, startPoint y: 233, endPoint x: 1296, endPoint y: 229, distance: 7.7
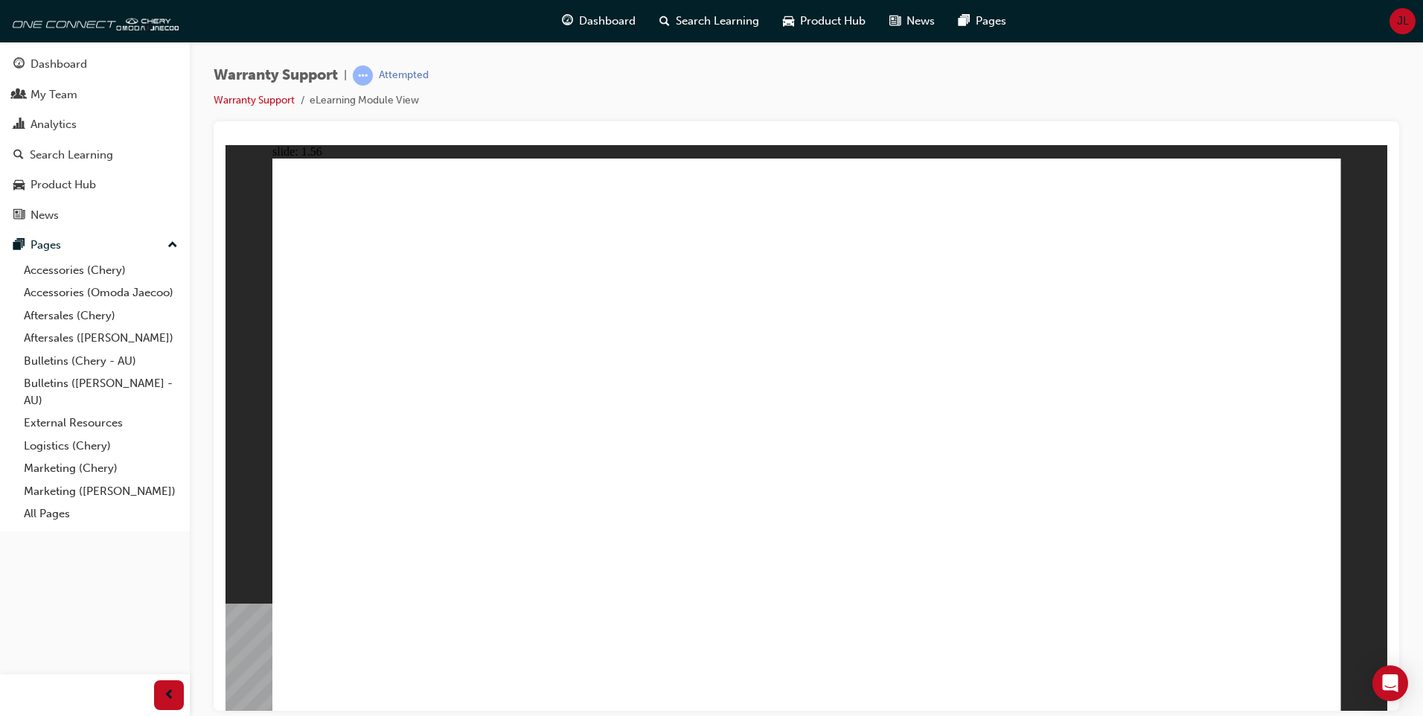
drag, startPoint x: 1051, startPoint y: 324, endPoint x: 1073, endPoint y: 324, distance: 21.6
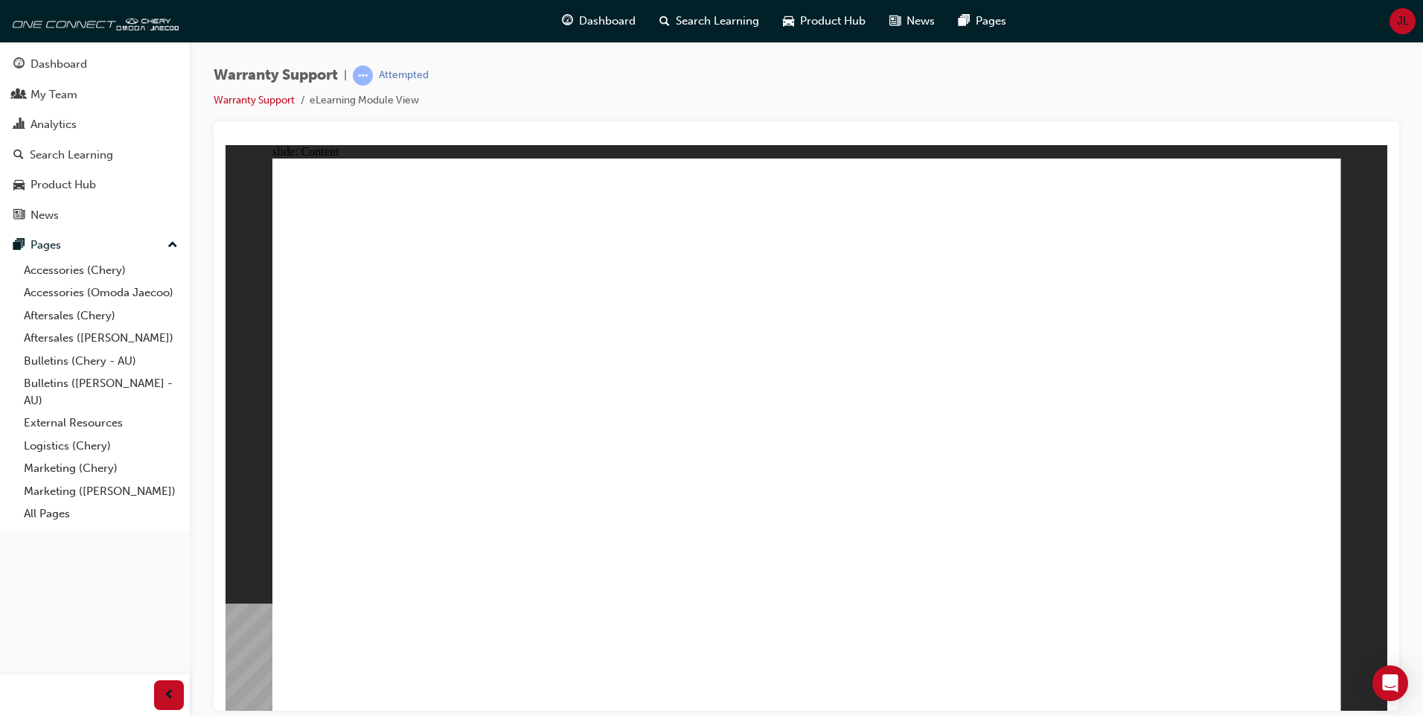
drag, startPoint x: 406, startPoint y: 513, endPoint x: 612, endPoint y: 477, distance: 208.5
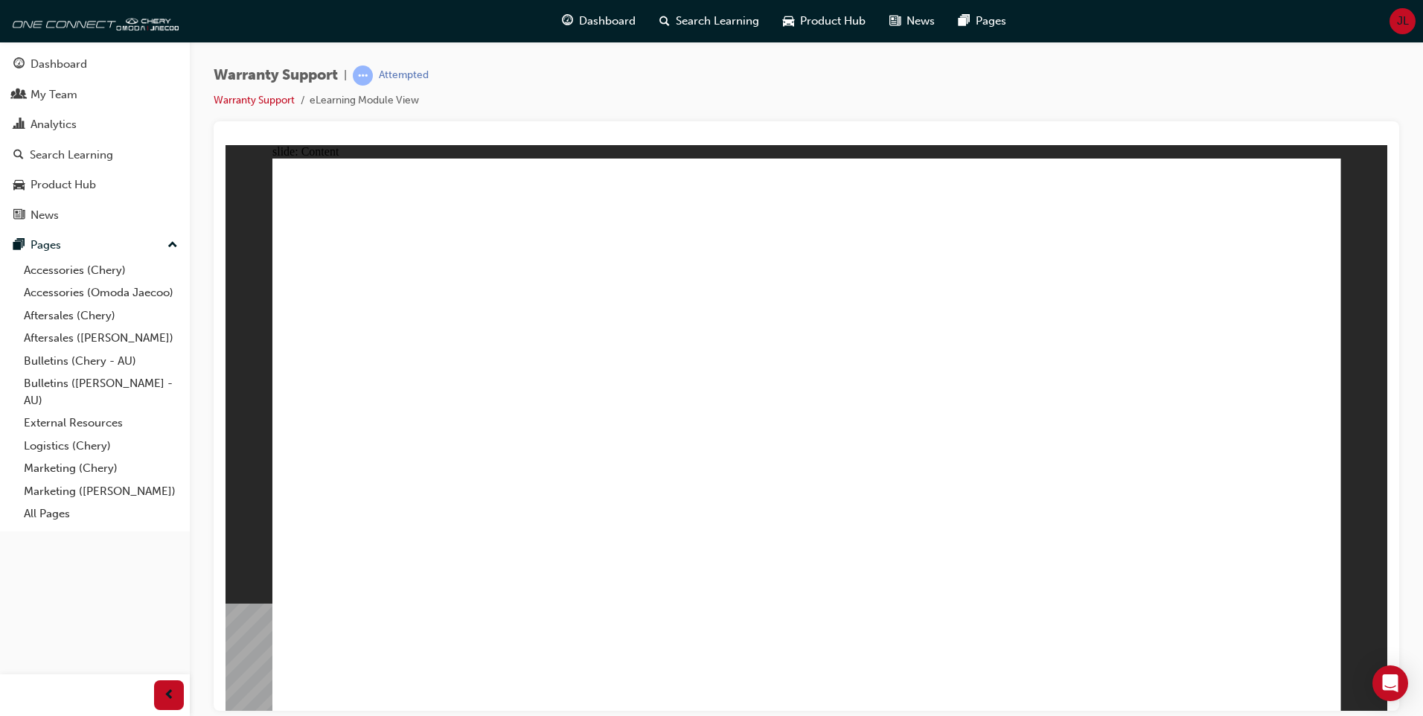
drag, startPoint x: 610, startPoint y: 223, endPoint x: 781, endPoint y: 194, distance: 173.5
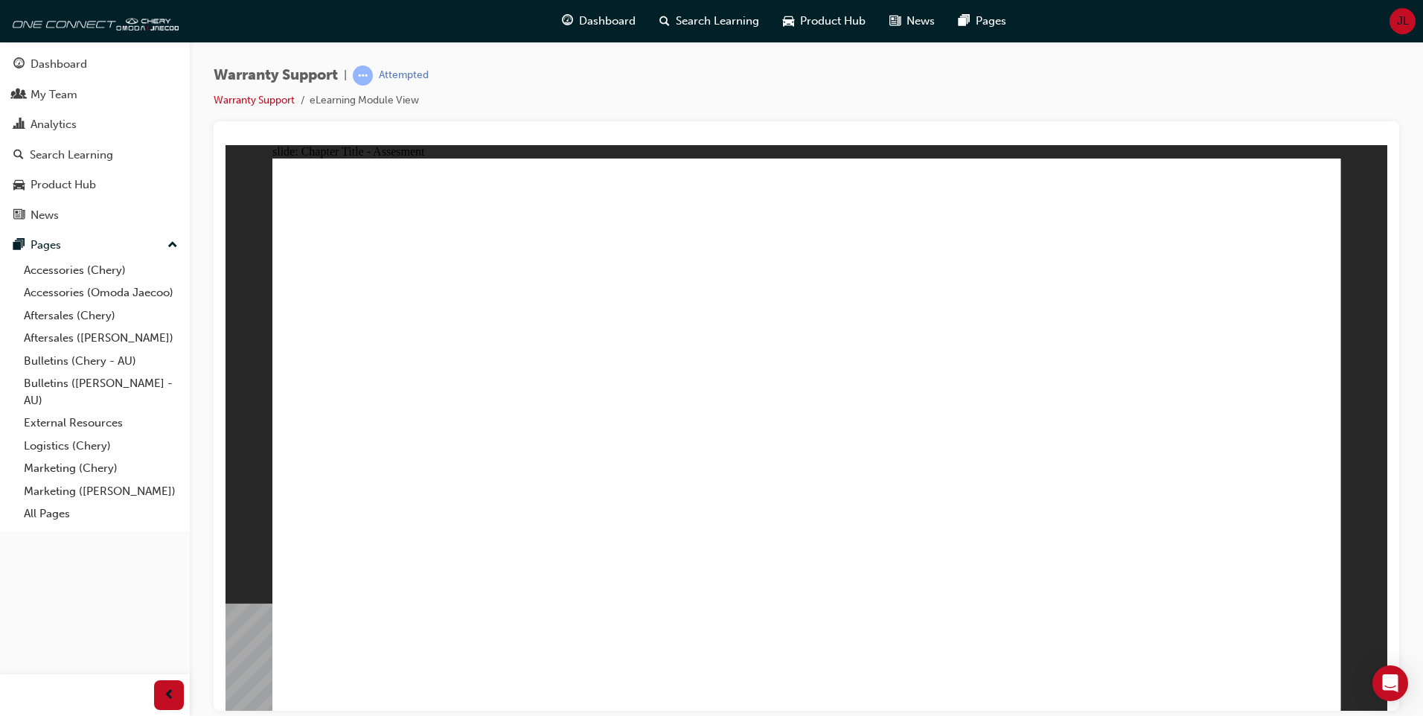
radio input "true"
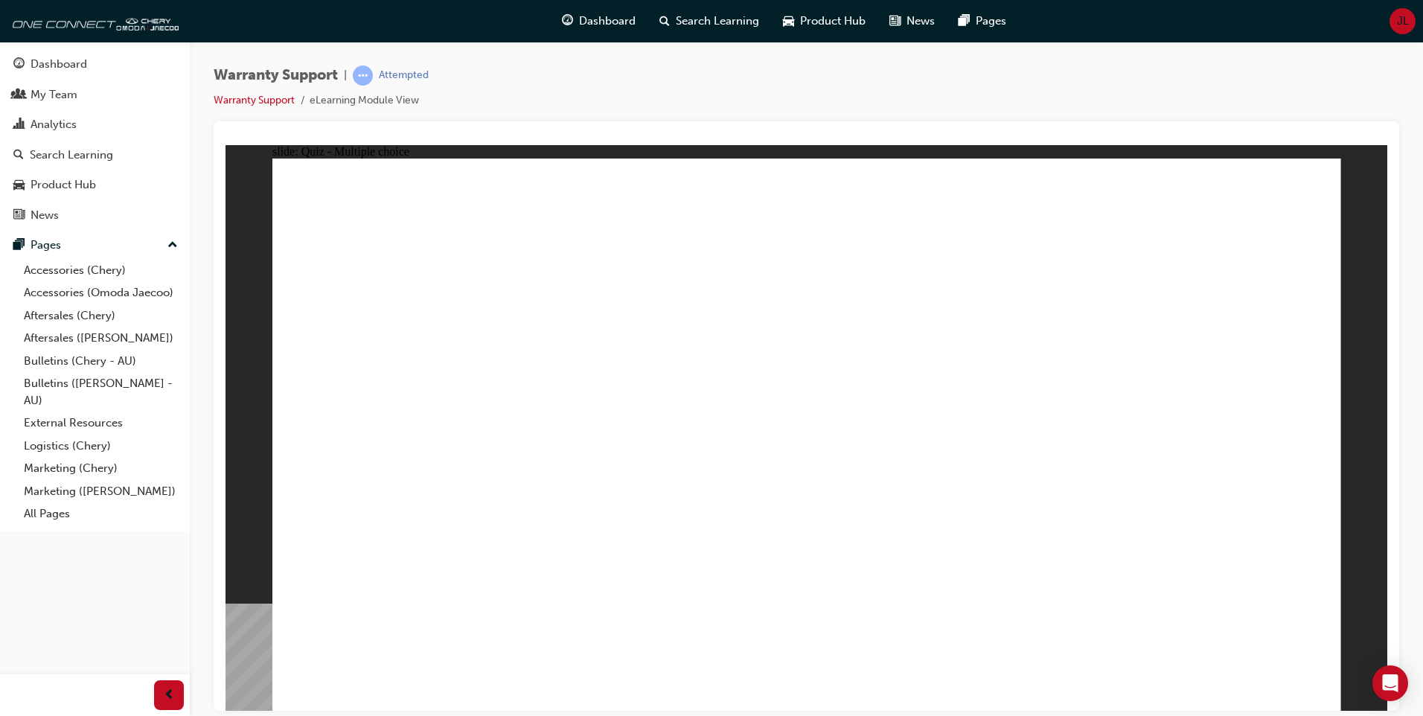
radio input "true"
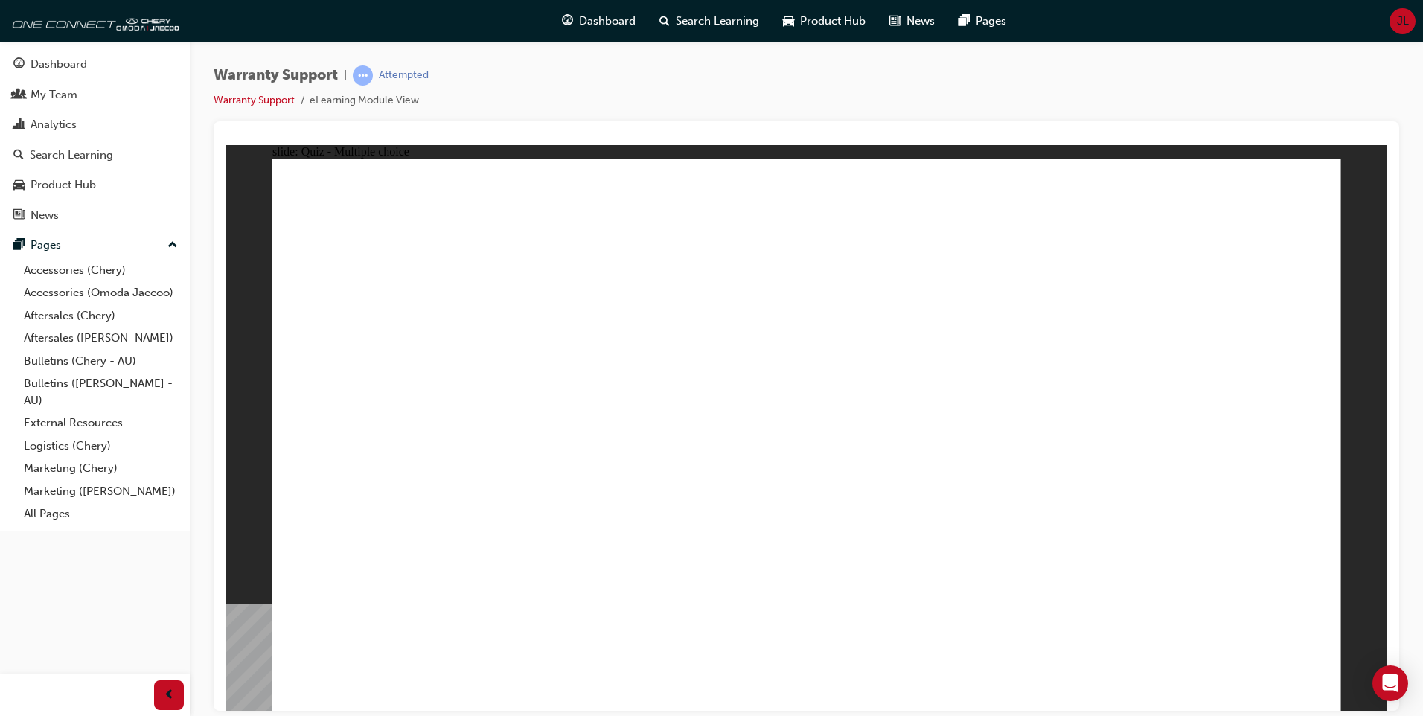
radio input "true"
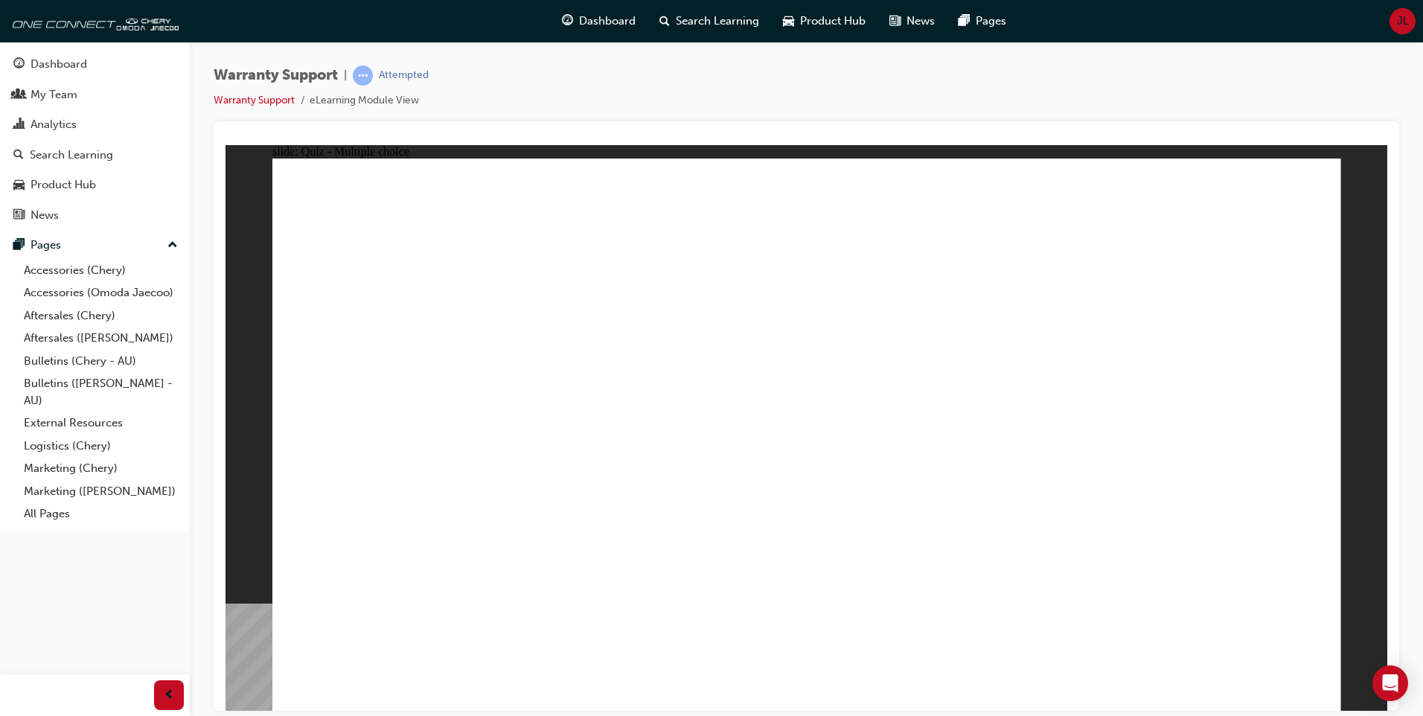
radio input "true"
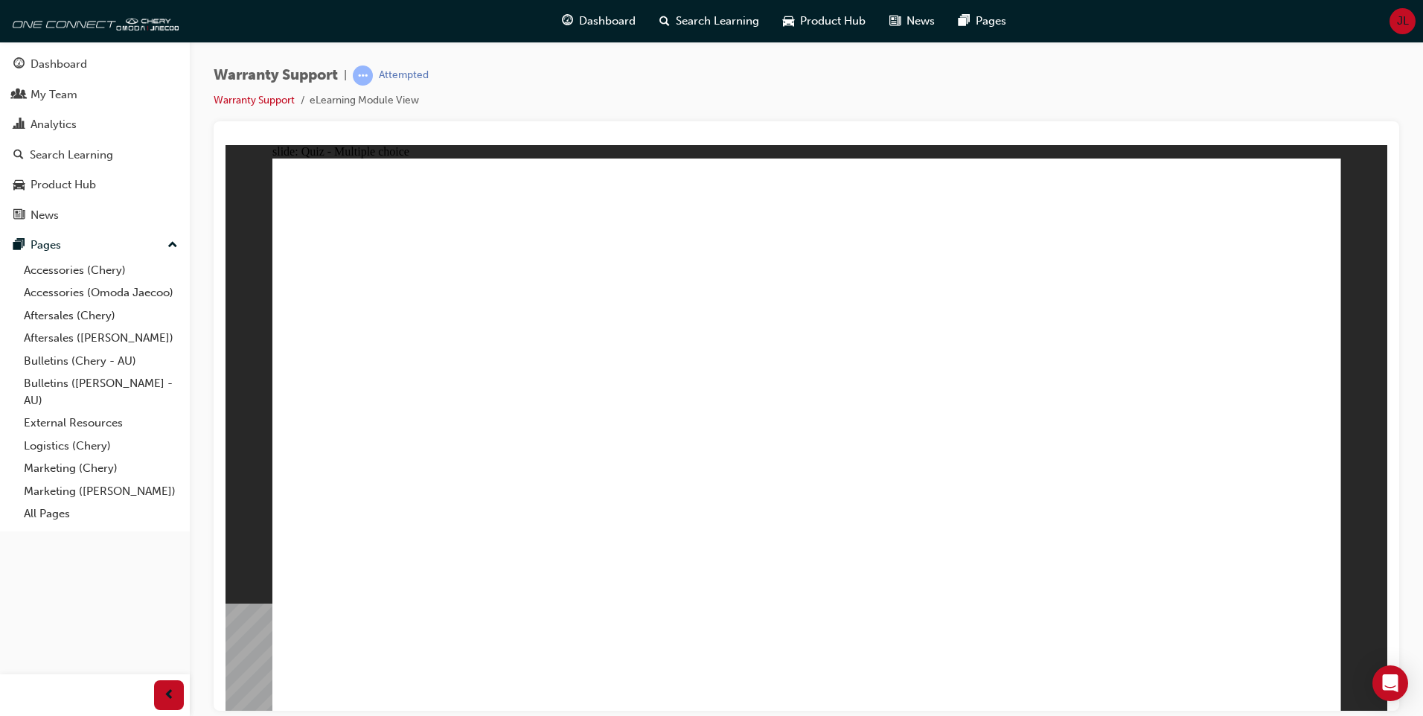
radio input "true"
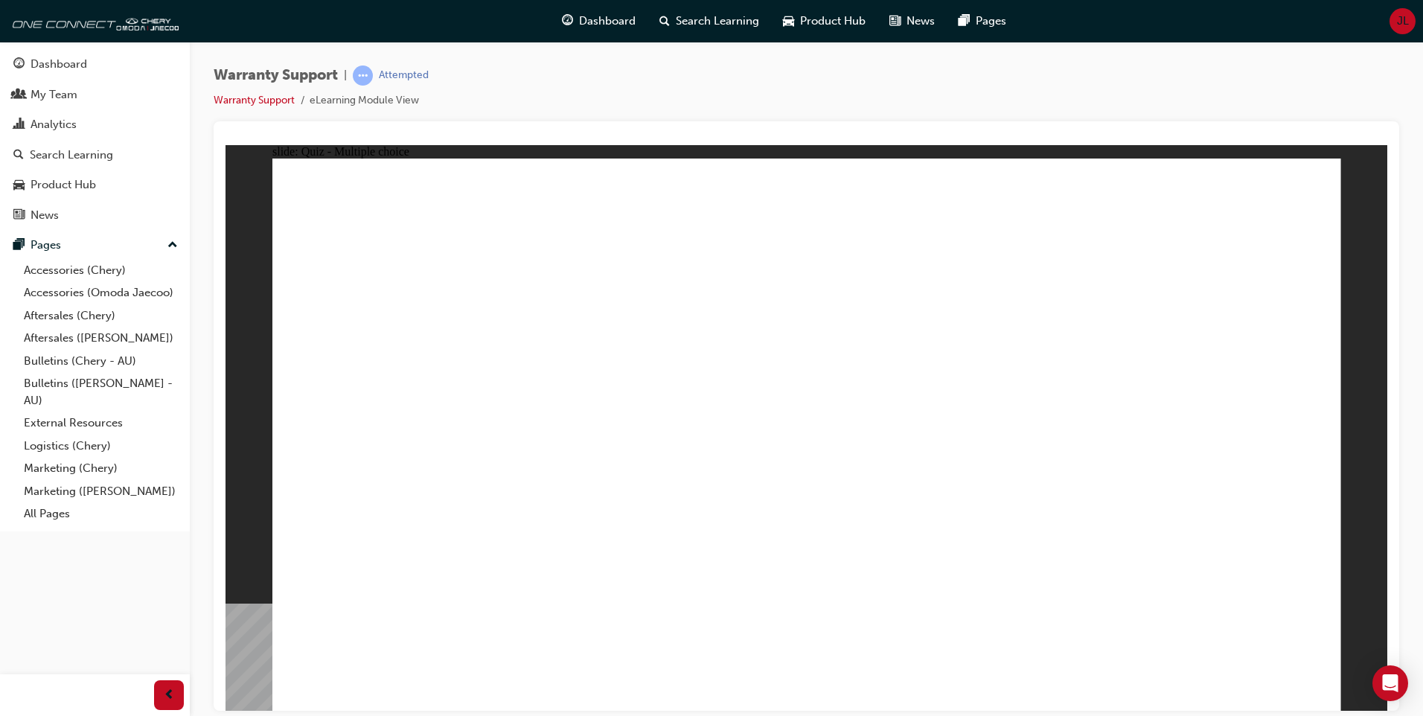
radio input "true"
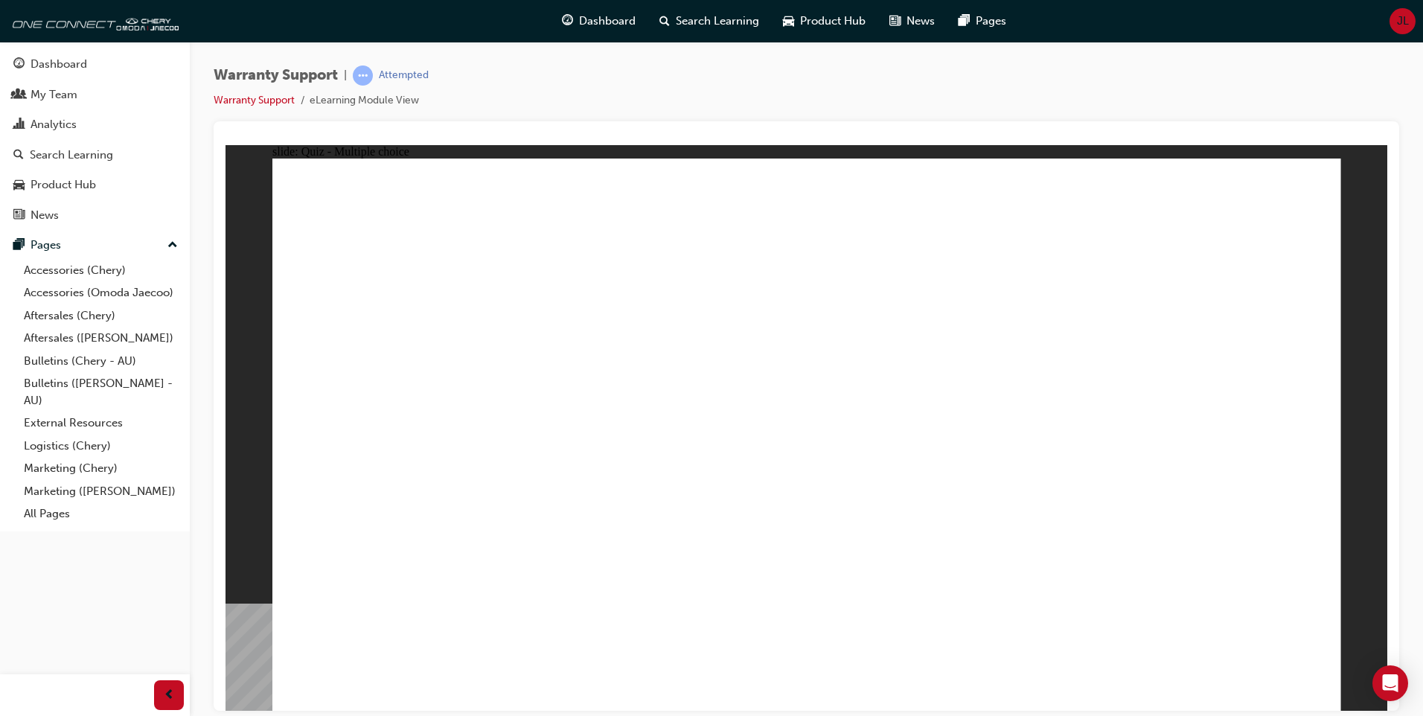
drag, startPoint x: 778, startPoint y: 426, endPoint x: 717, endPoint y: 453, distance: 67.3
radio input "true"
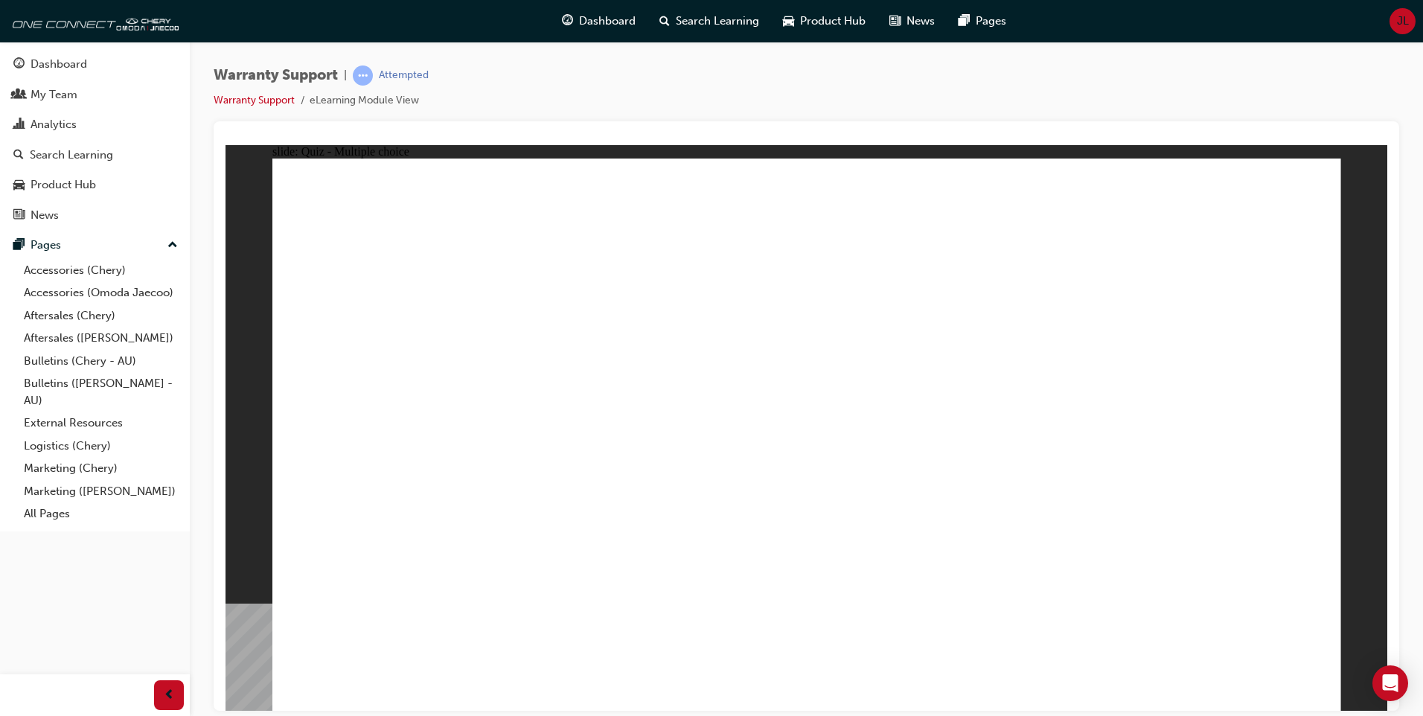
radio input "true"
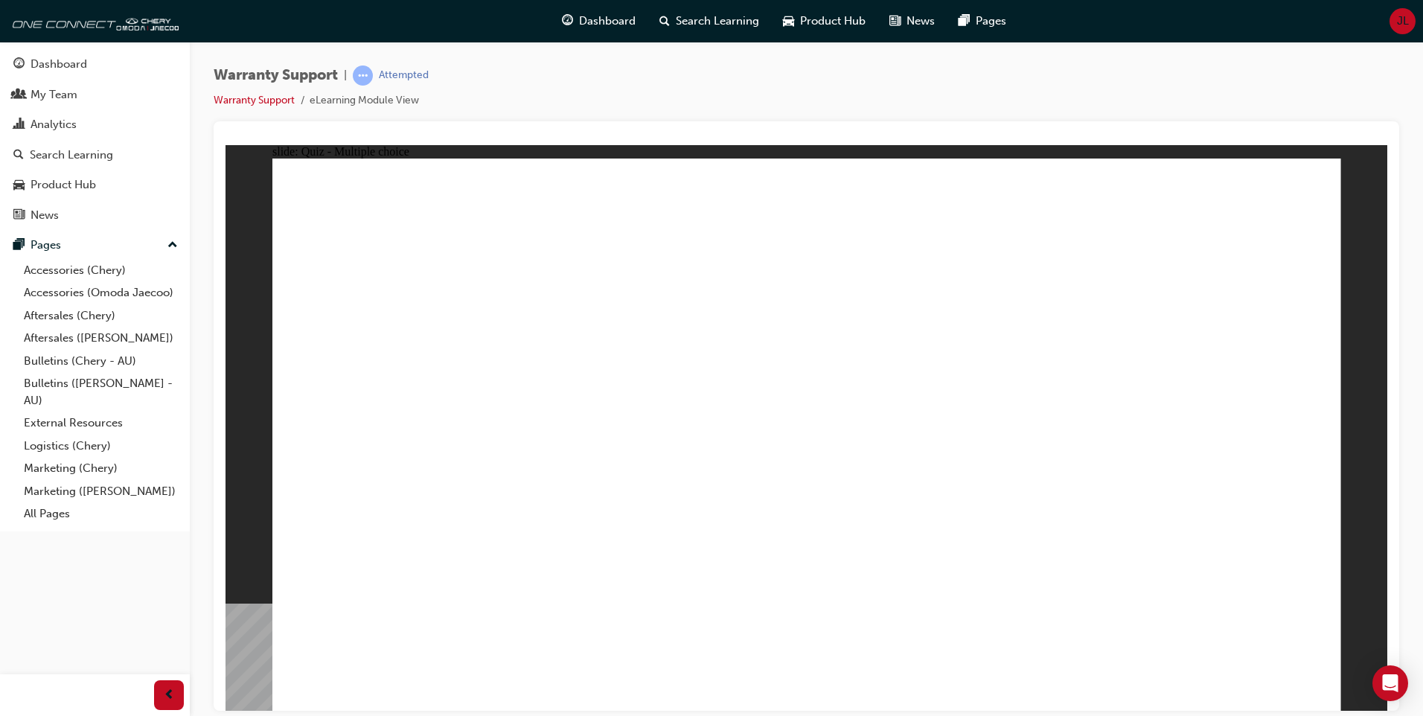
radio input "true"
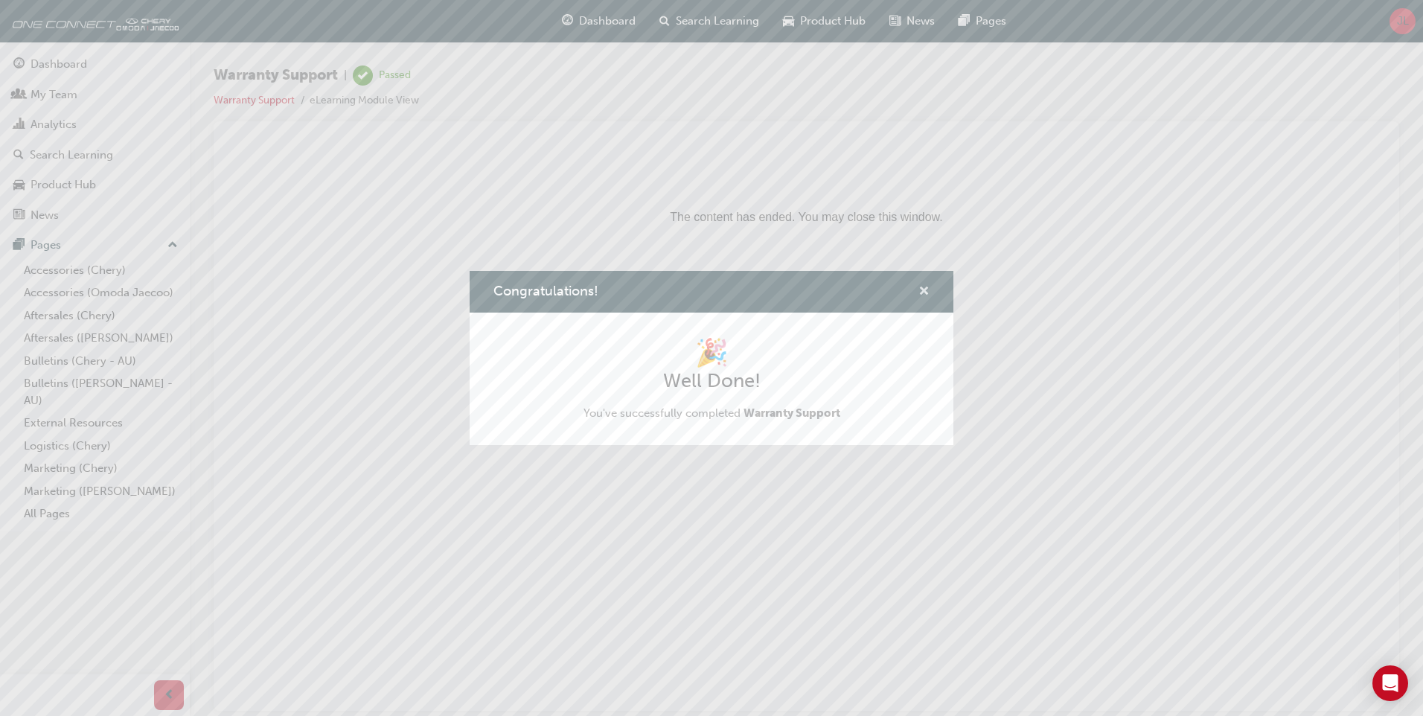
drag, startPoint x: 926, startPoint y: 291, endPoint x: 647, endPoint y: 157, distance: 309.5
click at [926, 291] on span "cross-icon" at bounding box center [923, 292] width 11 height 13
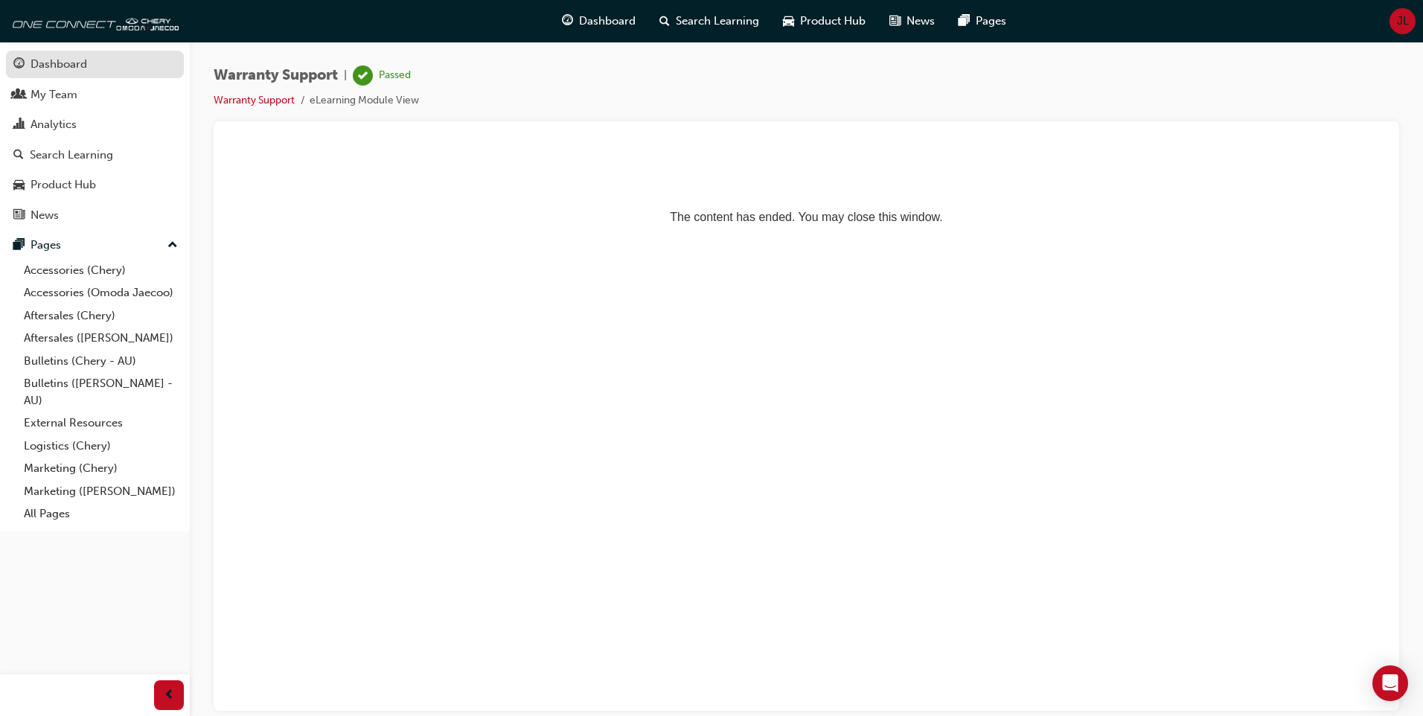
click at [44, 68] on div "Dashboard" at bounding box center [59, 64] width 57 height 17
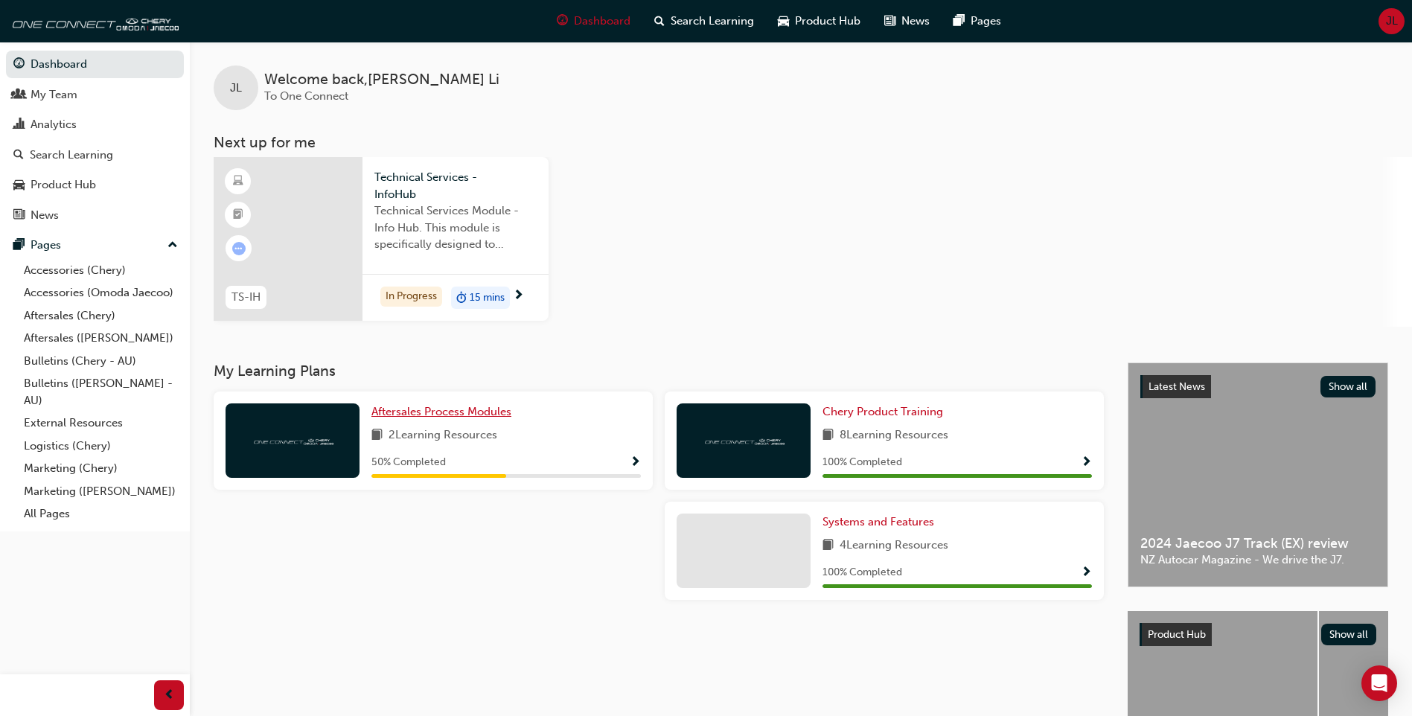
drag, startPoint x: 466, startPoint y: 409, endPoint x: 473, endPoint y: 408, distance: 7.5
click at [467, 408] on span "Aftersales Process Modules" at bounding box center [441, 411] width 140 height 13
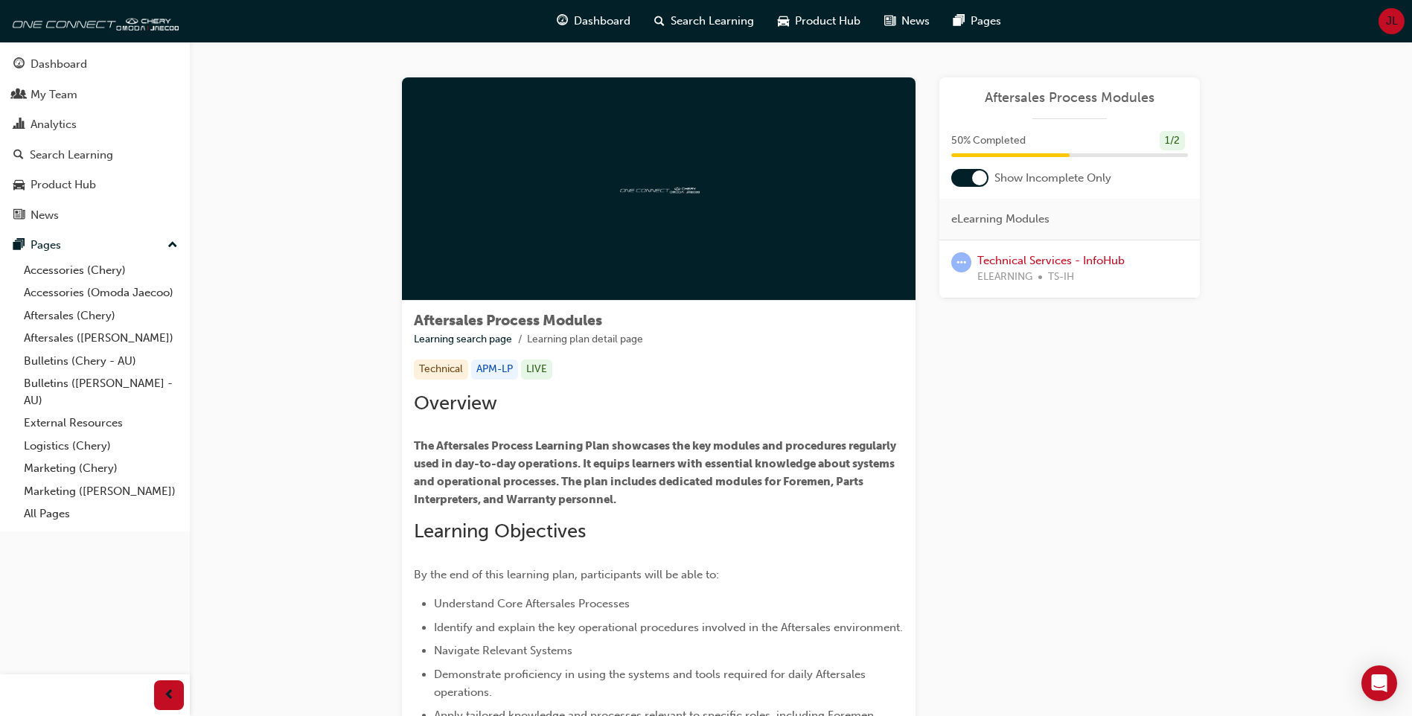
click at [1045, 106] on div "Aftersales Process Modules" at bounding box center [1069, 104] width 260 height 30
click at [1057, 97] on span "Aftersales Process Modules" at bounding box center [1069, 97] width 237 height 17
click at [1066, 266] on link "Technical Services - InfoHub" at bounding box center [1050, 260] width 147 height 13
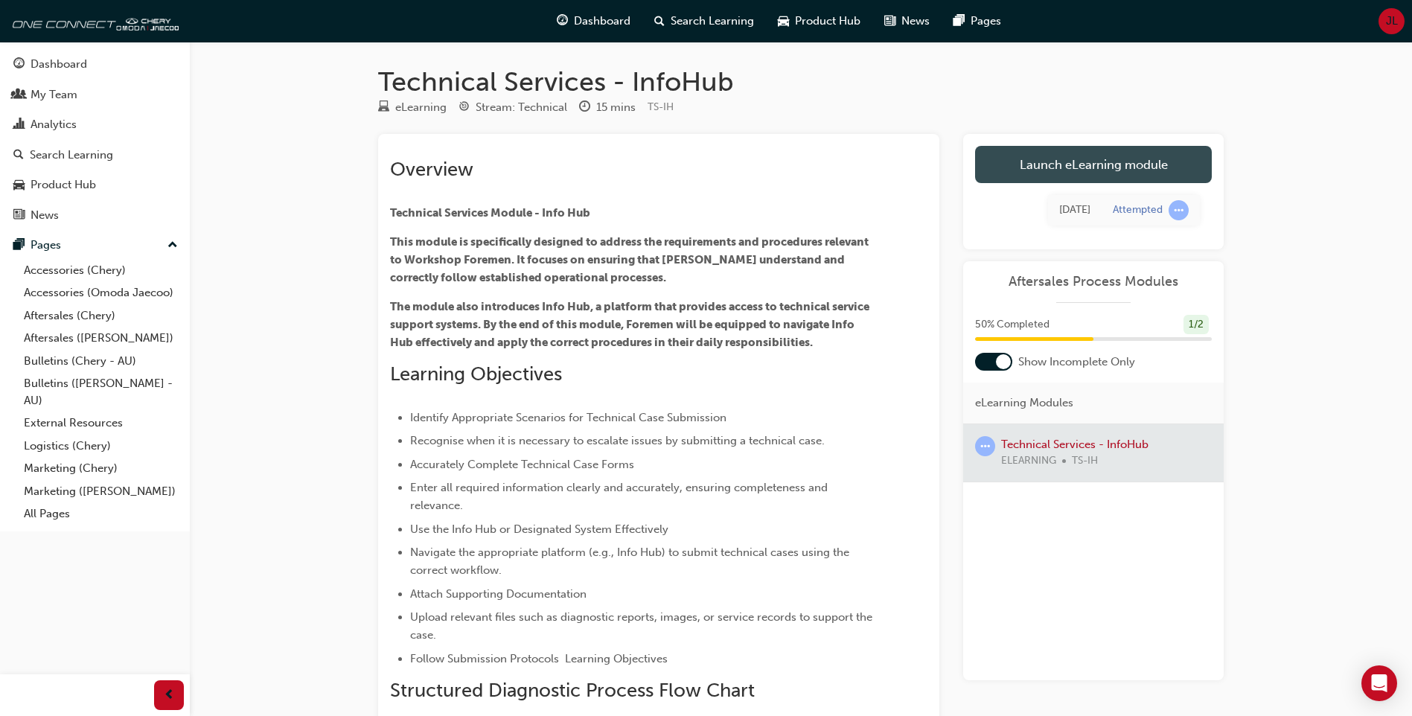
click at [1100, 165] on link "Launch eLearning module" at bounding box center [1093, 164] width 237 height 37
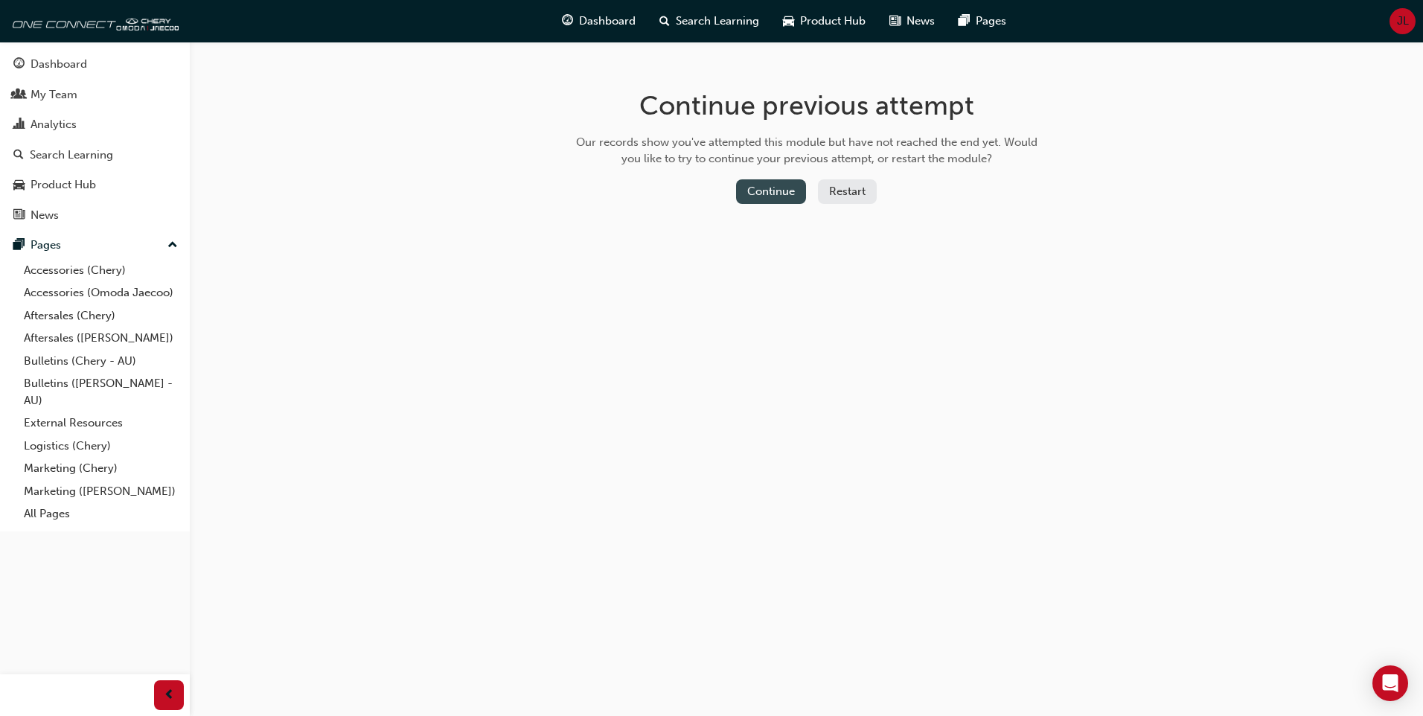
click at [769, 194] on button "Continue" at bounding box center [771, 191] width 70 height 25
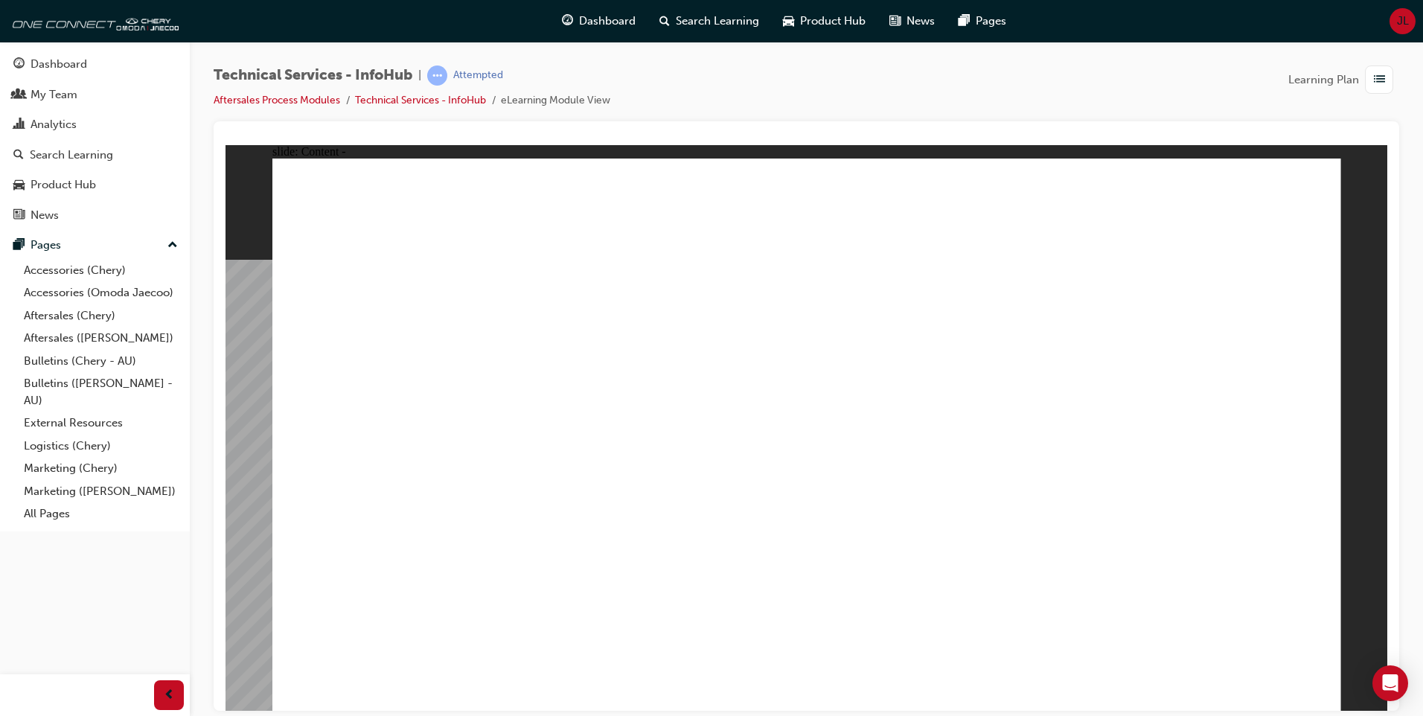
drag, startPoint x: 909, startPoint y: 348, endPoint x: 1020, endPoint y: 342, distance: 111.1
drag, startPoint x: 1049, startPoint y: 394, endPoint x: 1078, endPoint y: 383, distance: 31.1
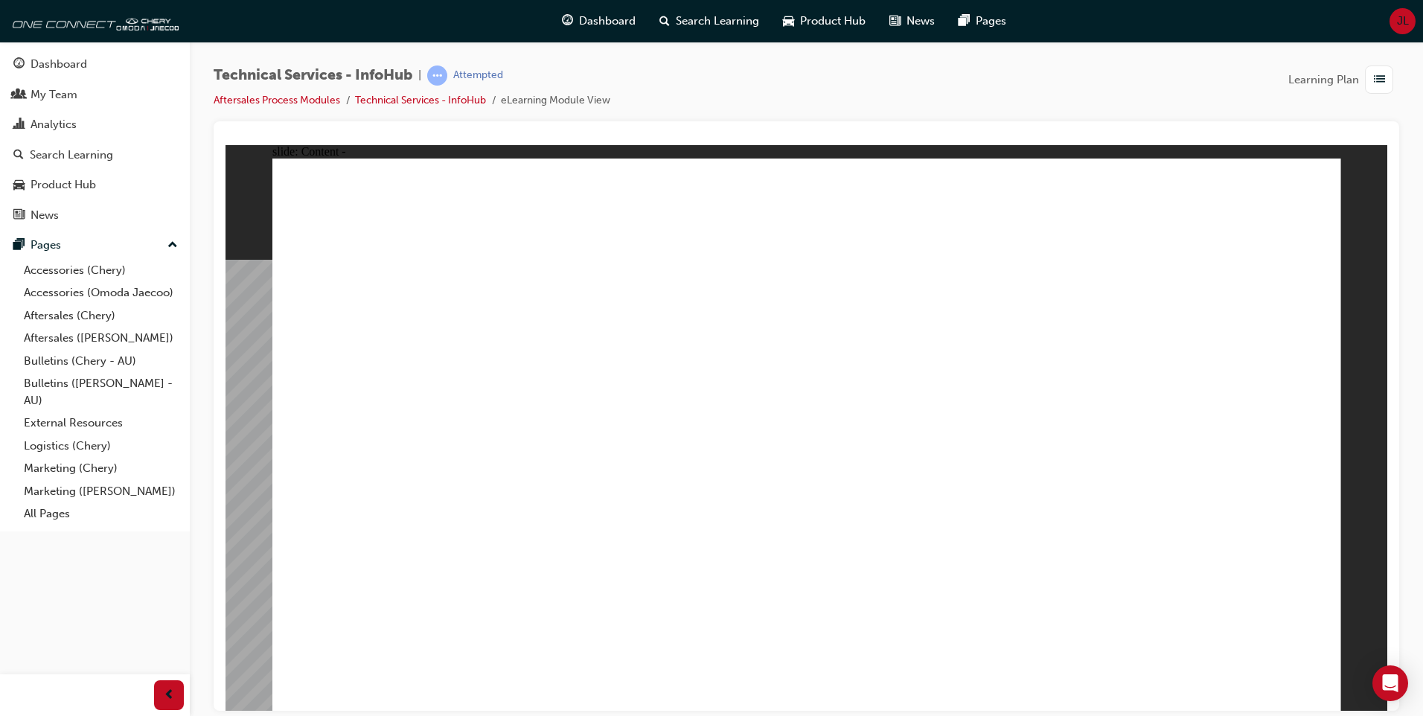
drag, startPoint x: 1316, startPoint y: 165, endPoint x: 1317, endPoint y: 173, distance: 7.5
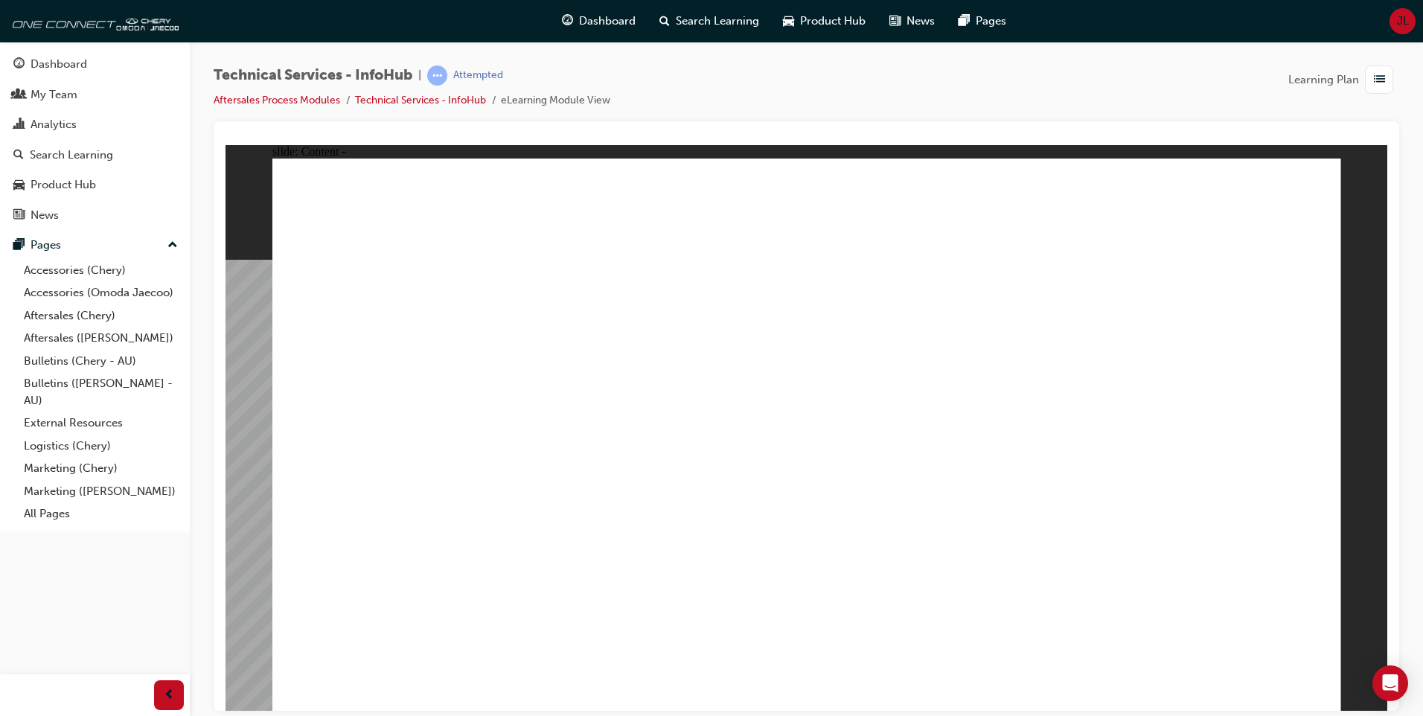
drag, startPoint x: 1204, startPoint y: 596, endPoint x: 1220, endPoint y: 593, distance: 15.9
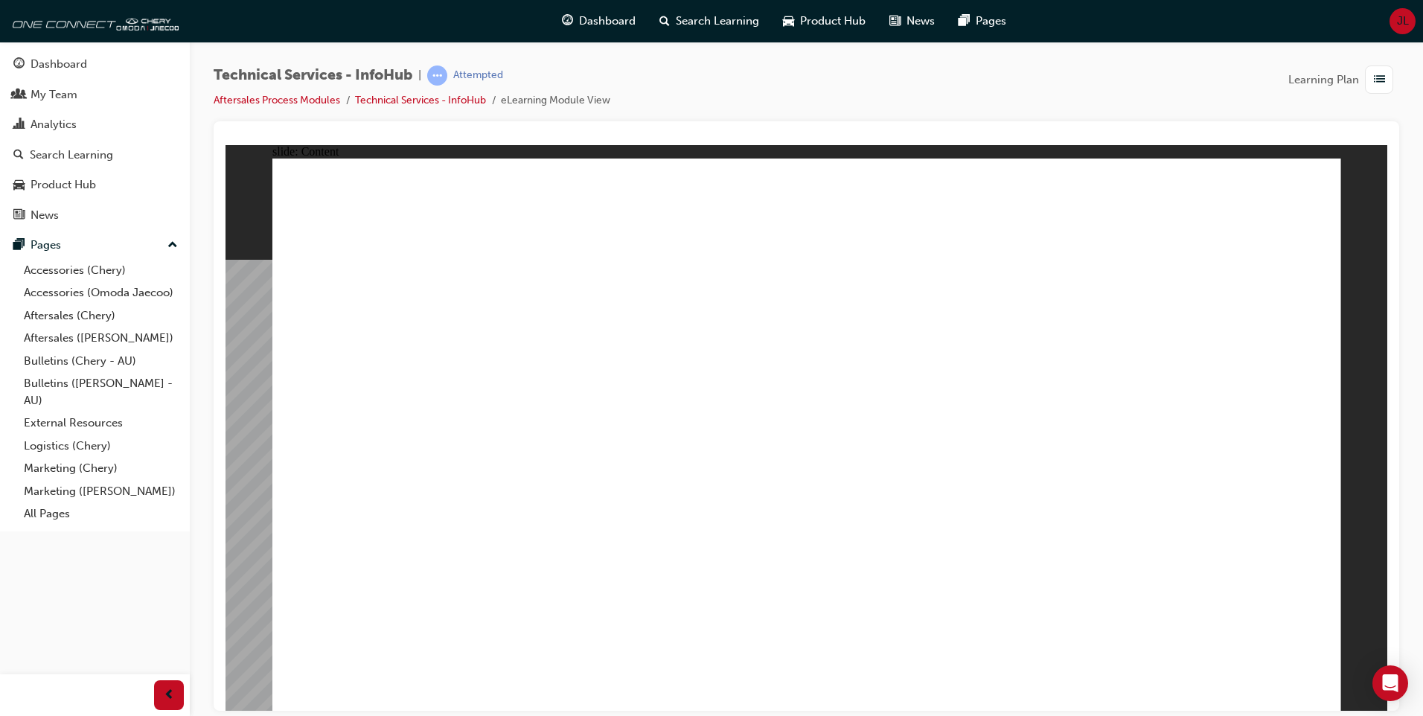
drag, startPoint x: 849, startPoint y: 551, endPoint x: 1107, endPoint y: 618, distance: 266.0
